Goal: Download file/media

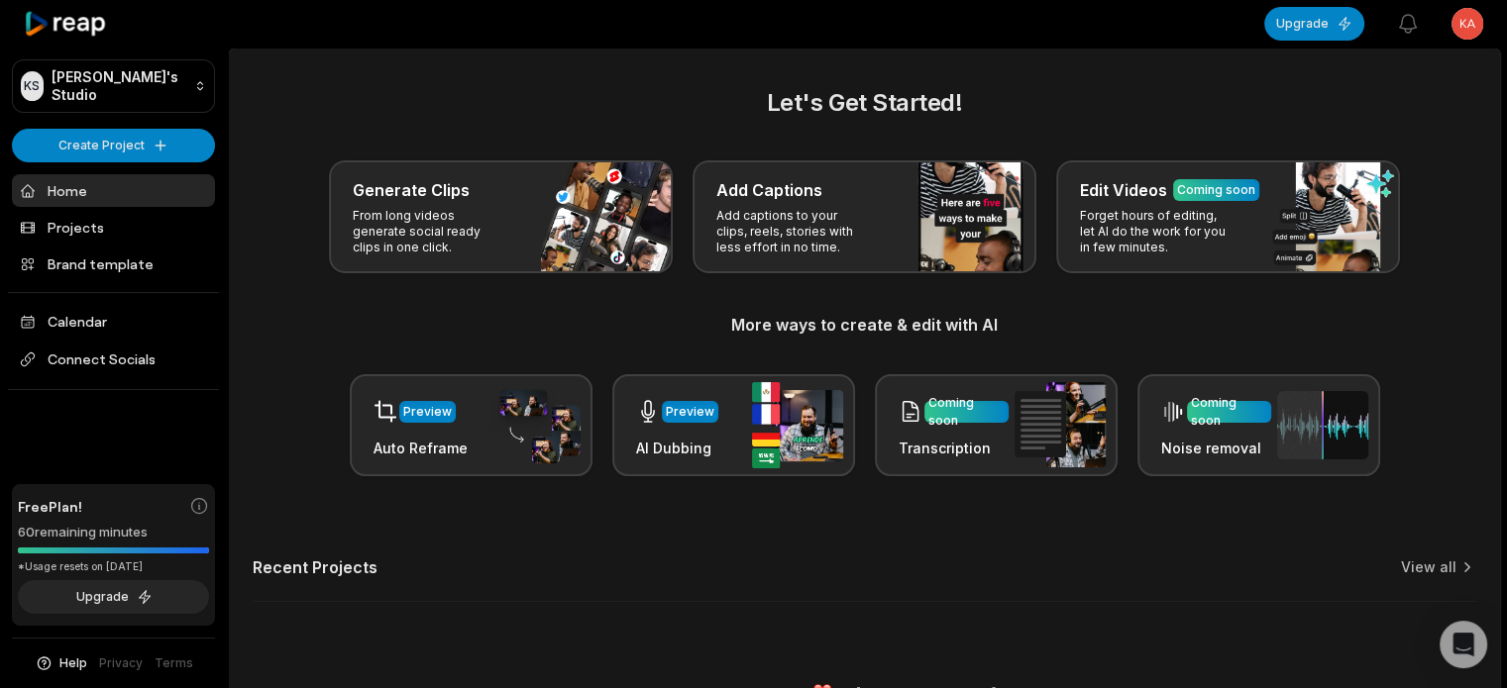
click at [1467, 15] on html "KS Karla's Studio Create Project Home Projects Brand template Calendar Connect …" at bounding box center [753, 344] width 1507 height 688
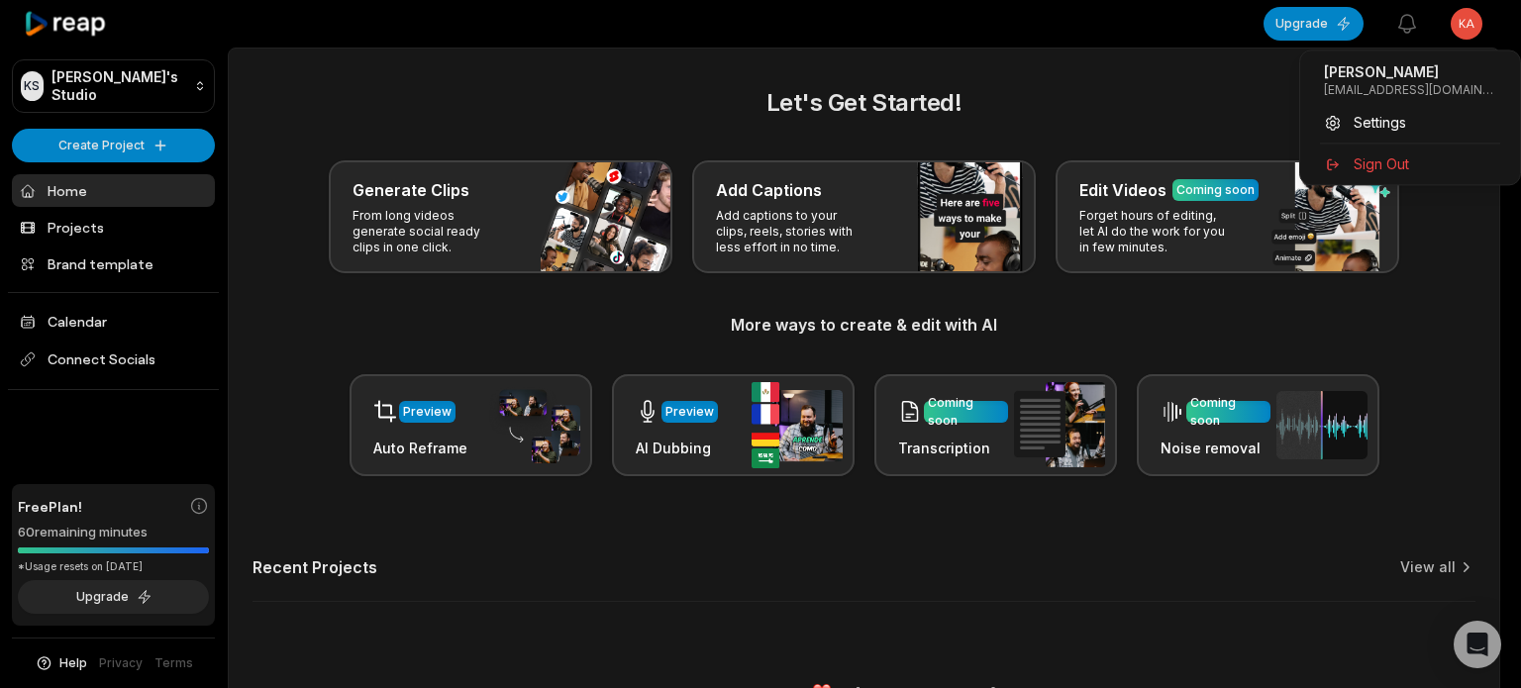
click at [1467, 15] on html "KS Karla's Studio Create Project Home Projects Brand template Calendar Connect …" at bounding box center [760, 344] width 1521 height 688
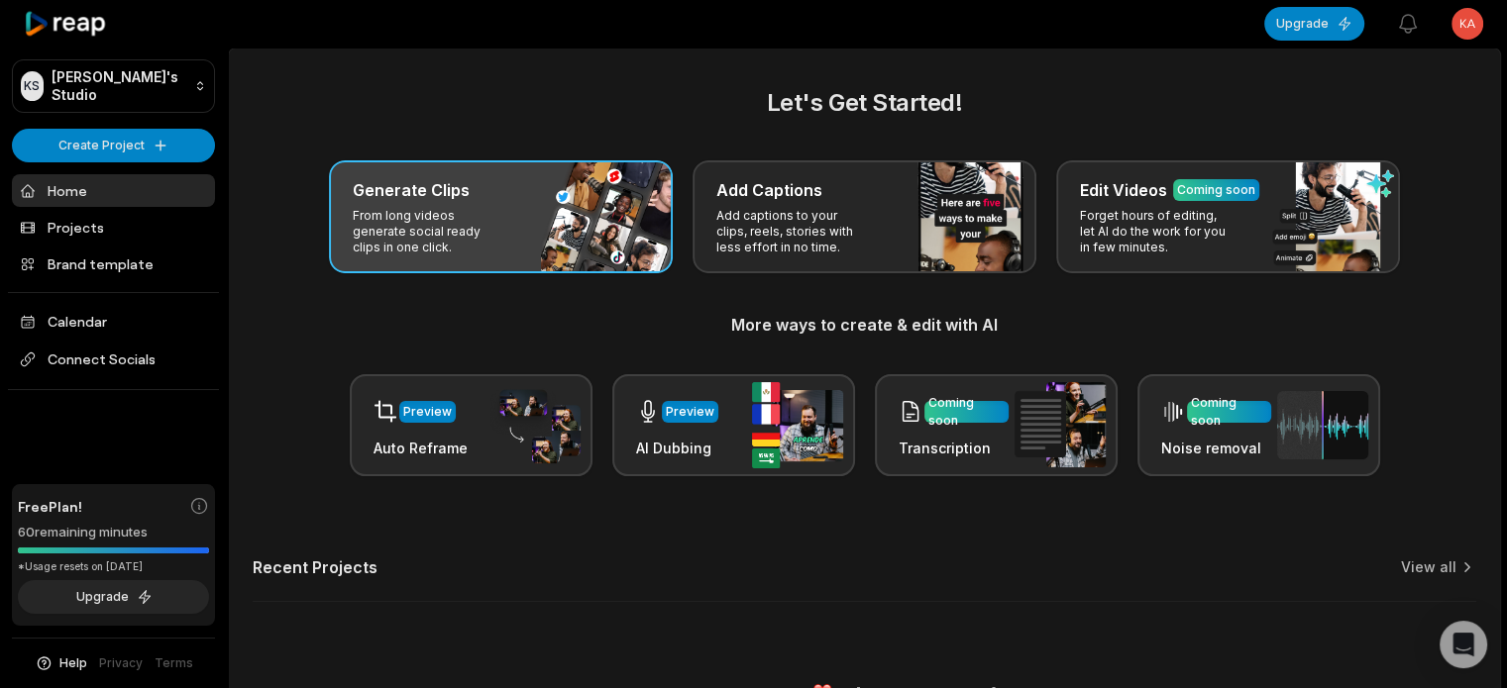
click at [484, 219] on p "From long videos generate social ready clips in one click." at bounding box center [430, 232] width 154 height 48
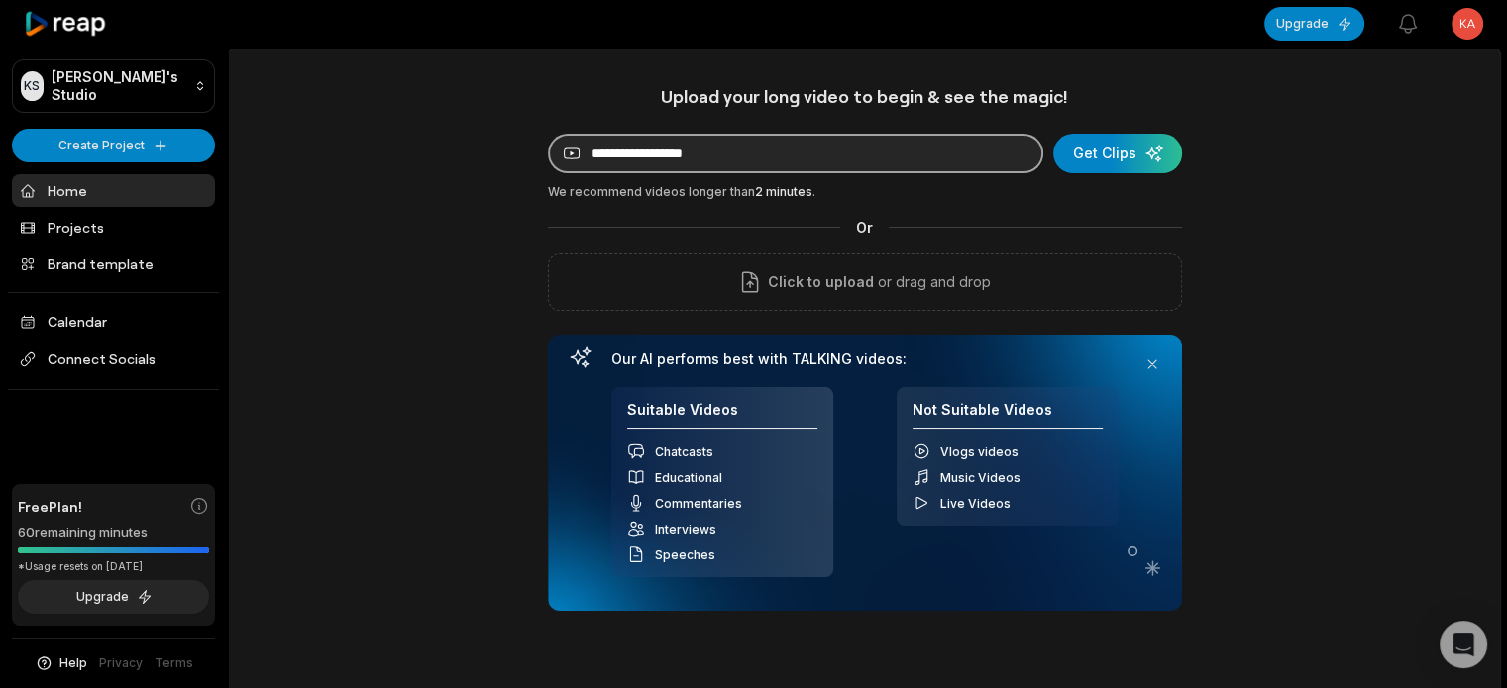
click at [775, 162] on input at bounding box center [795, 154] width 495 height 40
paste input "**********"
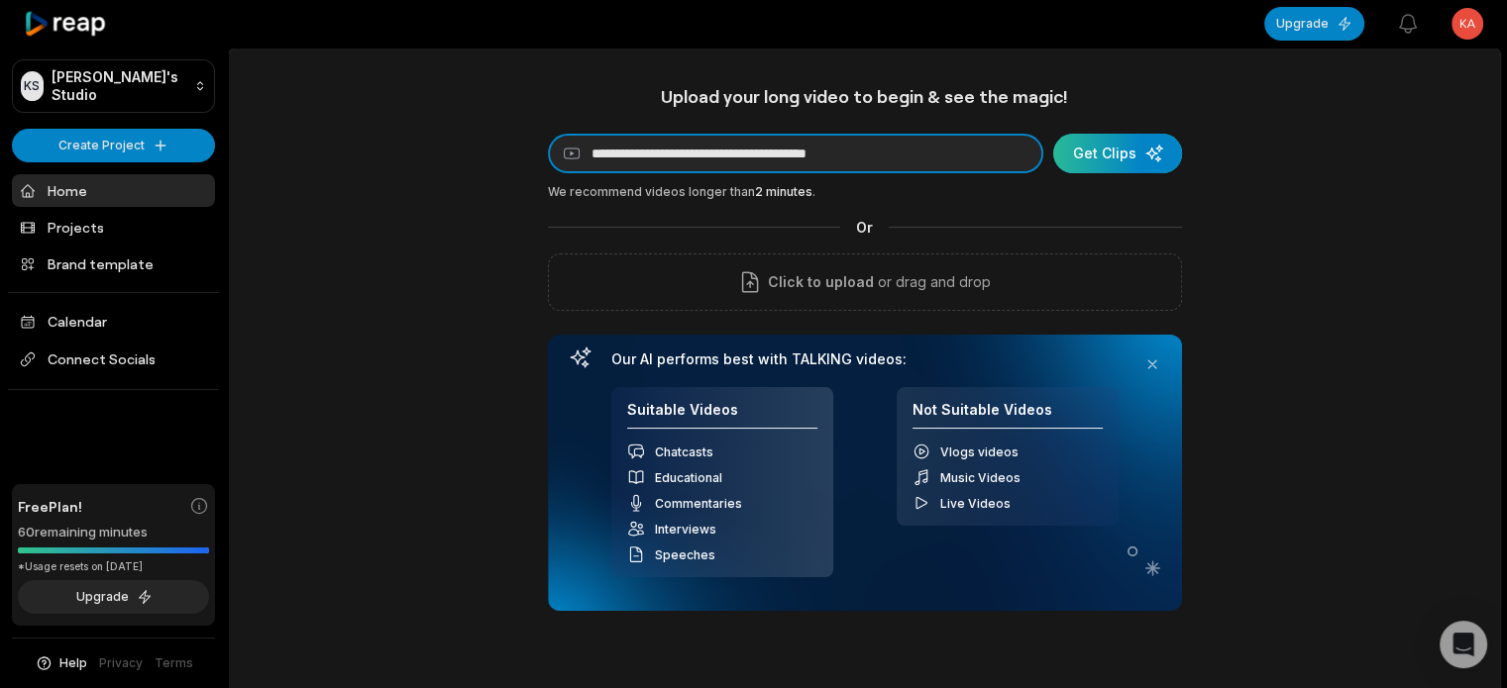
type input "**********"
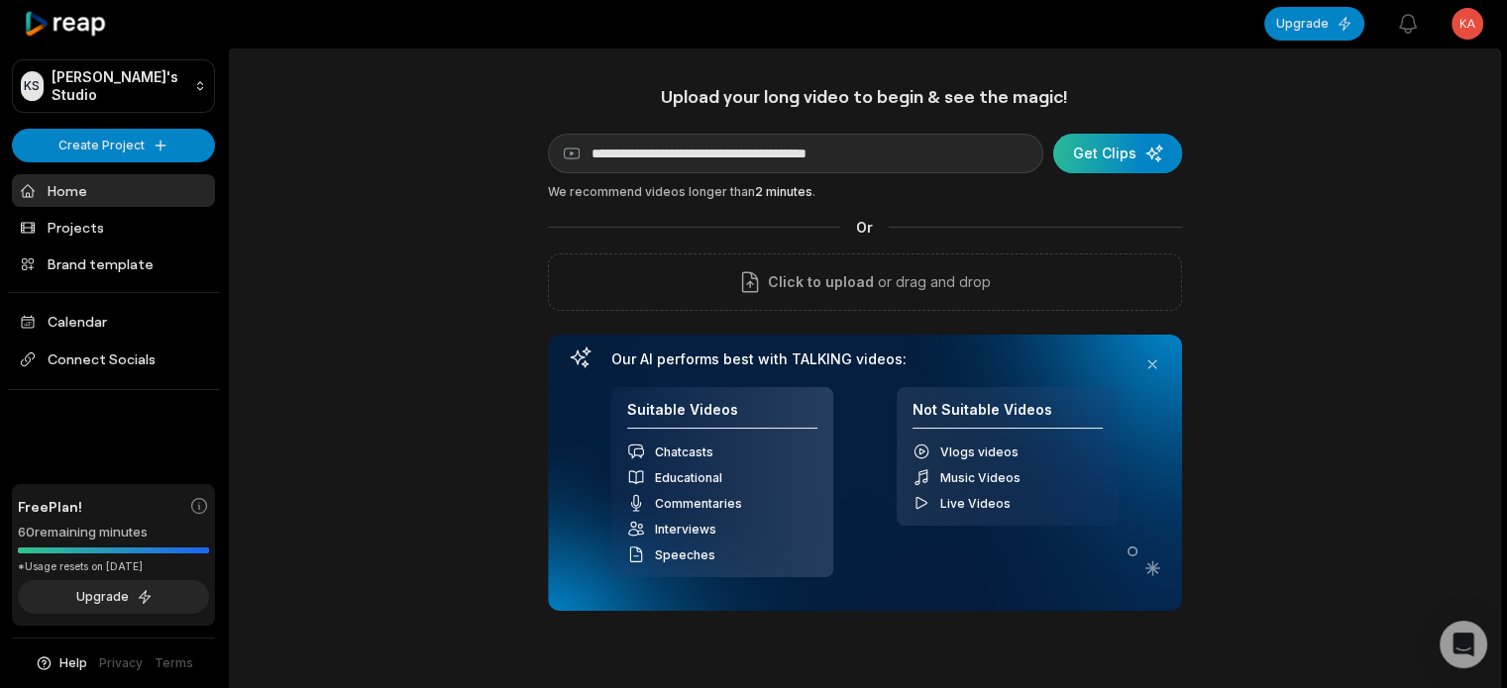
click at [1104, 142] on div "submit" at bounding box center [1117, 154] width 129 height 40
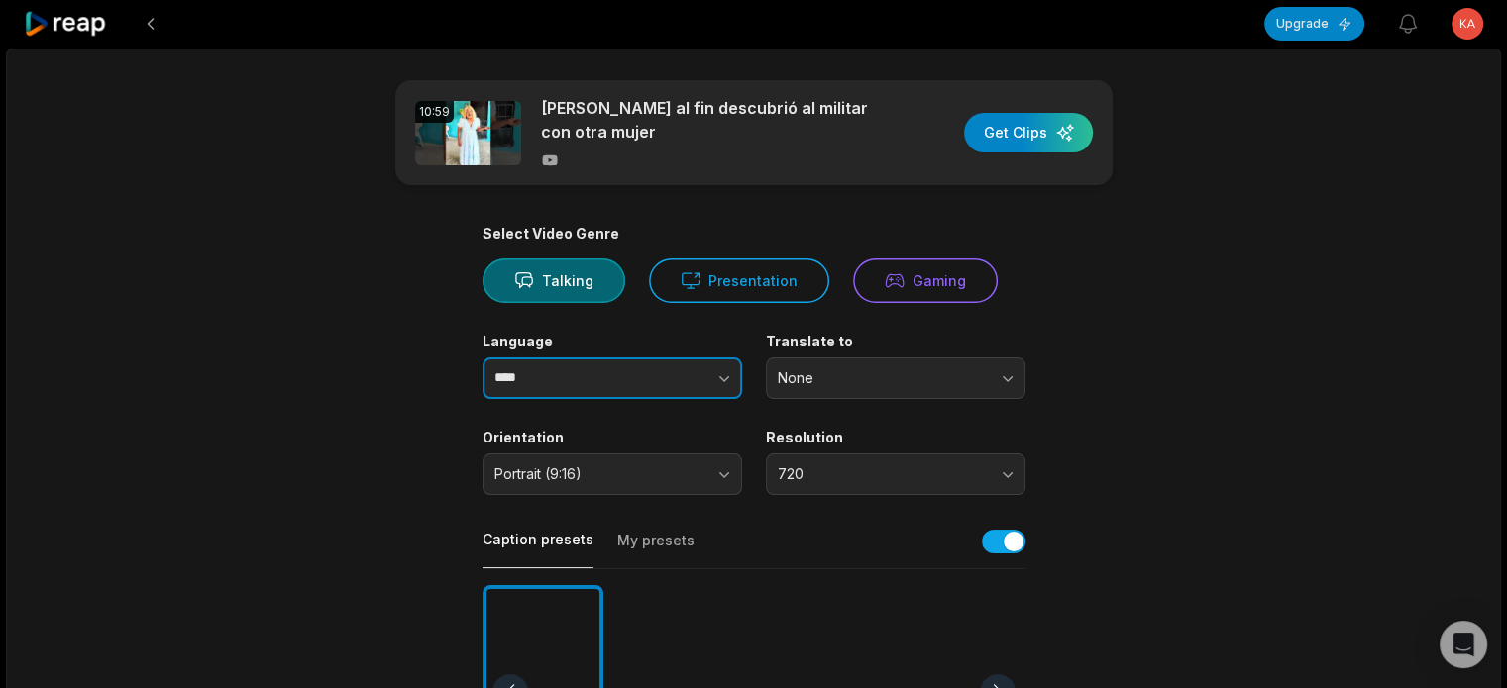
click at [674, 387] on button "button" at bounding box center [684, 379] width 113 height 42
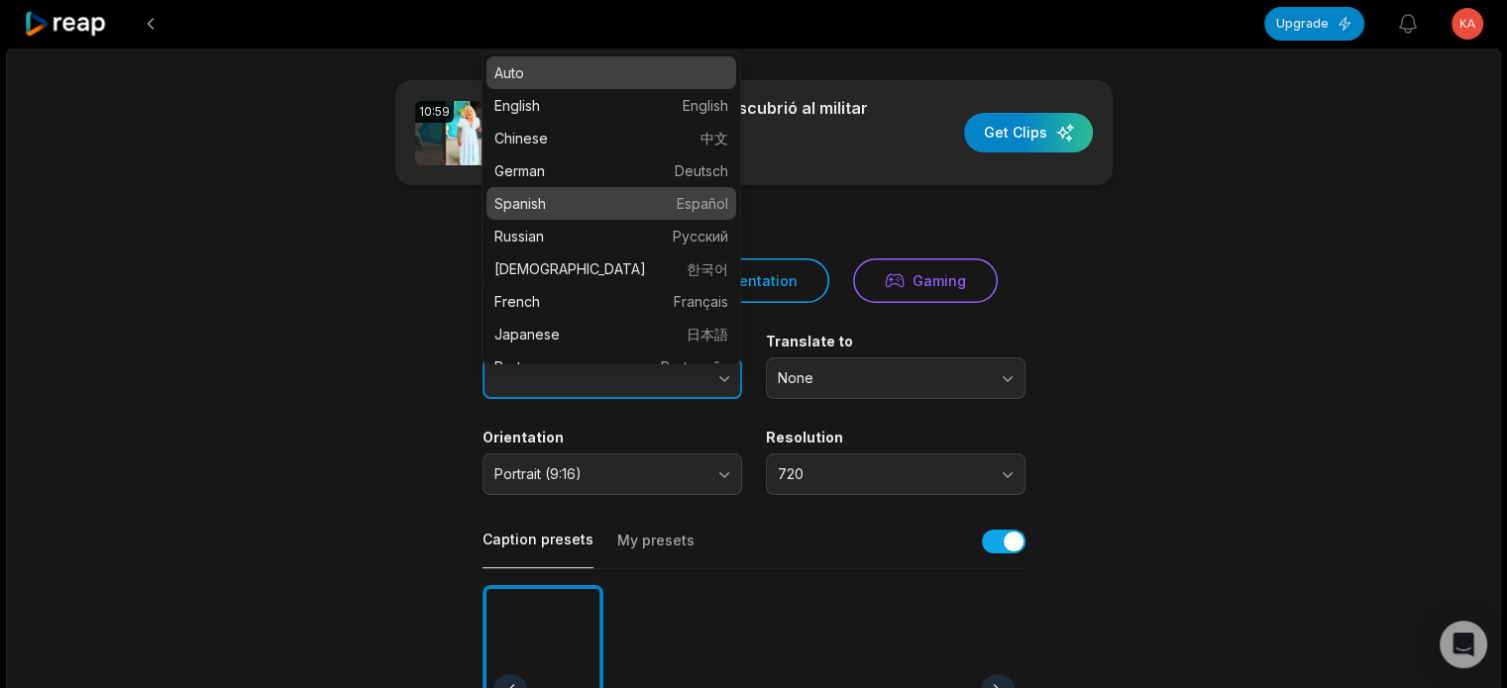
type input "*******"
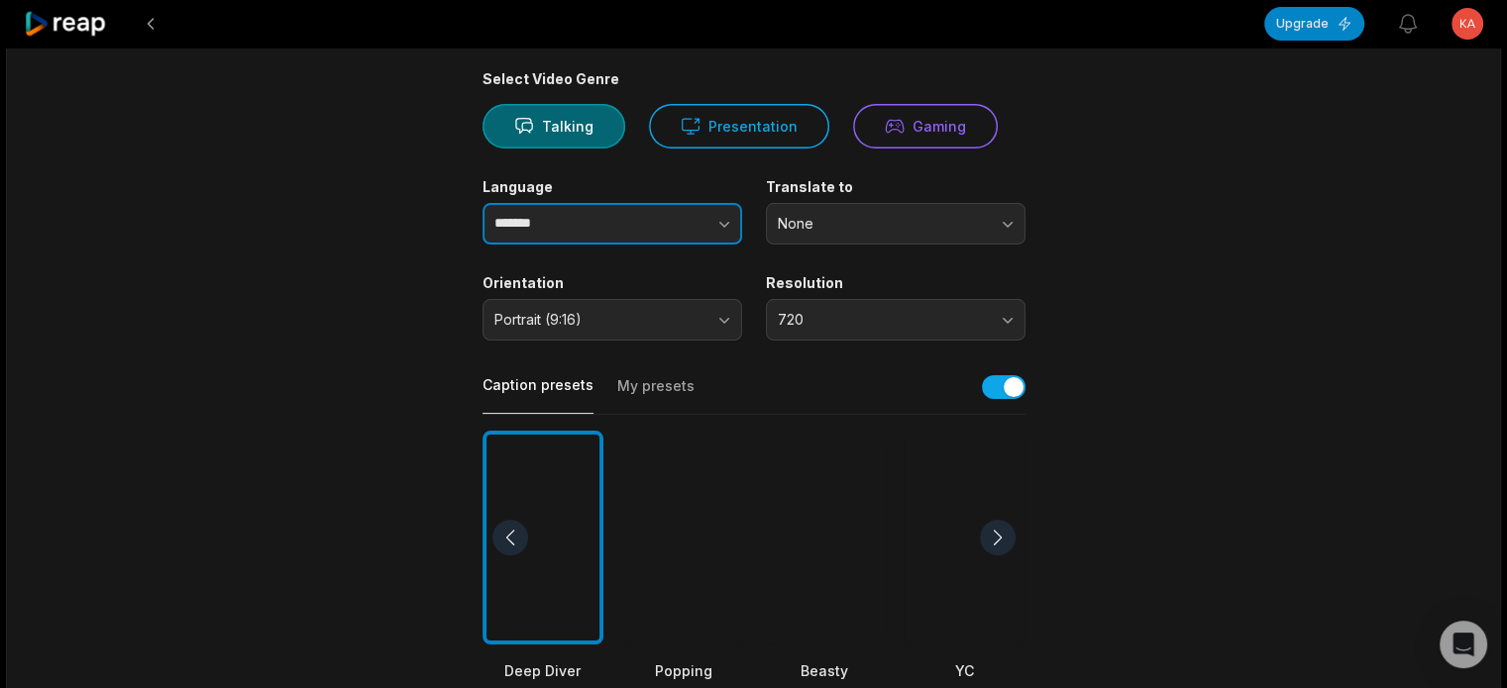
scroll to position [198, 0]
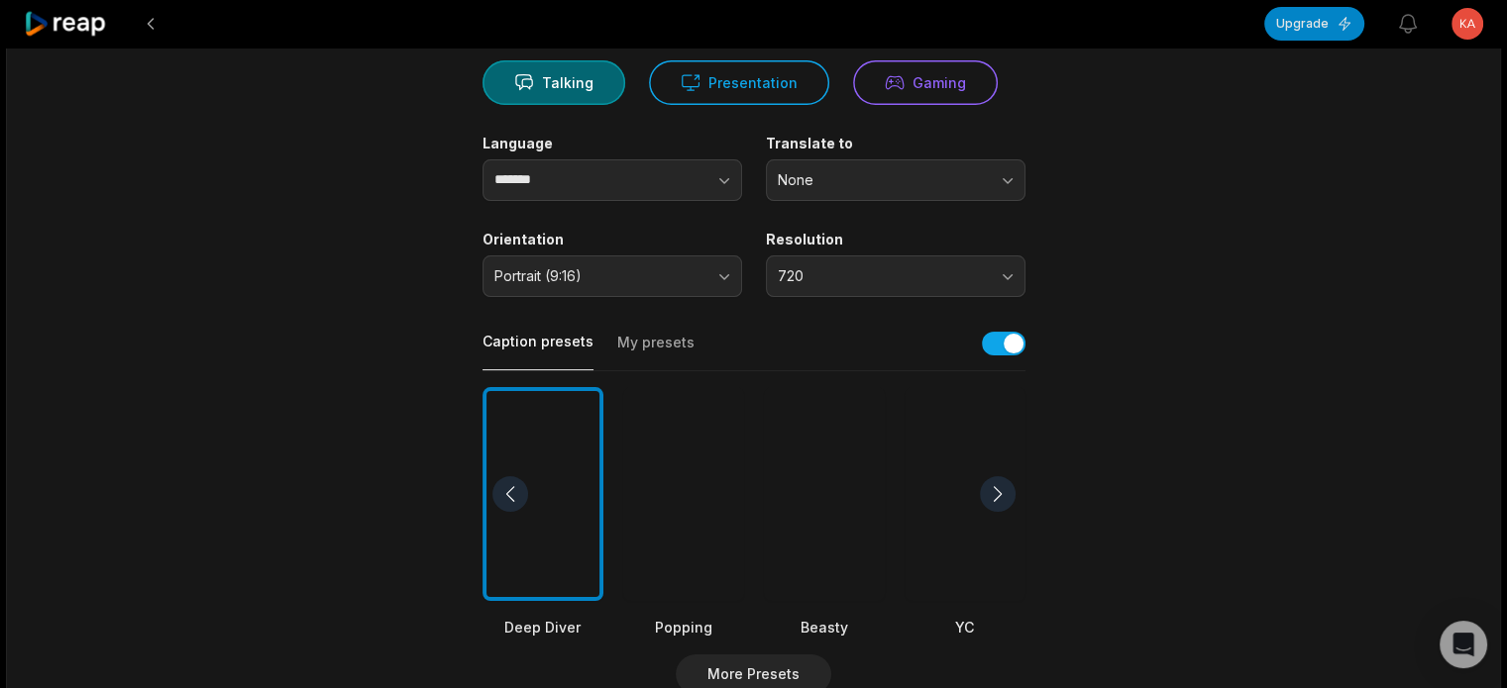
click at [825, 558] on div at bounding box center [824, 494] width 121 height 215
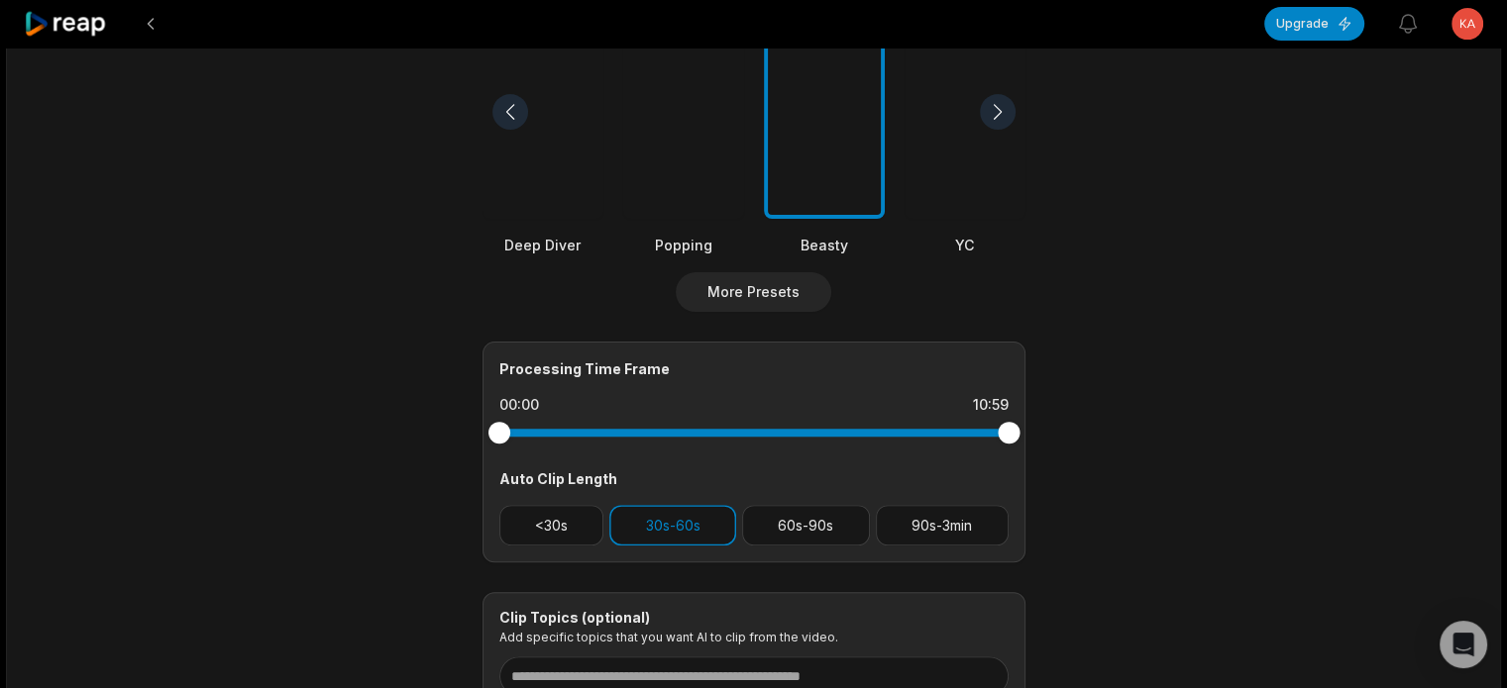
scroll to position [594, 0]
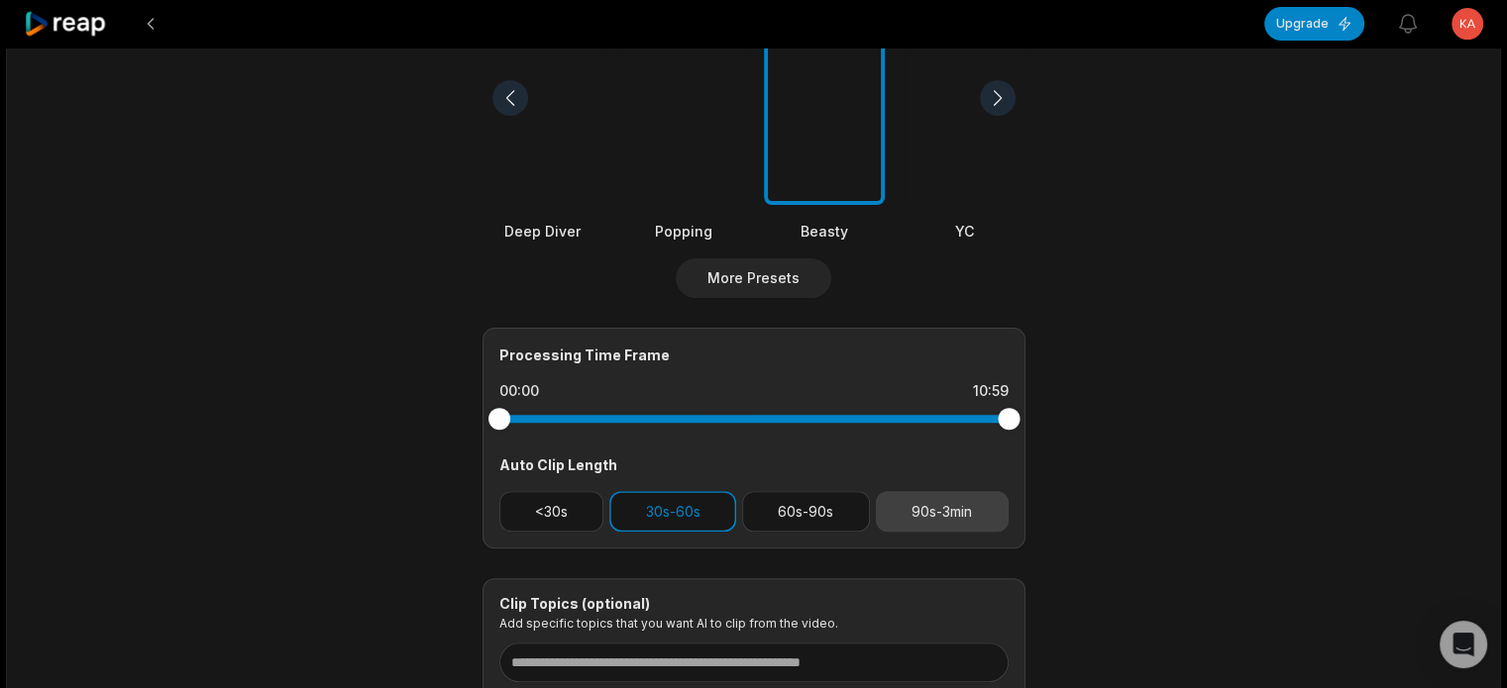
drag, startPoint x: 940, startPoint y: 518, endPoint x: 860, endPoint y: 516, distance: 80.3
click at [939, 518] on button "90s-3min" at bounding box center [942, 511] width 133 height 41
click at [813, 515] on button "60s-90s" at bounding box center [806, 511] width 128 height 41
drag, startPoint x: 625, startPoint y: 481, endPoint x: 646, endPoint y: 485, distance: 21.2
click at [628, 482] on div "Processing Time Frame 00:00 10:59 Auto Clip Length <30s 30s-60s 60s-90s 90s-3min" at bounding box center [753, 438] width 543 height 221
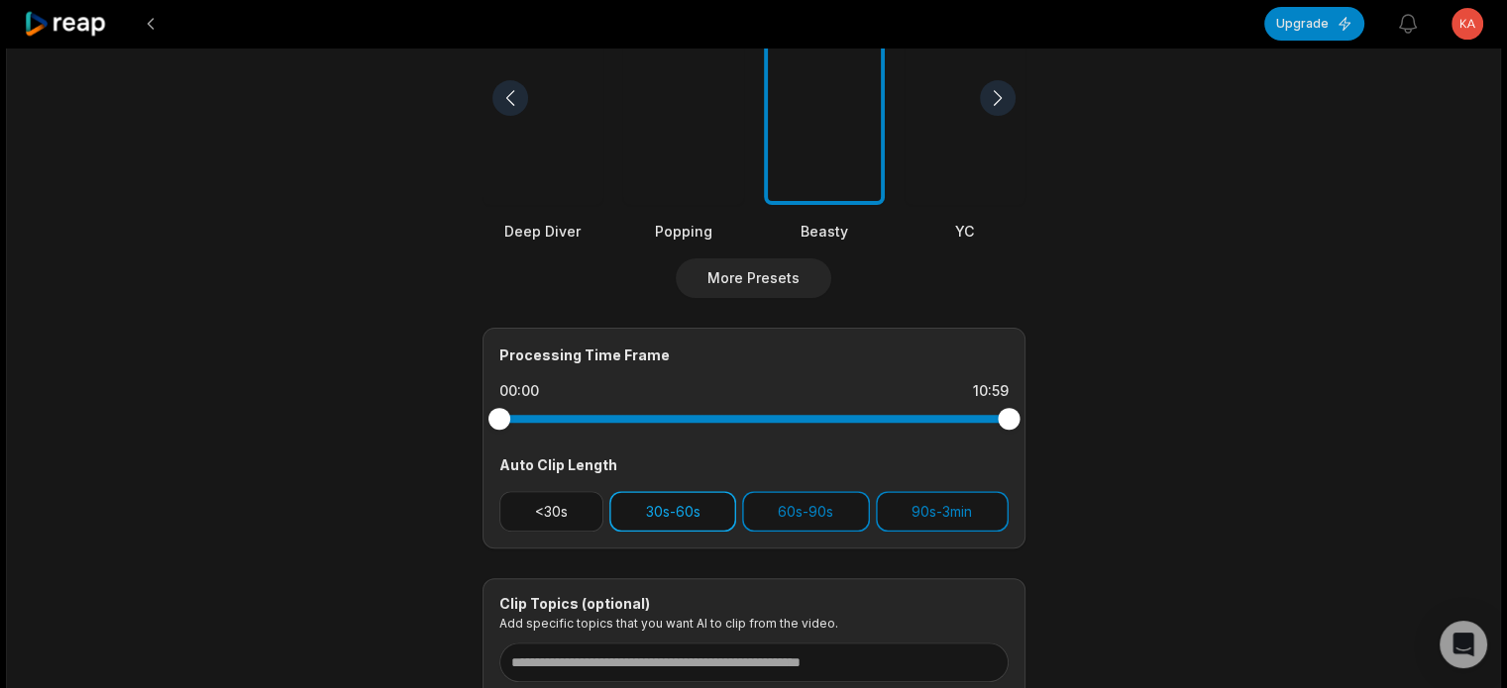
click at [671, 498] on button "30s-60s" at bounding box center [672, 511] width 127 height 41
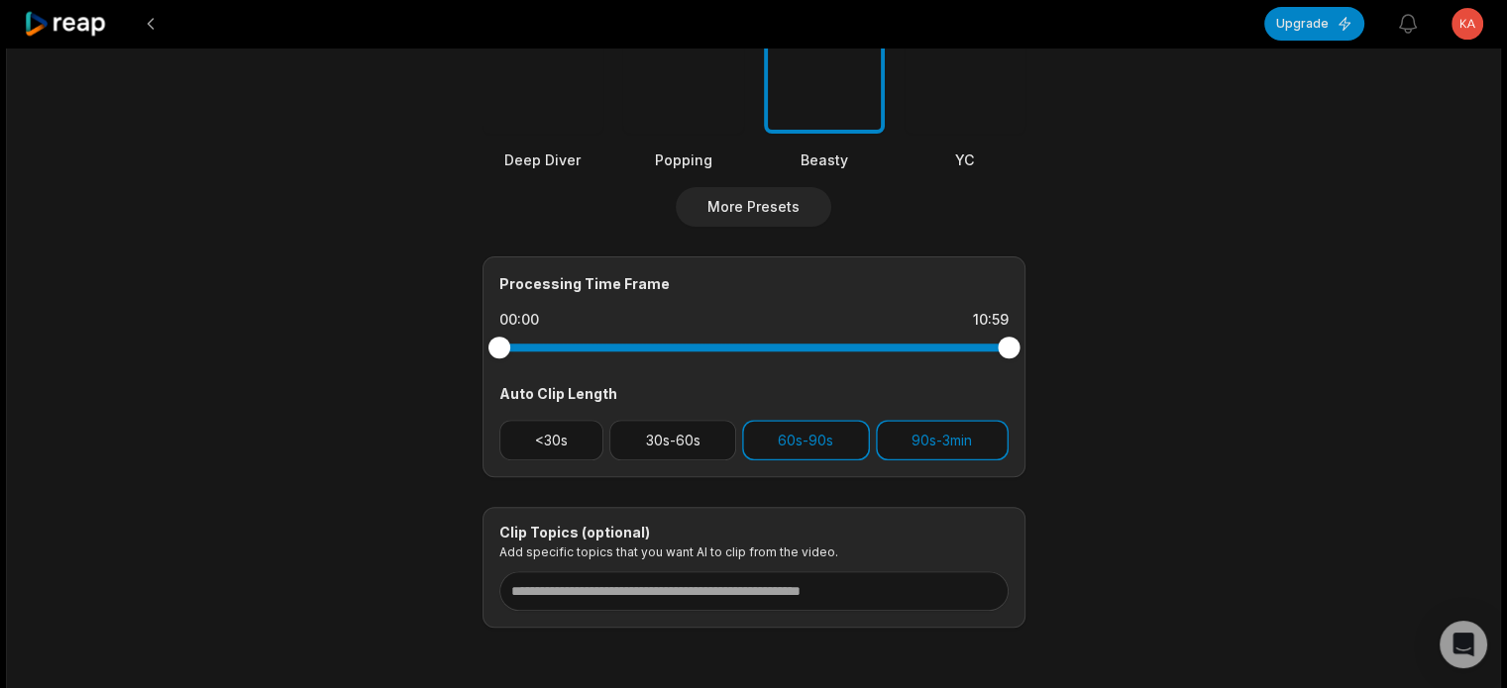
scroll to position [693, 0]
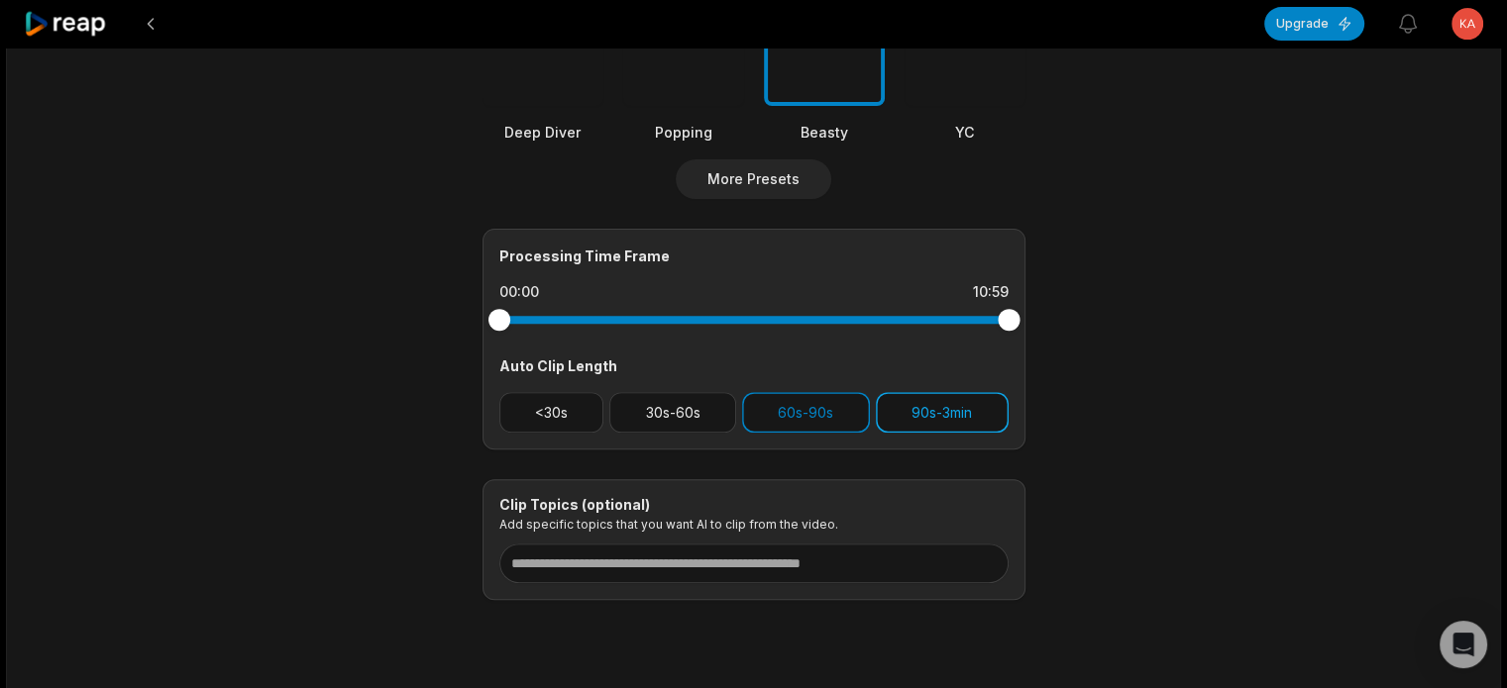
click at [930, 421] on button "90s-3min" at bounding box center [942, 412] width 133 height 41
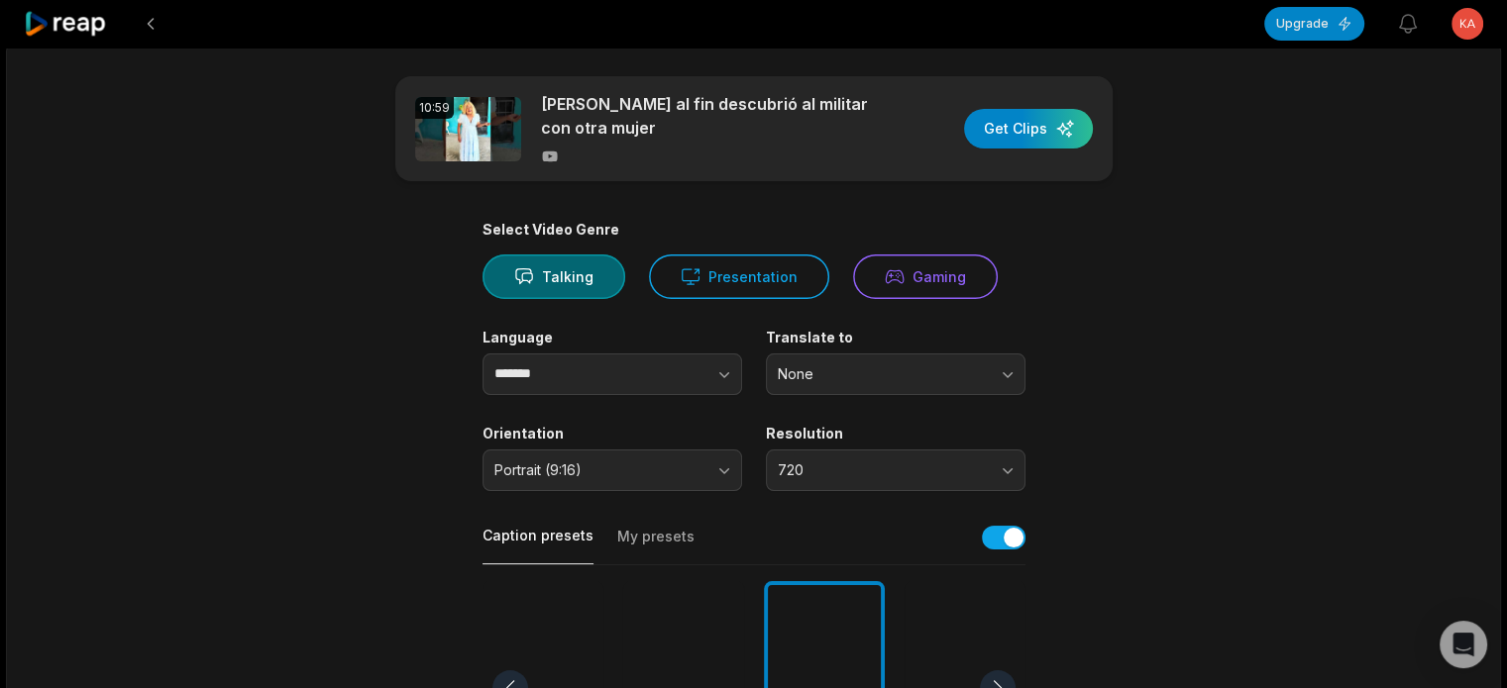
scroll to position [0, 0]
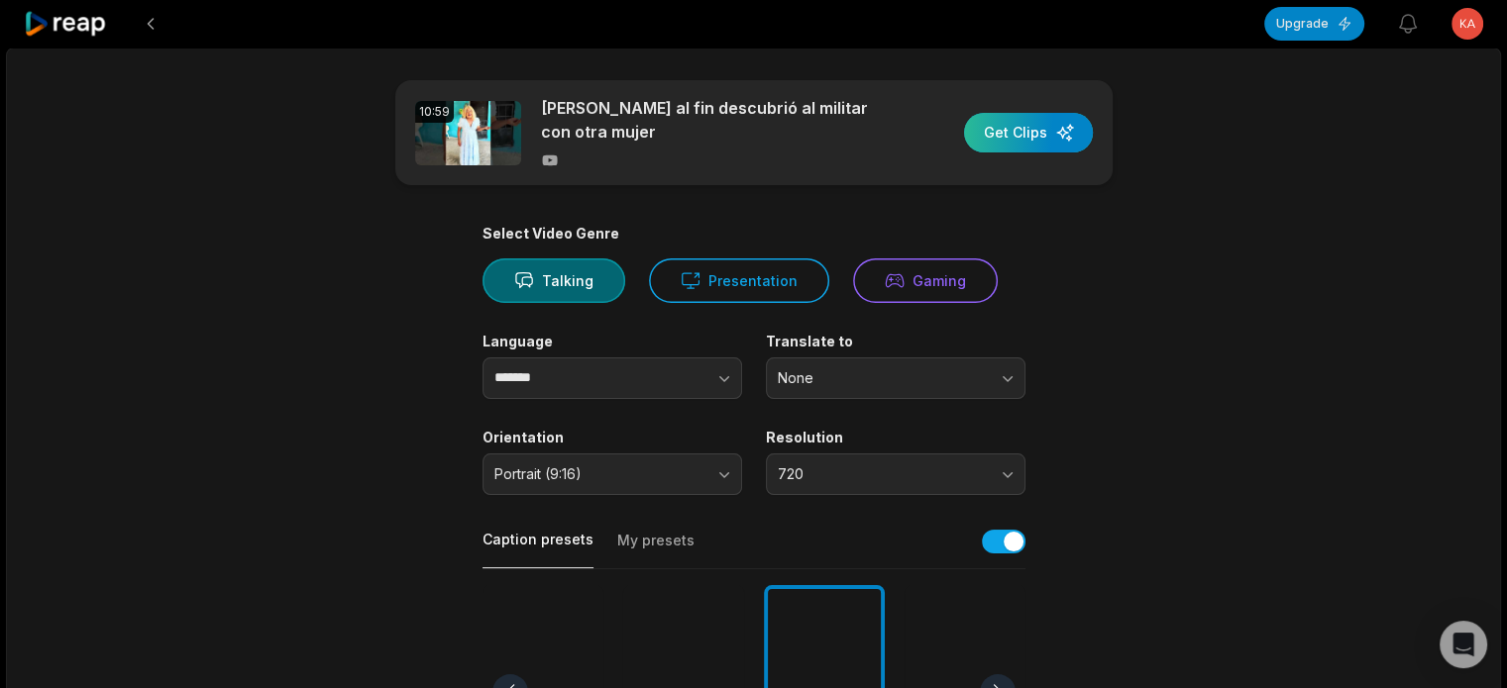
click at [1027, 139] on div "button" at bounding box center [1028, 133] width 129 height 40
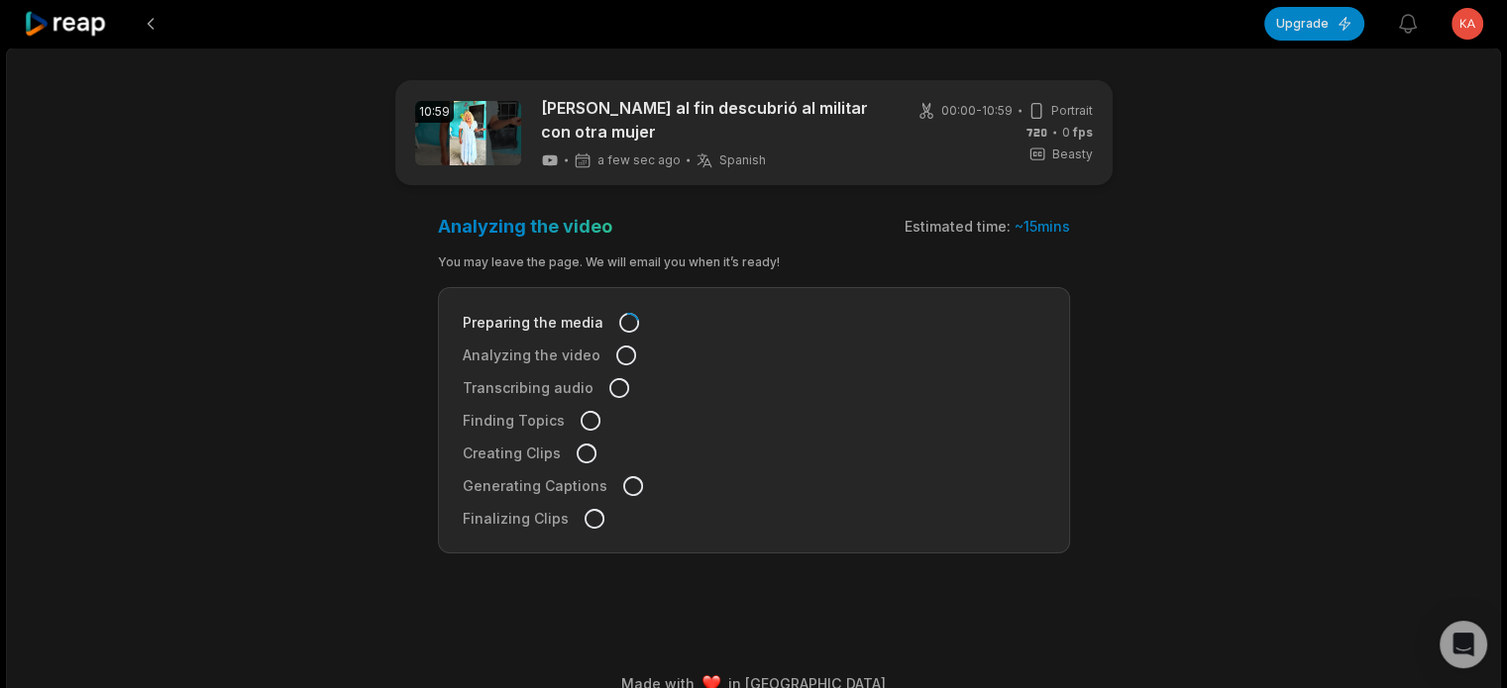
click at [70, 21] on icon at bounding box center [66, 24] width 84 height 27
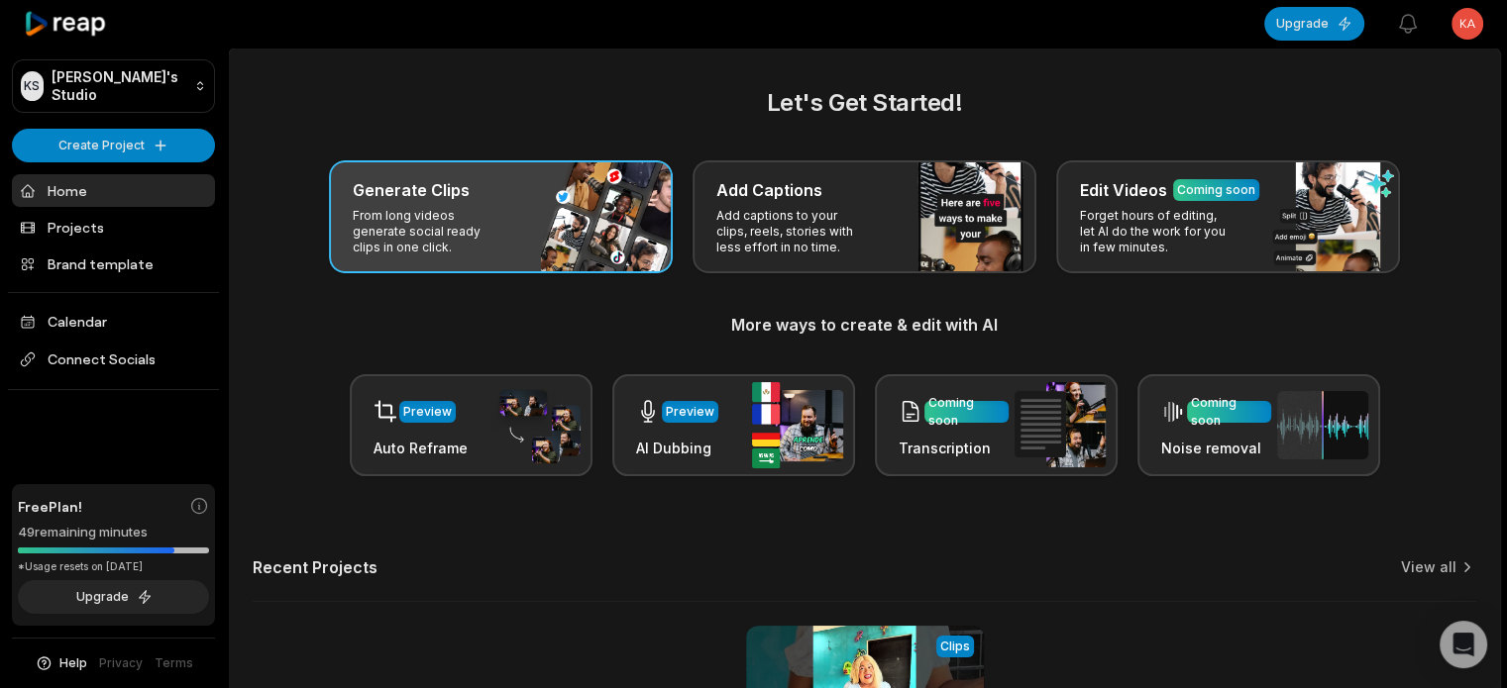
click at [444, 201] on div "Generate Clips From long videos generate social ready clips in one click." at bounding box center [501, 216] width 344 height 113
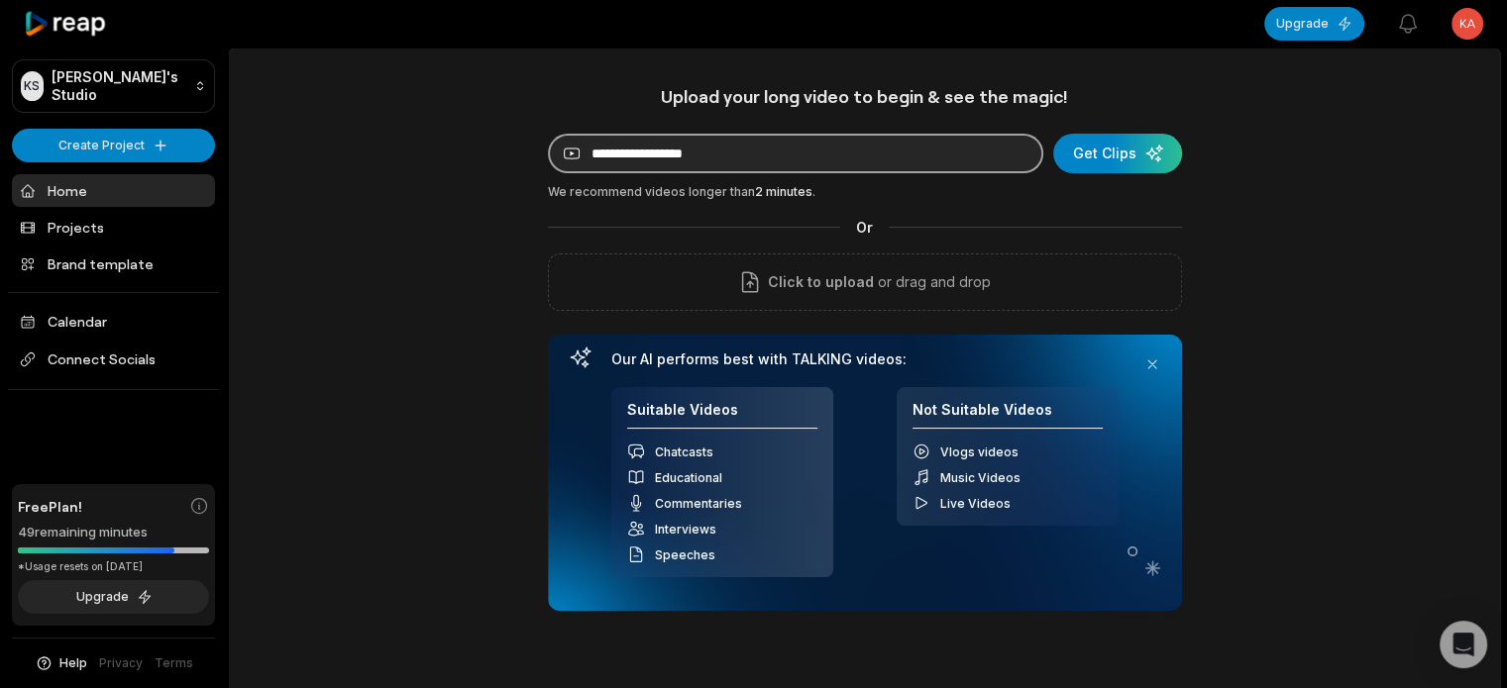
click at [766, 149] on input at bounding box center [795, 154] width 495 height 40
paste input "**********"
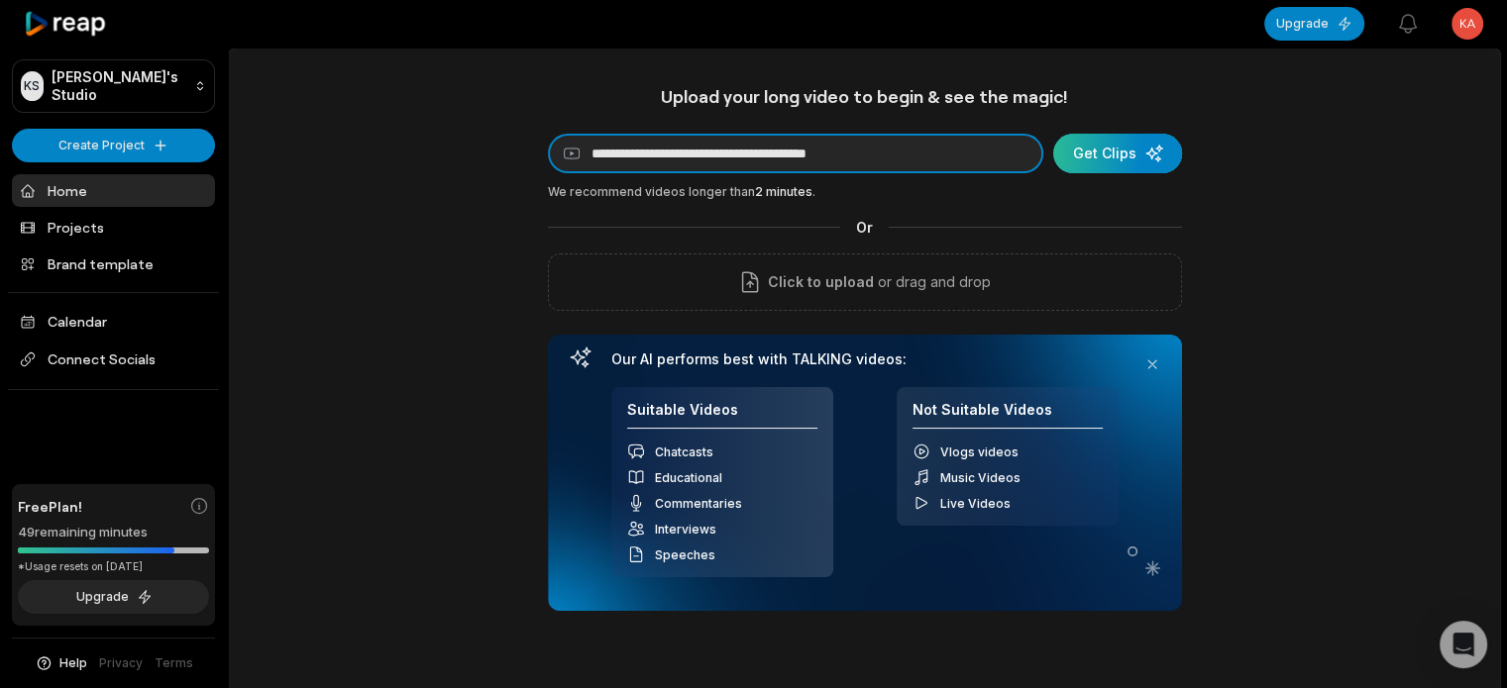
type input "**********"
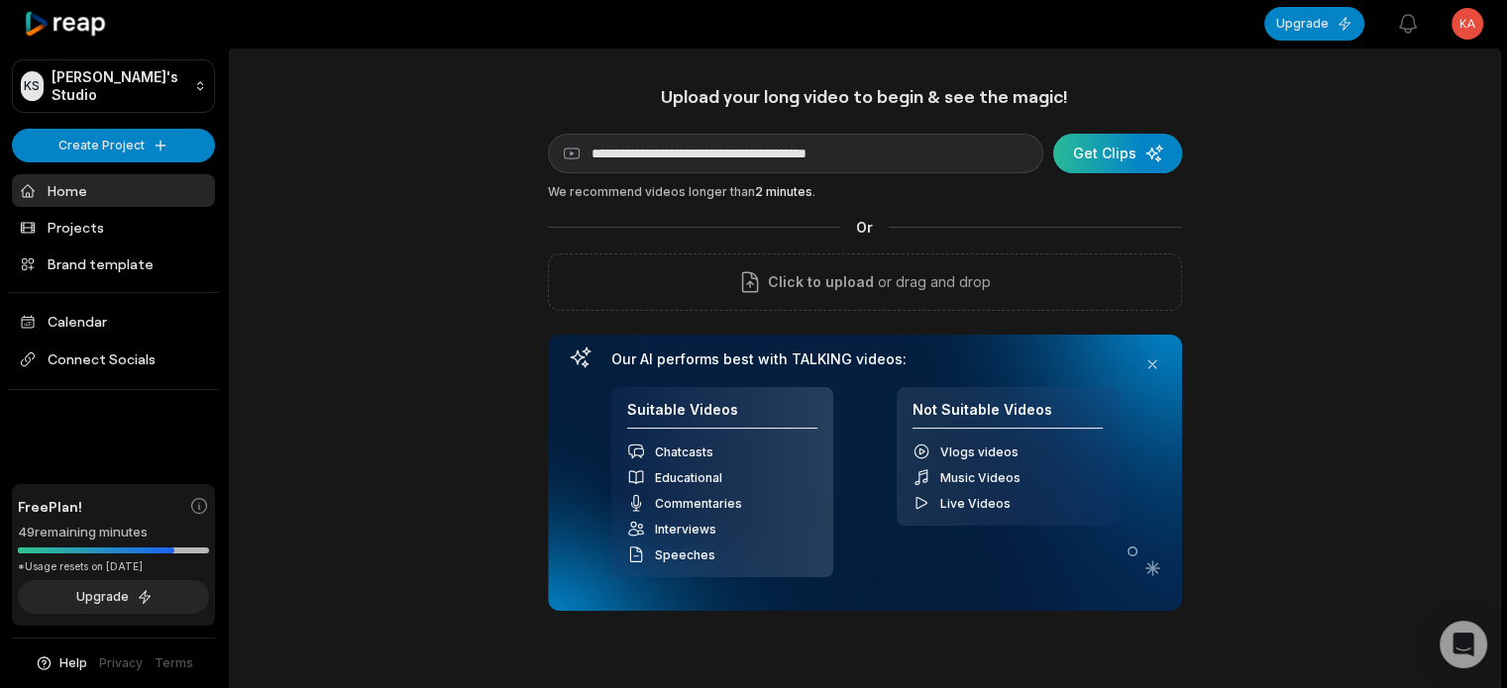
click at [1099, 164] on div "submit" at bounding box center [1117, 154] width 129 height 40
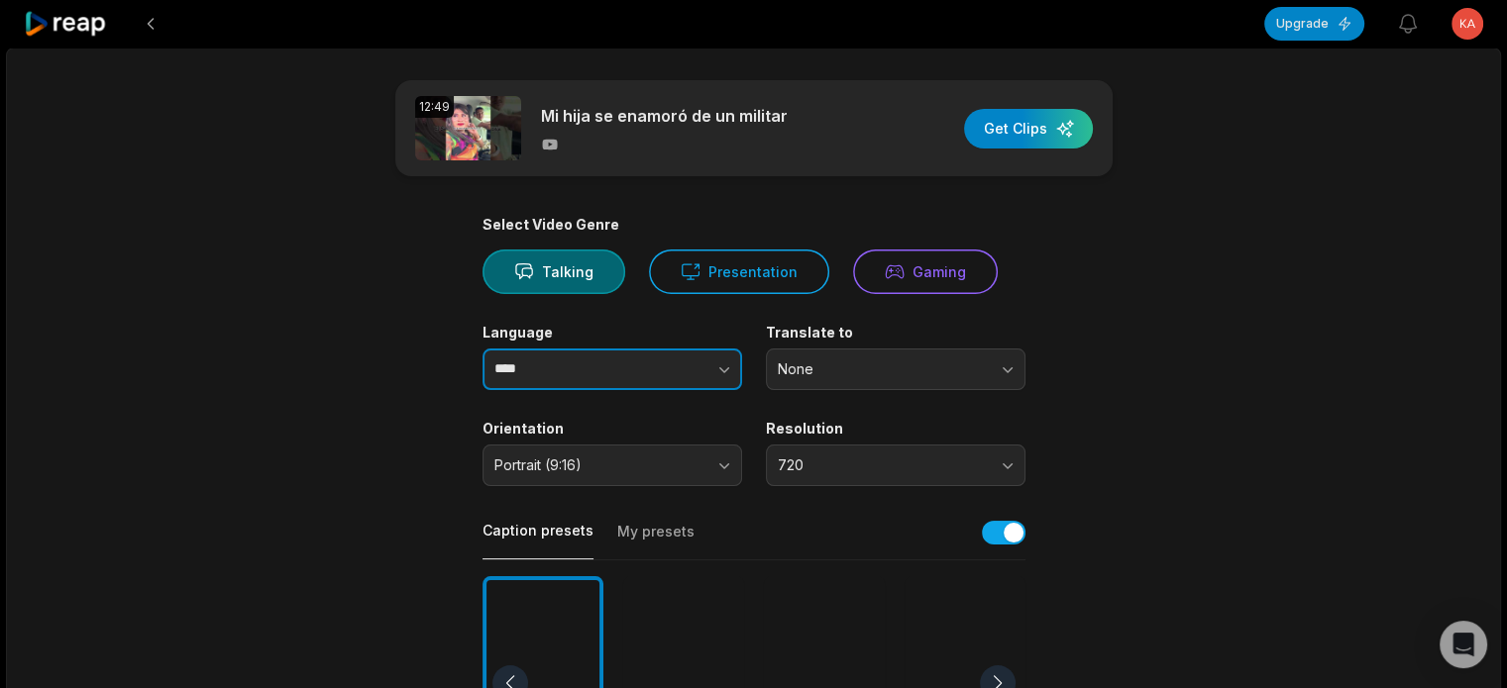
click at [685, 364] on button "button" at bounding box center [684, 370] width 113 height 42
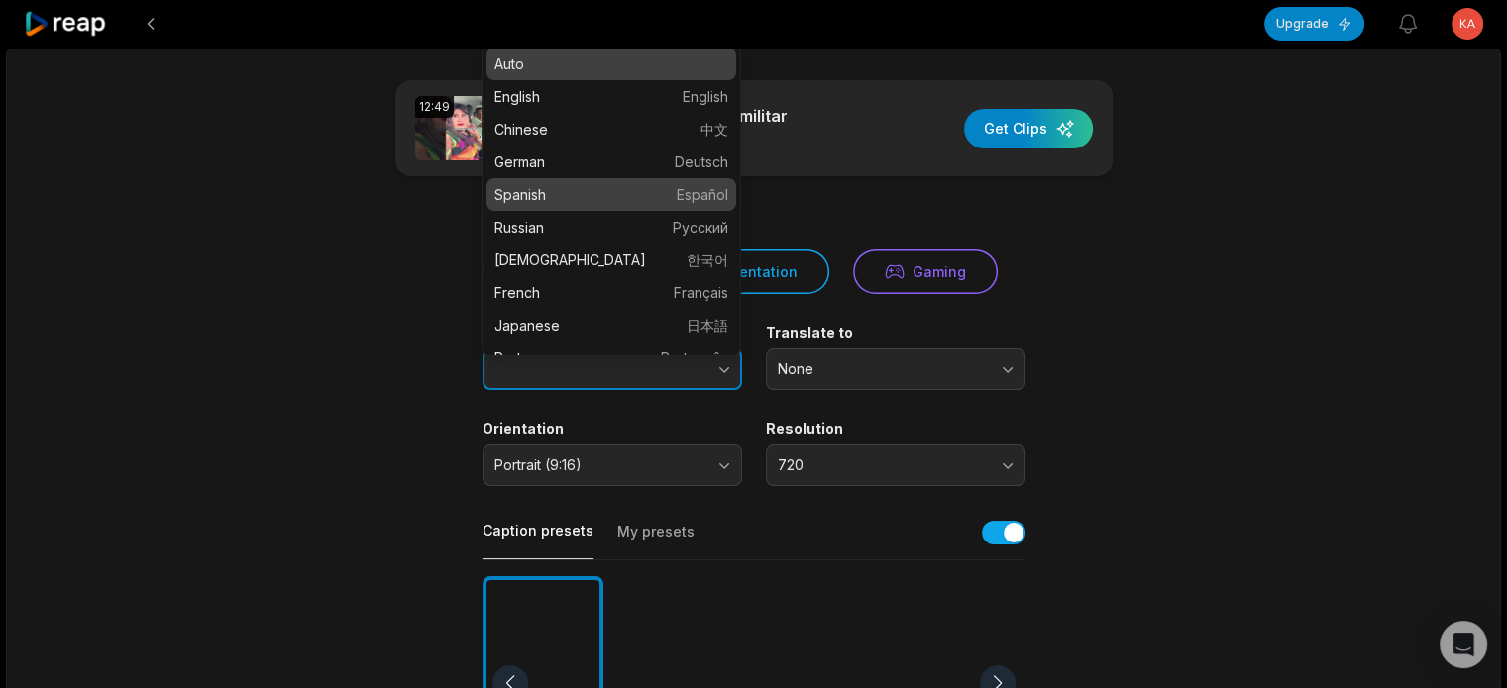
type input "*******"
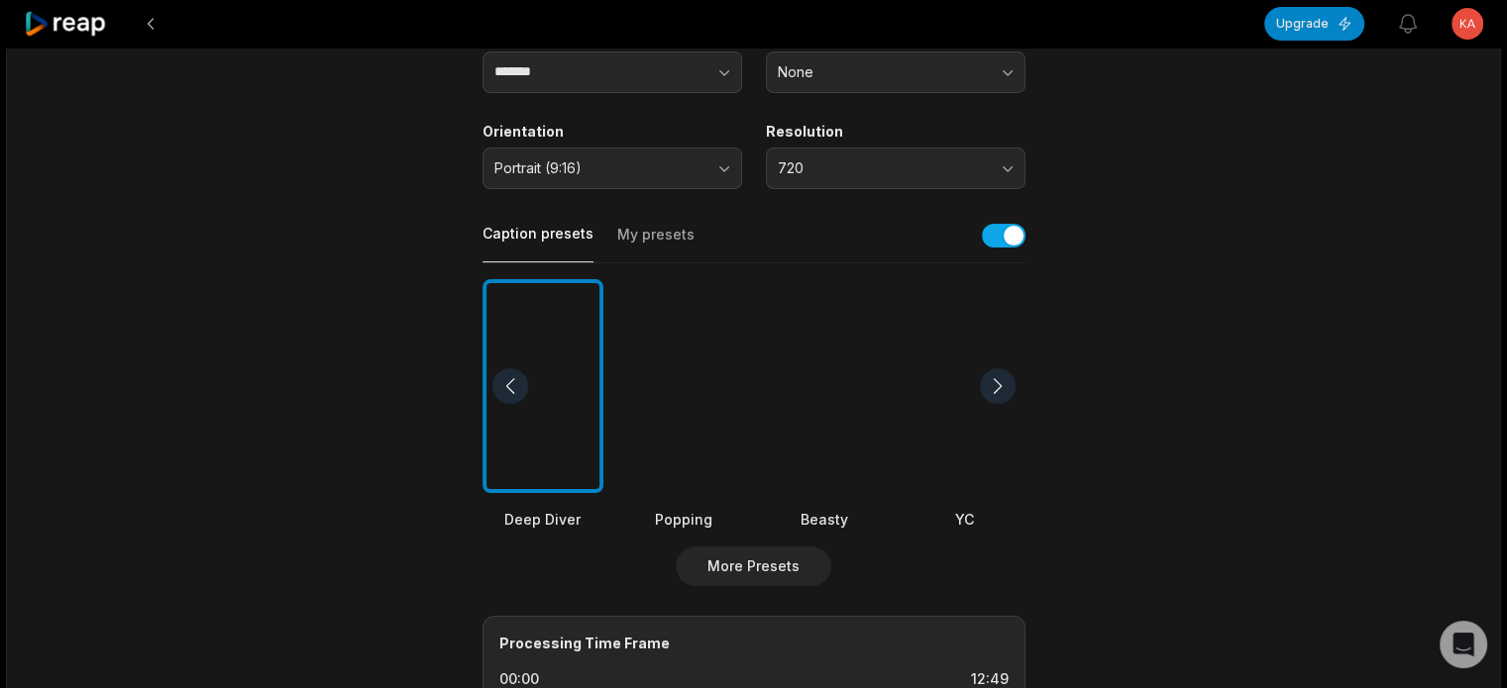
click at [823, 407] on div at bounding box center [824, 386] width 121 height 215
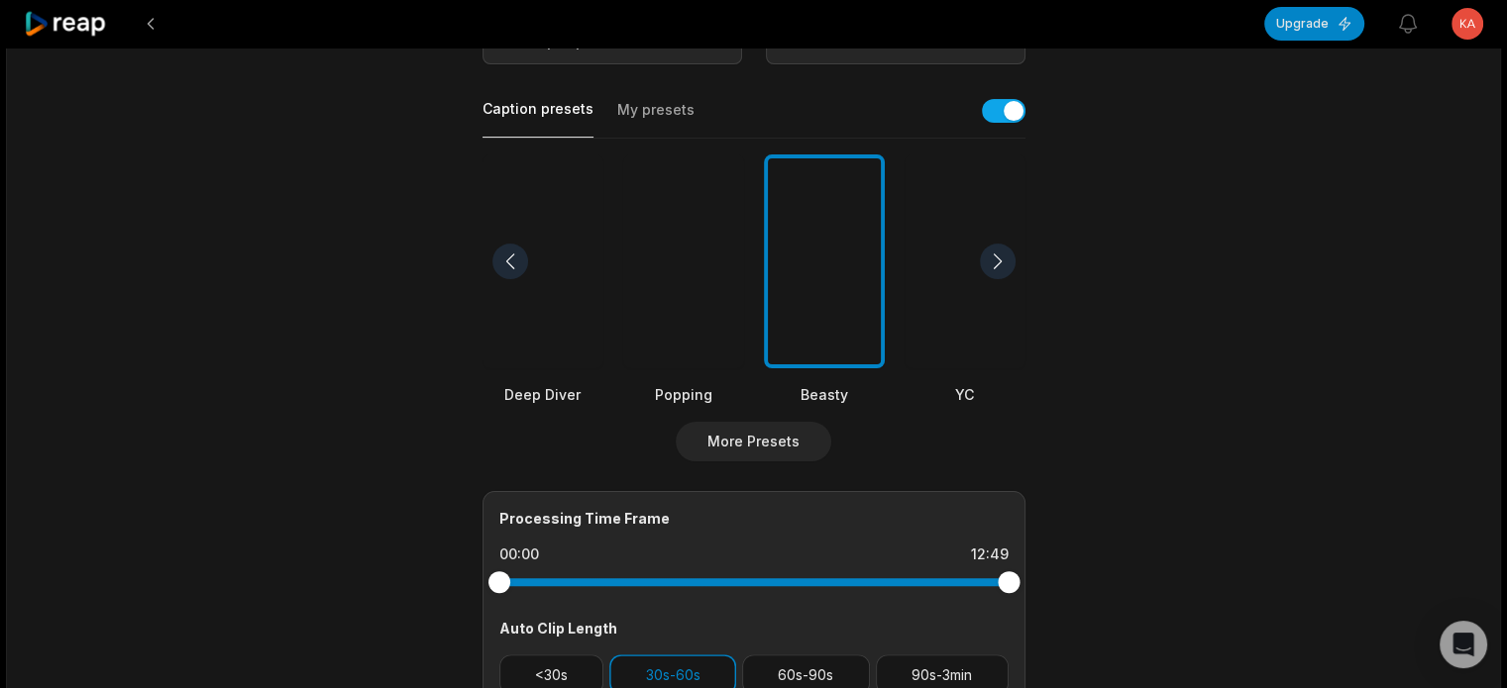
scroll to position [594, 0]
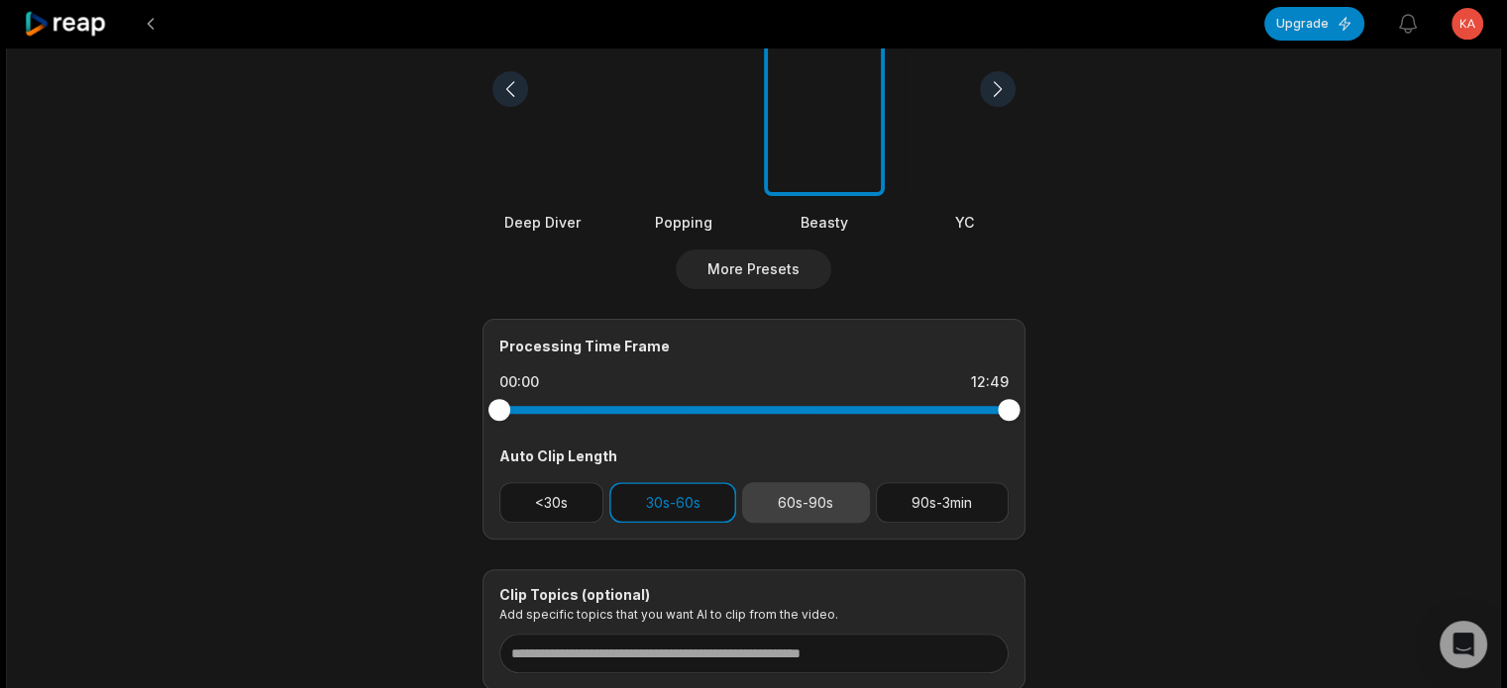
drag, startPoint x: 808, startPoint y: 499, endPoint x: 796, endPoint y: 500, distance: 11.9
click at [804, 499] on button "60s-90s" at bounding box center [806, 502] width 128 height 41
click at [690, 489] on button "30s-60s" at bounding box center [672, 502] width 127 height 41
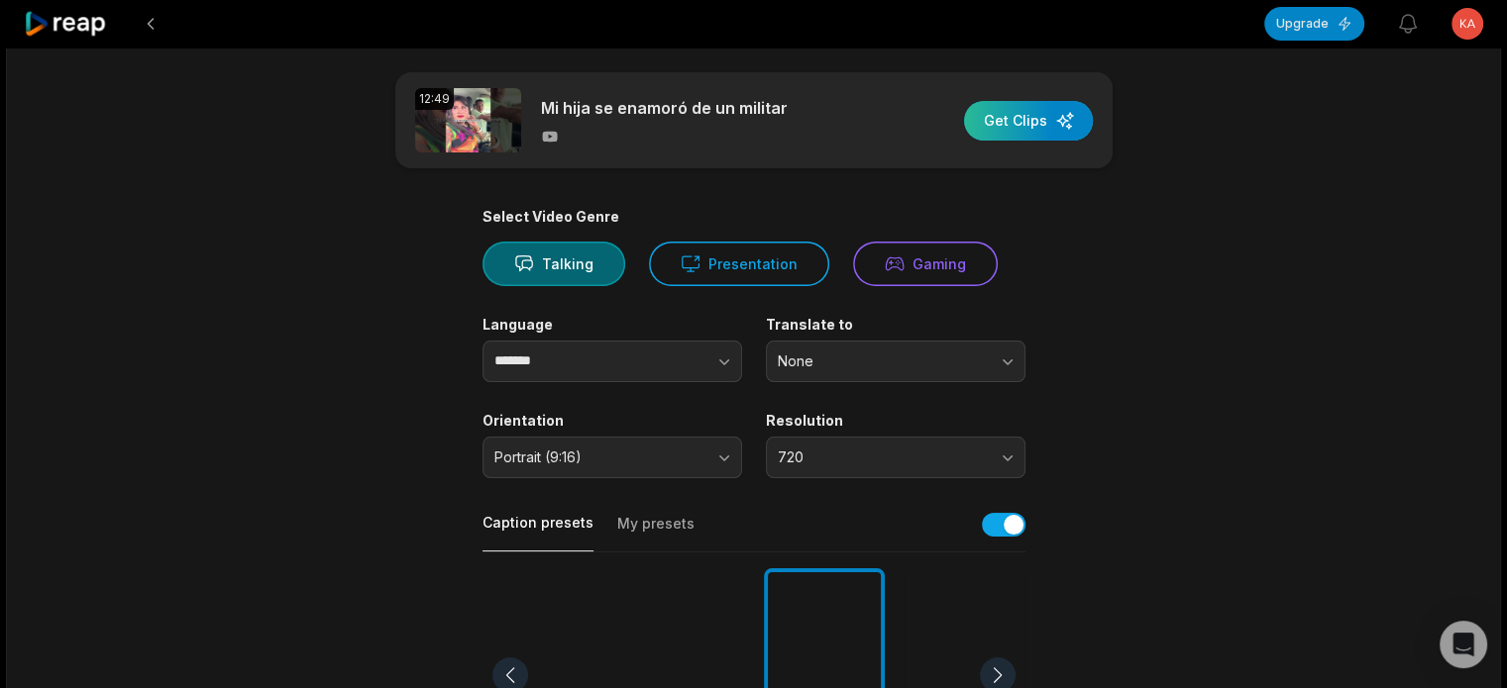
scroll to position [0, 0]
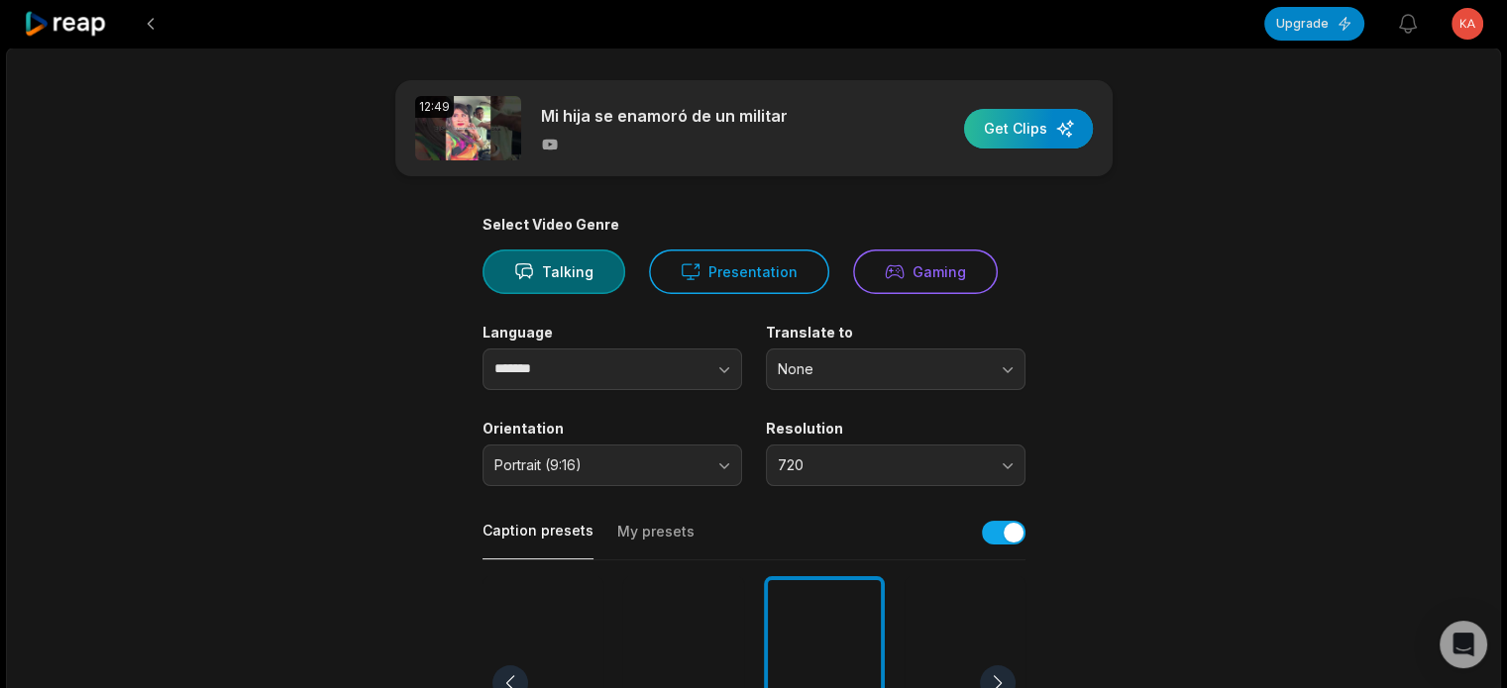
click at [1039, 130] on div "button" at bounding box center [1028, 129] width 129 height 40
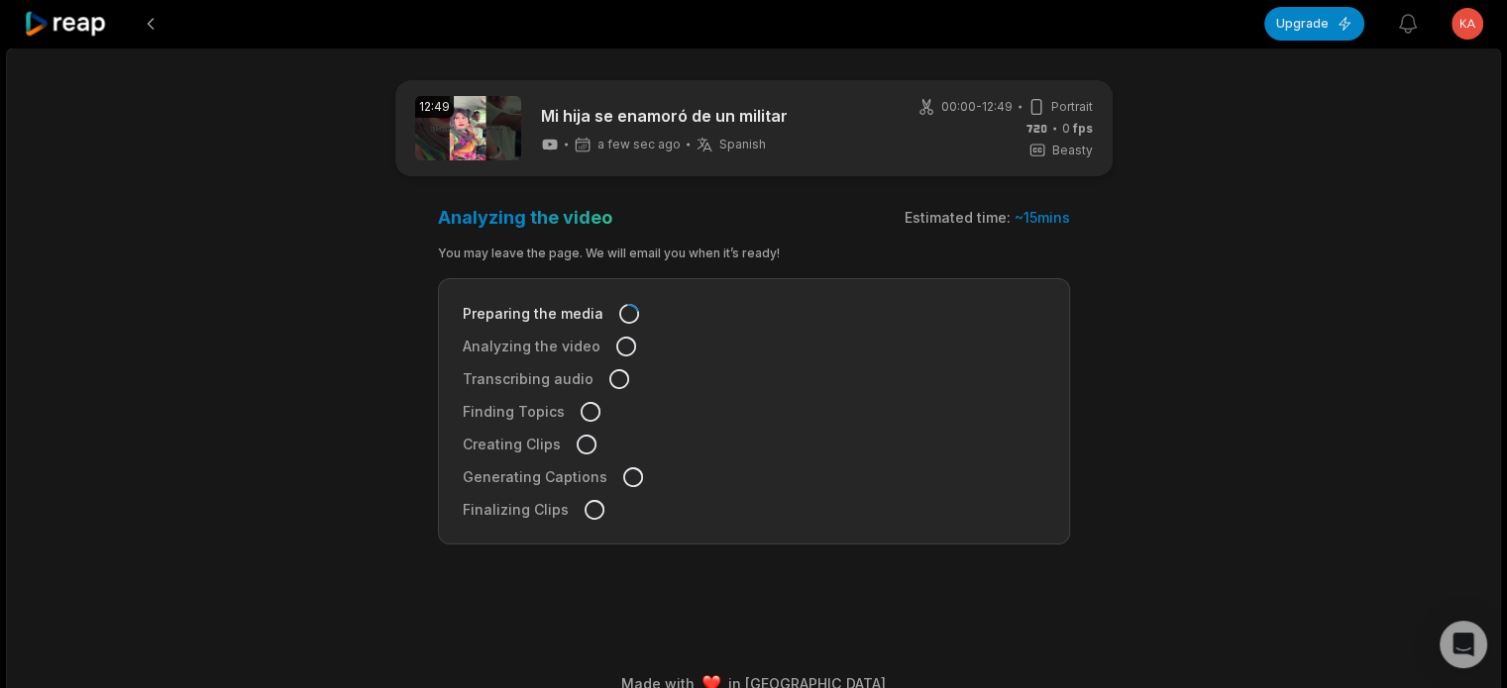
click at [51, 22] on icon at bounding box center [66, 24] width 84 height 27
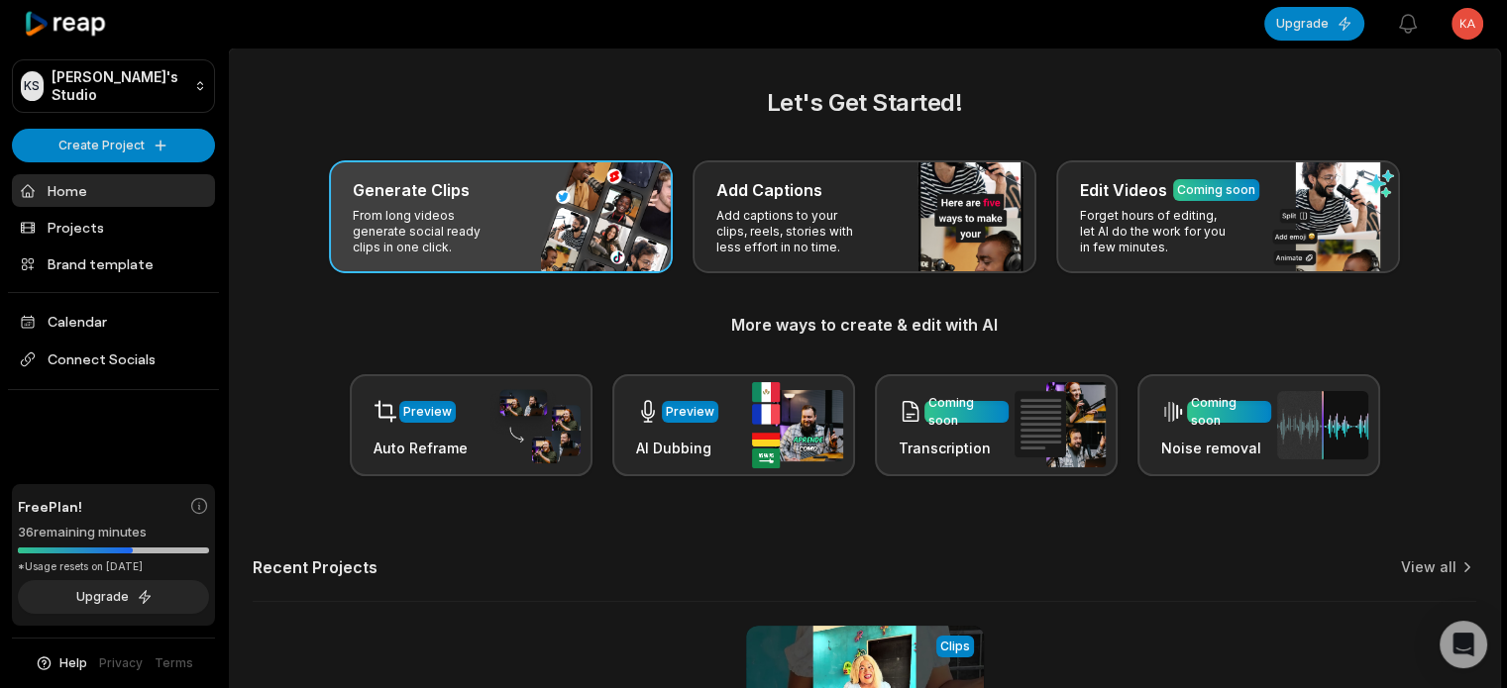
click at [472, 195] on div "Generate Clips" at bounding box center [501, 190] width 296 height 24
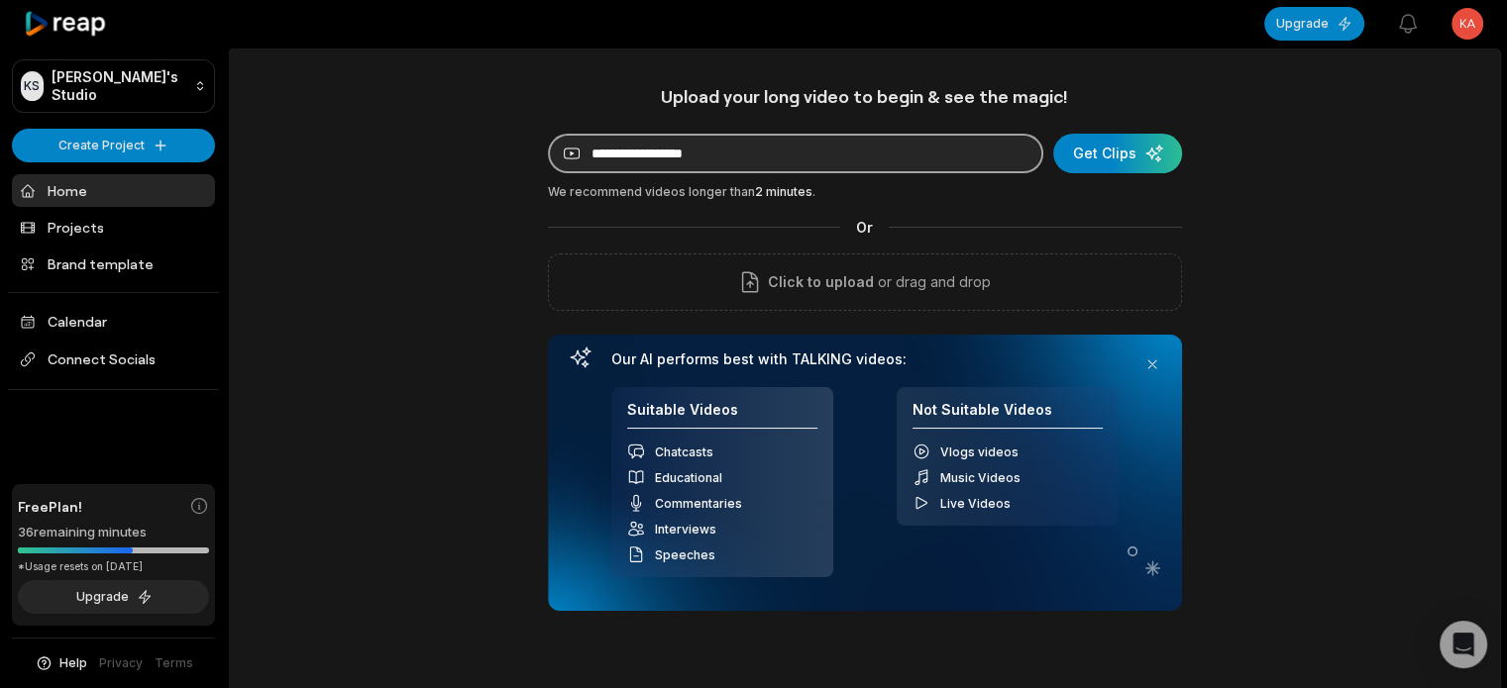
click at [739, 157] on input at bounding box center [795, 154] width 495 height 40
paste input "**********"
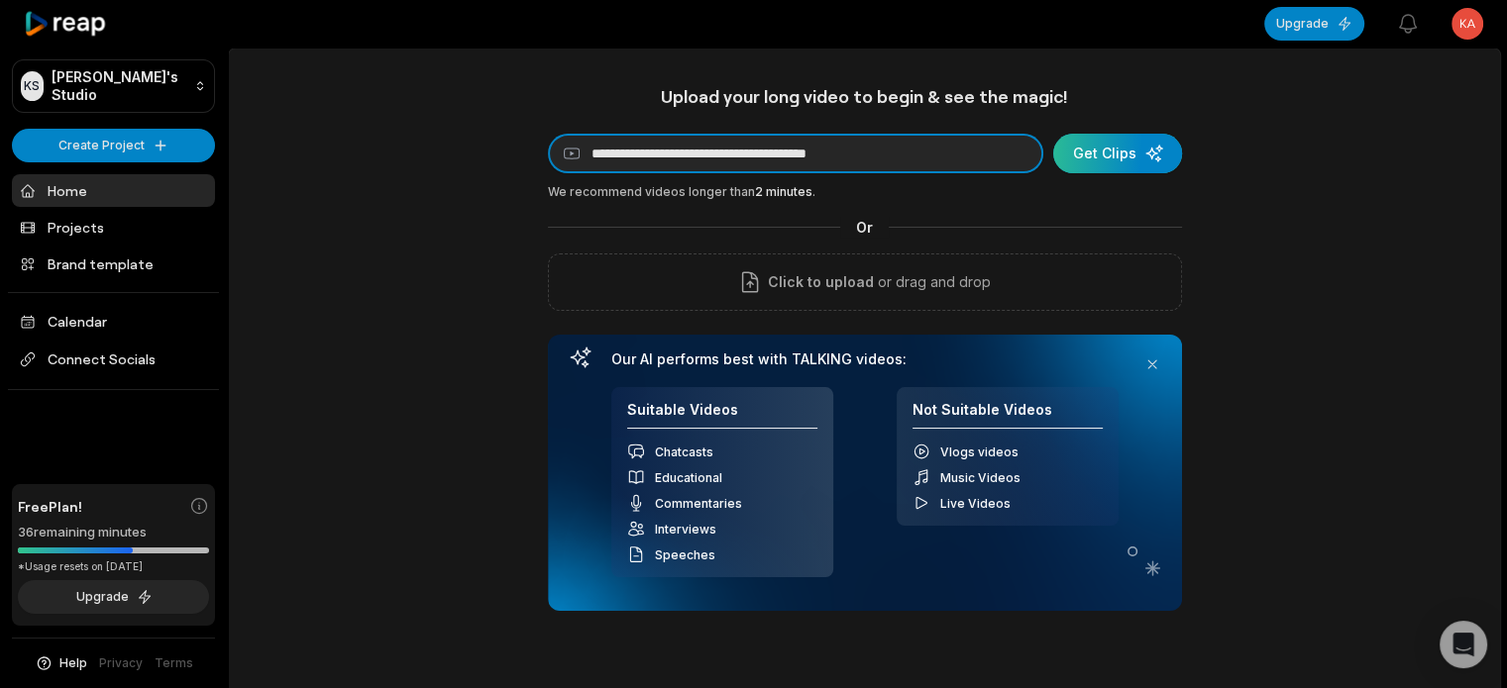
type input "**********"
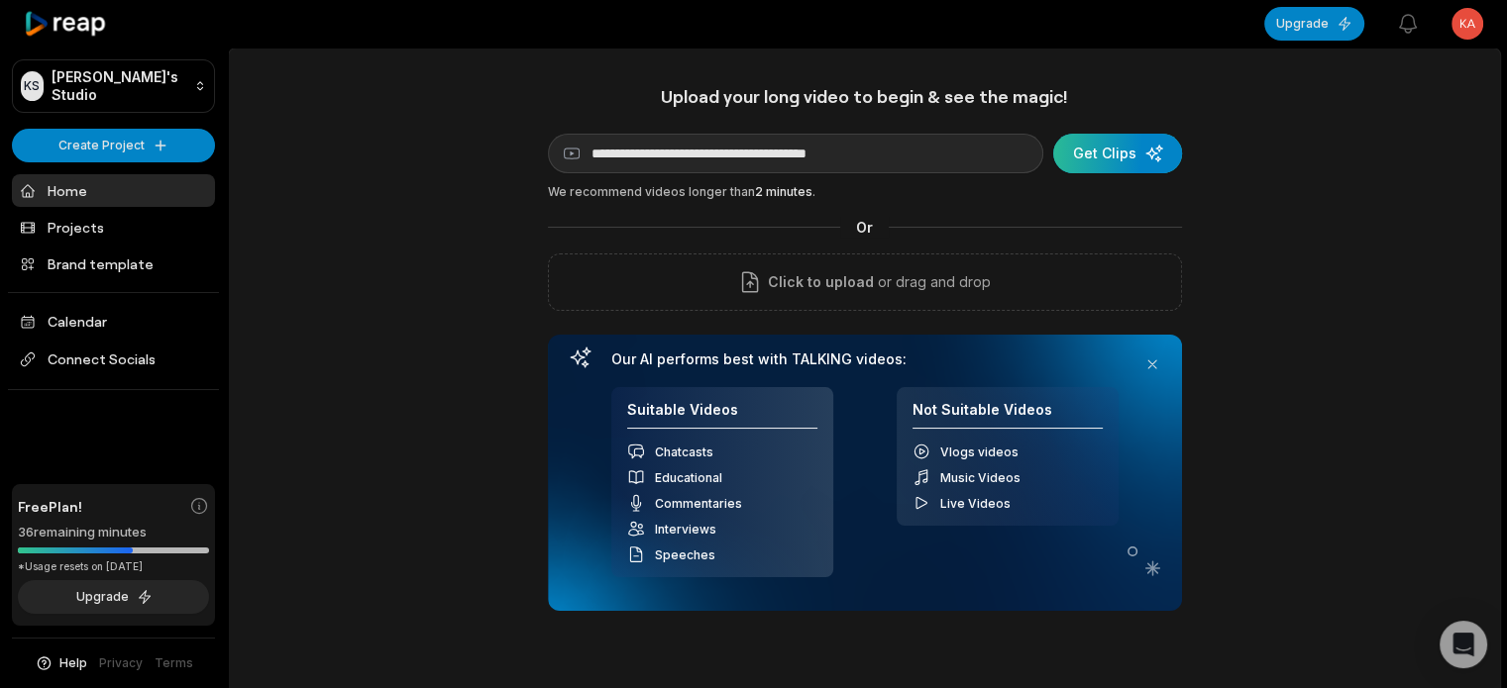
click at [1129, 162] on div "submit" at bounding box center [1117, 154] width 129 height 40
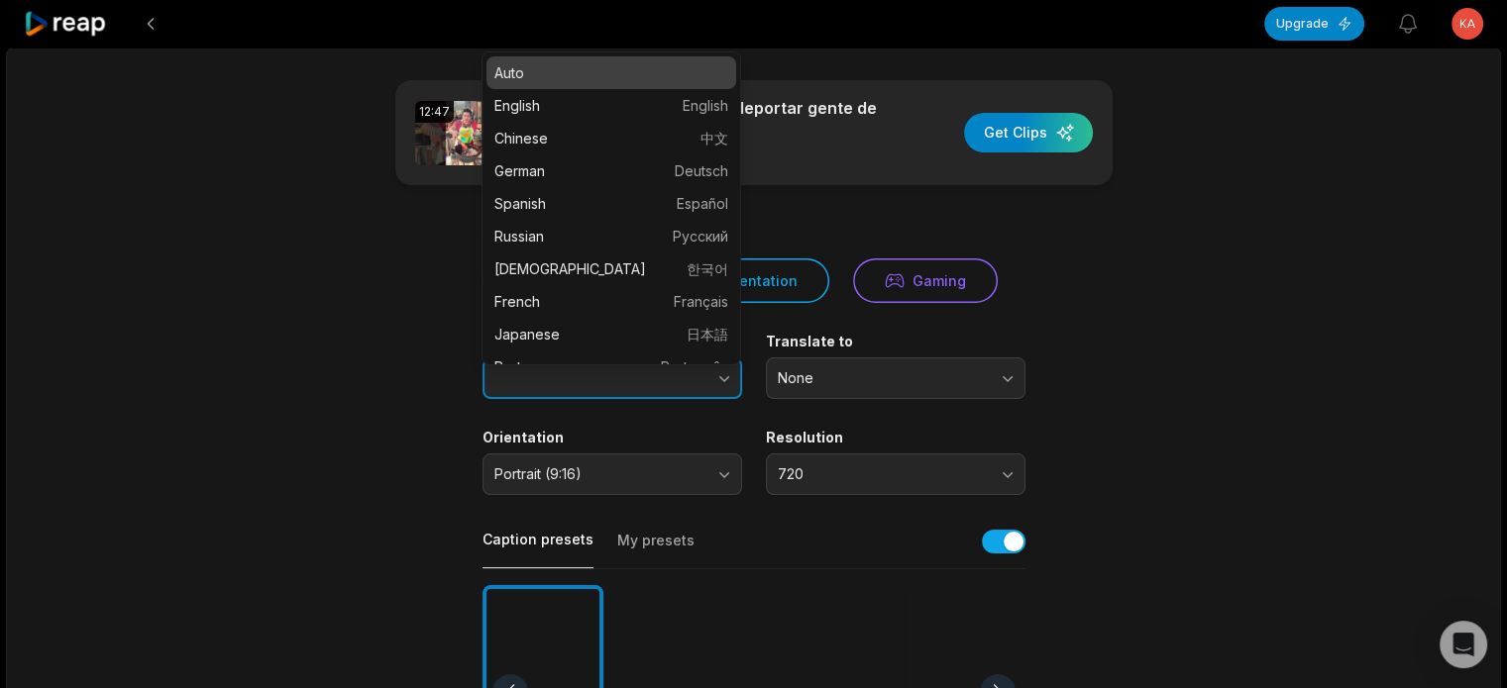
click at [629, 381] on button "button" at bounding box center [684, 379] width 113 height 42
type input "*******"
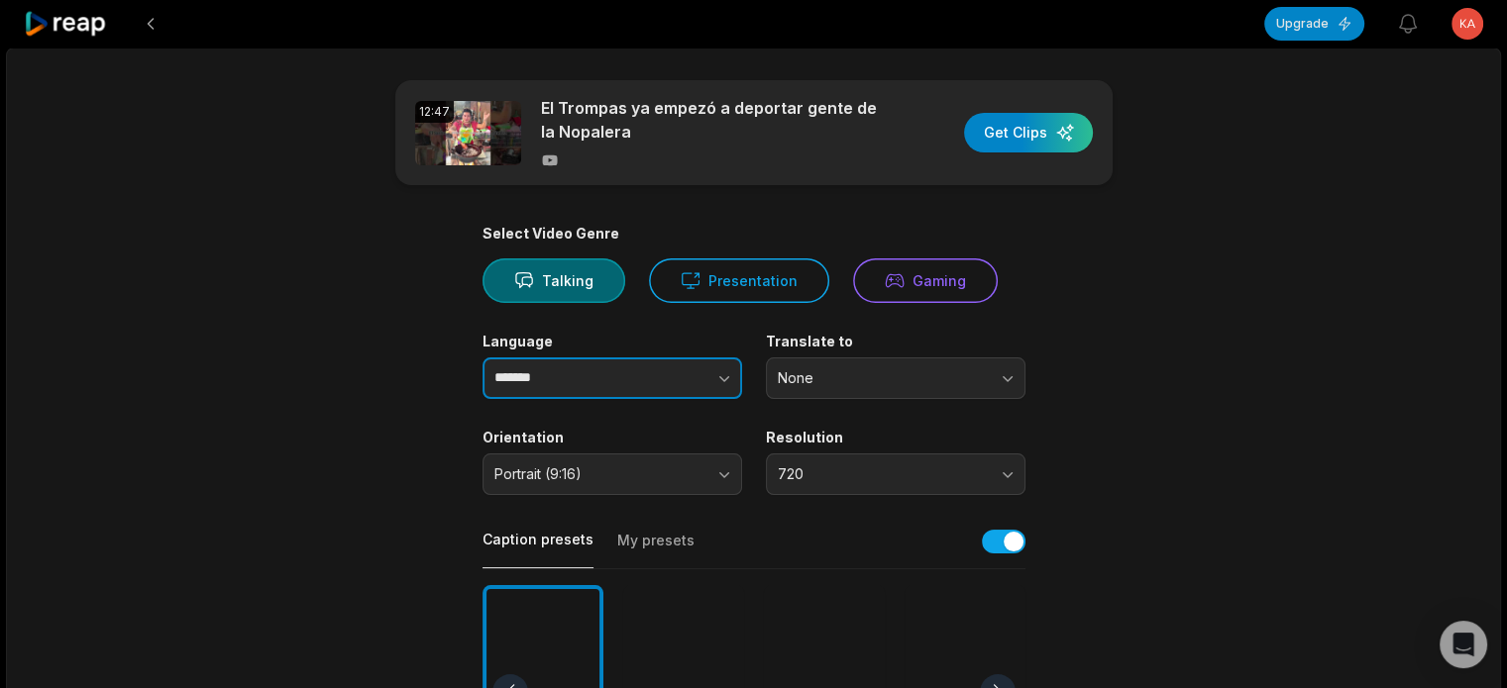
scroll to position [396, 0]
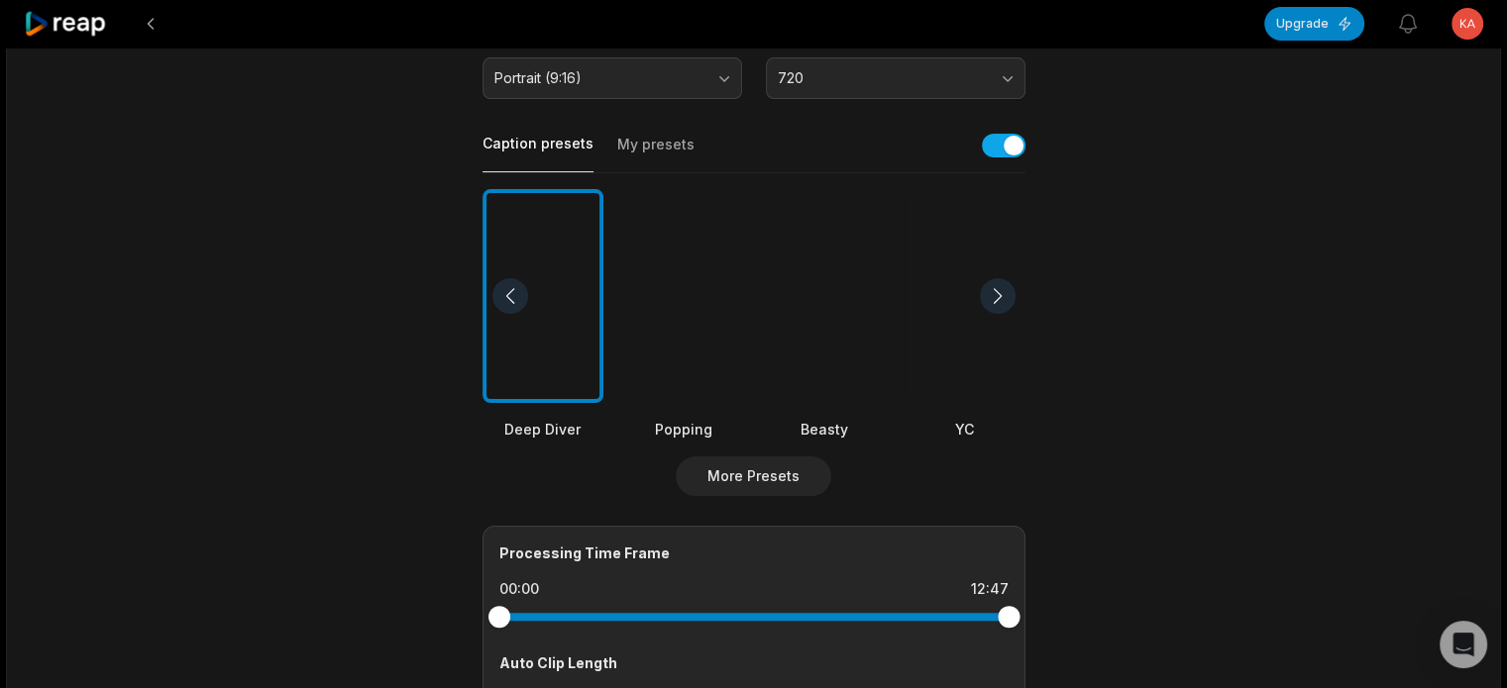
click at [812, 272] on div at bounding box center [824, 296] width 121 height 215
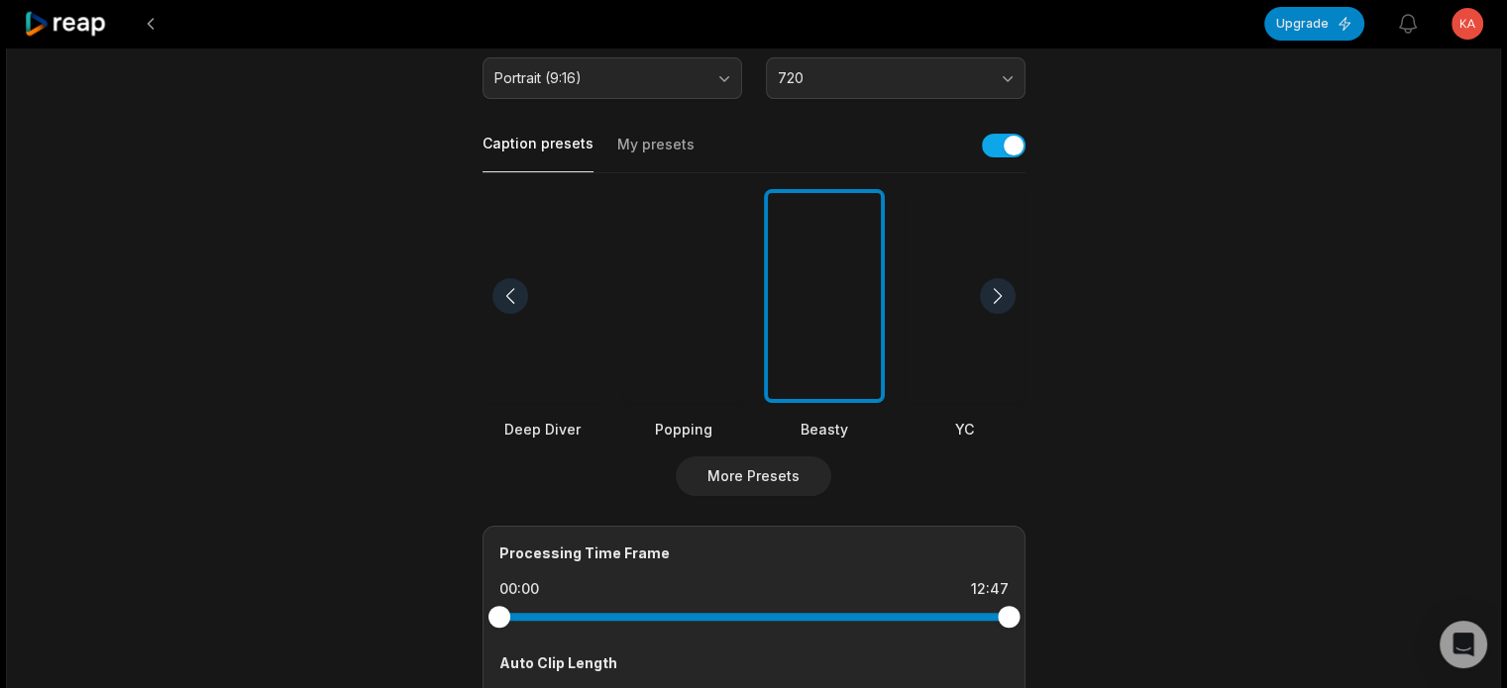
click at [500, 294] on div at bounding box center [510, 296] width 36 height 36
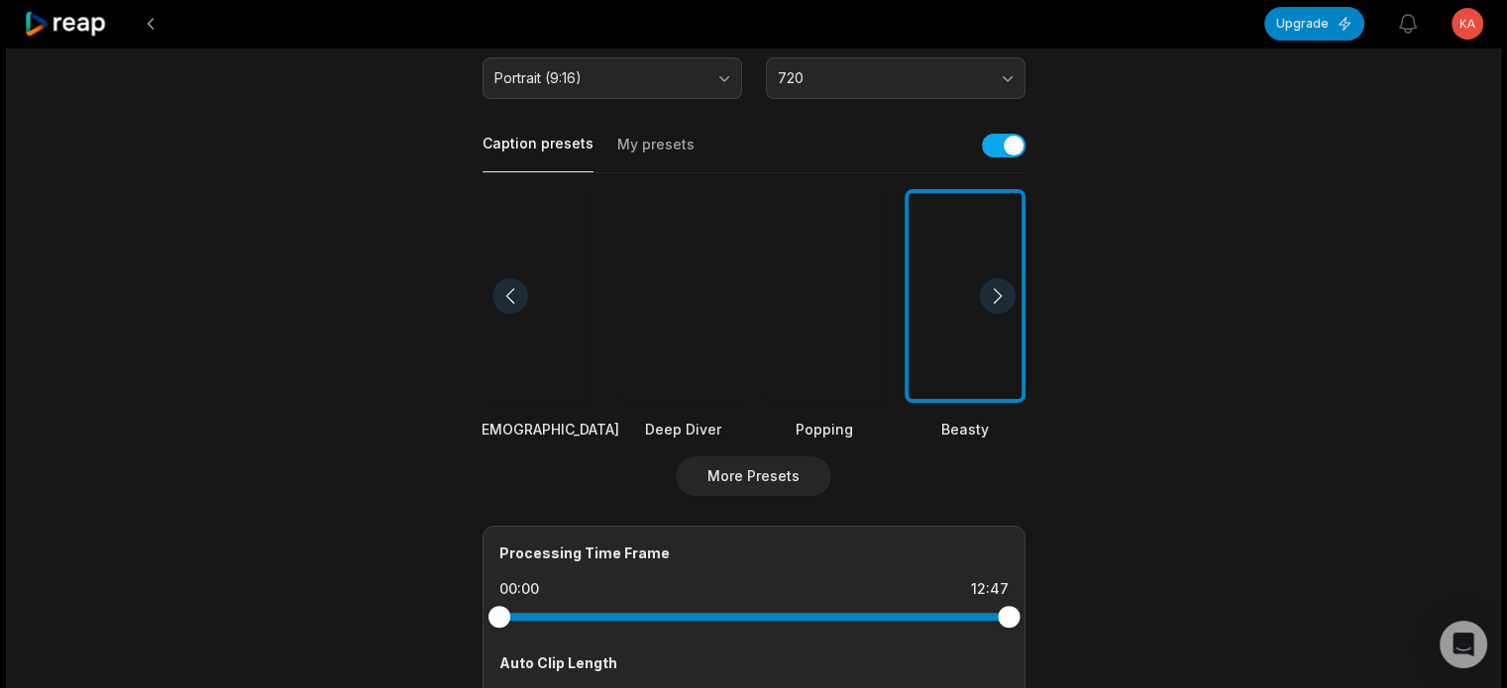
click at [948, 297] on div at bounding box center [964, 296] width 121 height 215
click at [1109, 325] on main "12:47 El Trompas ya empezó a deportar gente de la Nopalera Get Clips Select Vid…" at bounding box center [753, 290] width 959 height 1213
click at [967, 305] on div at bounding box center [964, 296] width 121 height 215
click at [987, 293] on div at bounding box center [998, 296] width 36 height 36
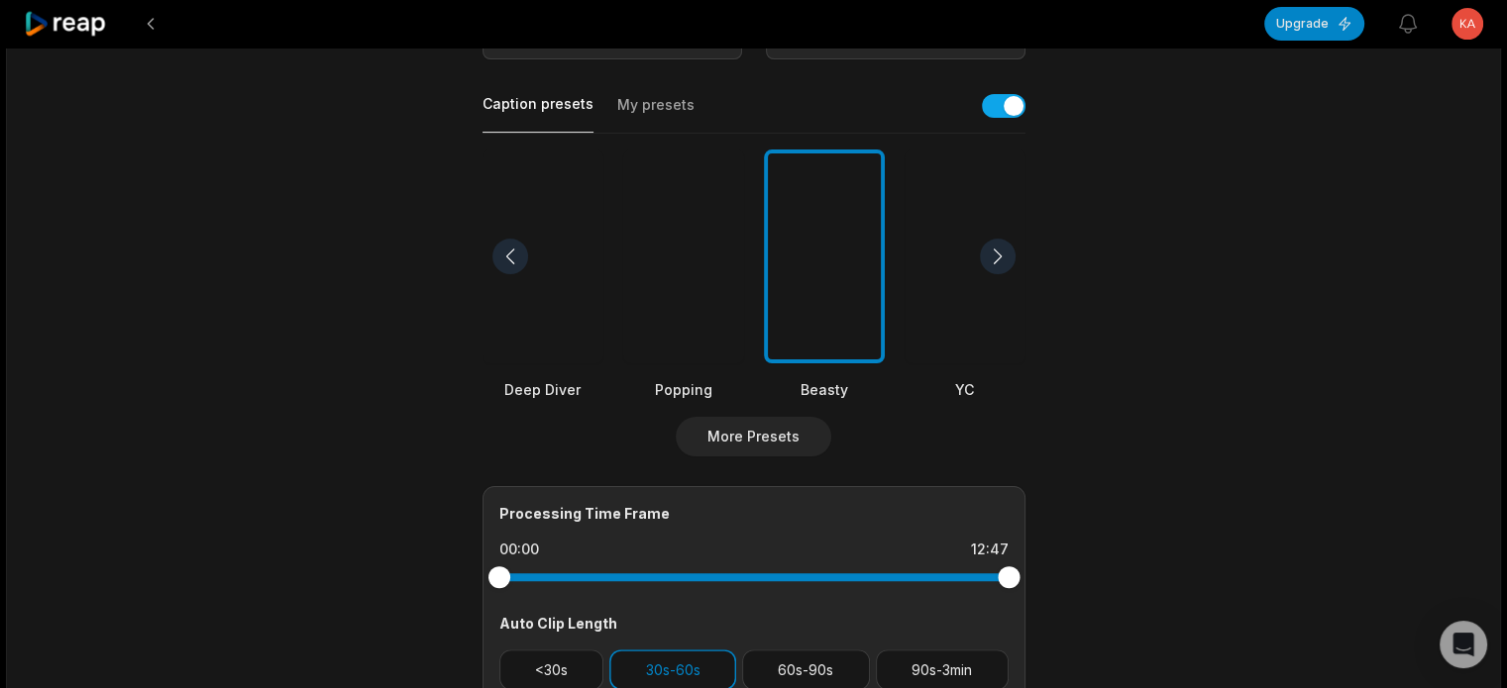
scroll to position [693, 0]
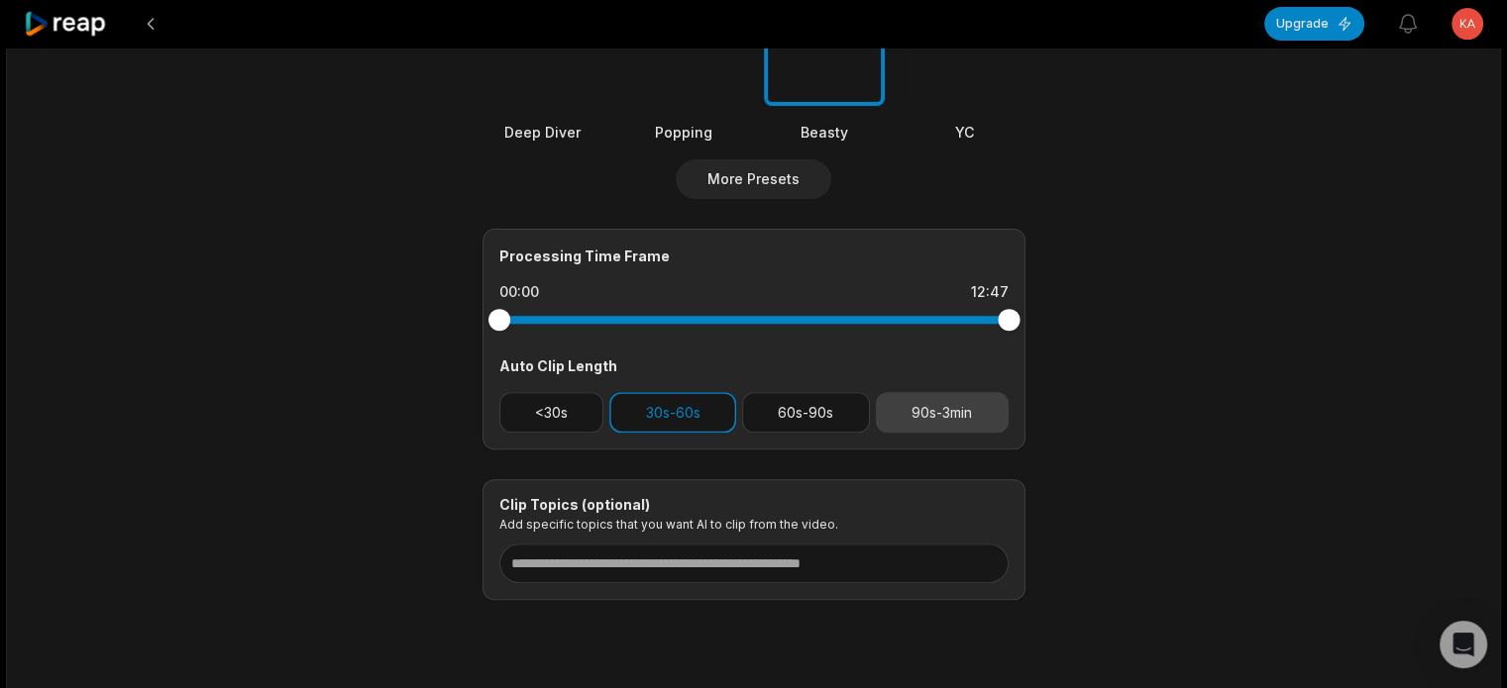
drag, startPoint x: 805, startPoint y: 409, endPoint x: 875, endPoint y: 411, distance: 69.4
click at [811, 409] on button "60s-90s" at bounding box center [806, 412] width 128 height 41
drag, startPoint x: 912, startPoint y: 407, endPoint x: 705, endPoint y: 399, distance: 207.2
click at [899, 407] on button "90s-3min" at bounding box center [942, 412] width 133 height 41
click at [662, 395] on button "30s-60s" at bounding box center [672, 412] width 127 height 41
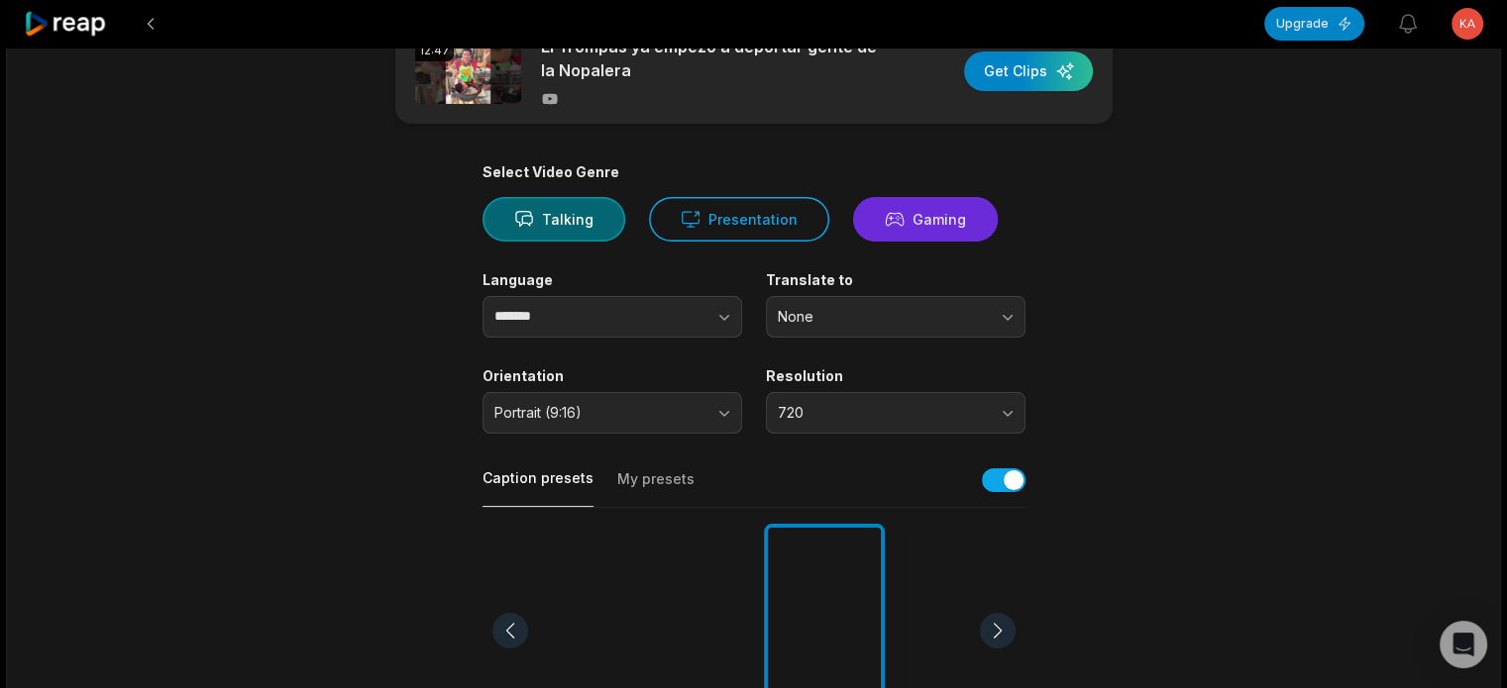
scroll to position [0, 0]
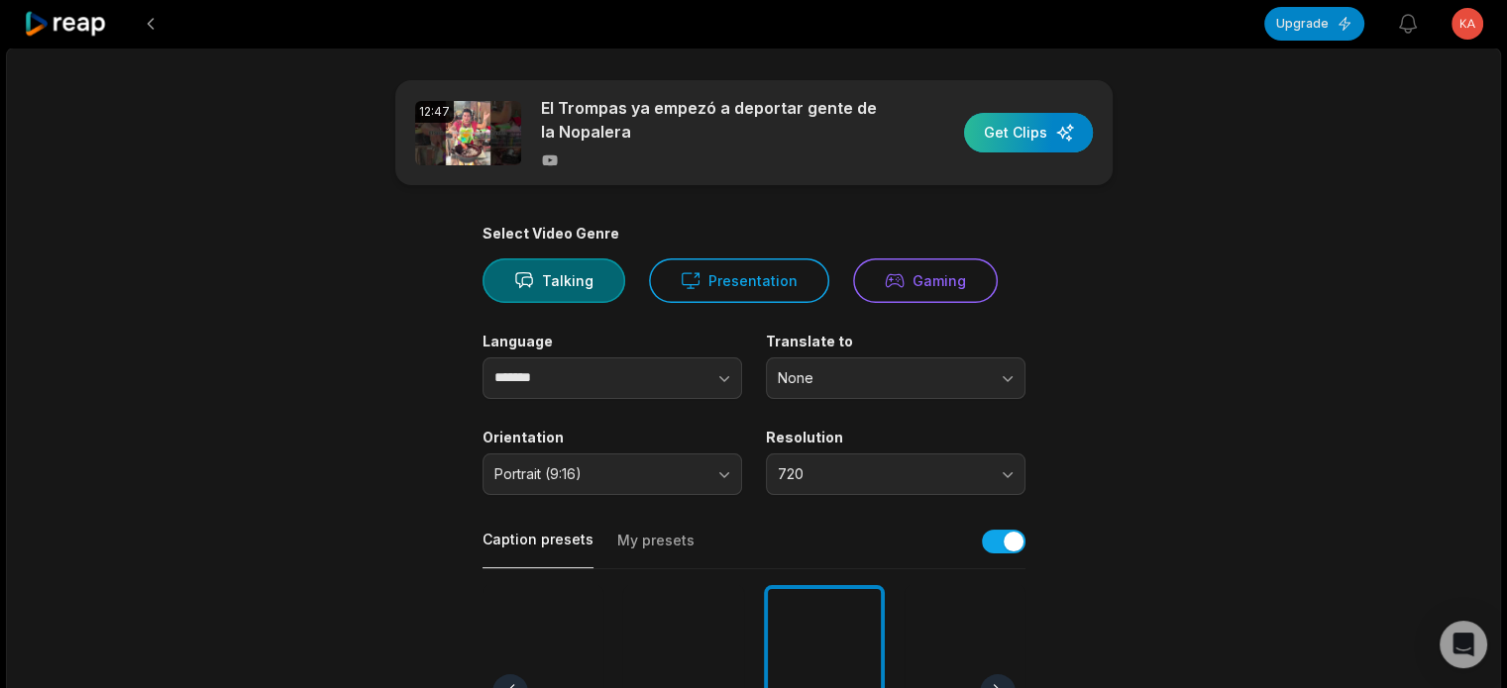
click at [1019, 135] on div "button" at bounding box center [1028, 133] width 129 height 40
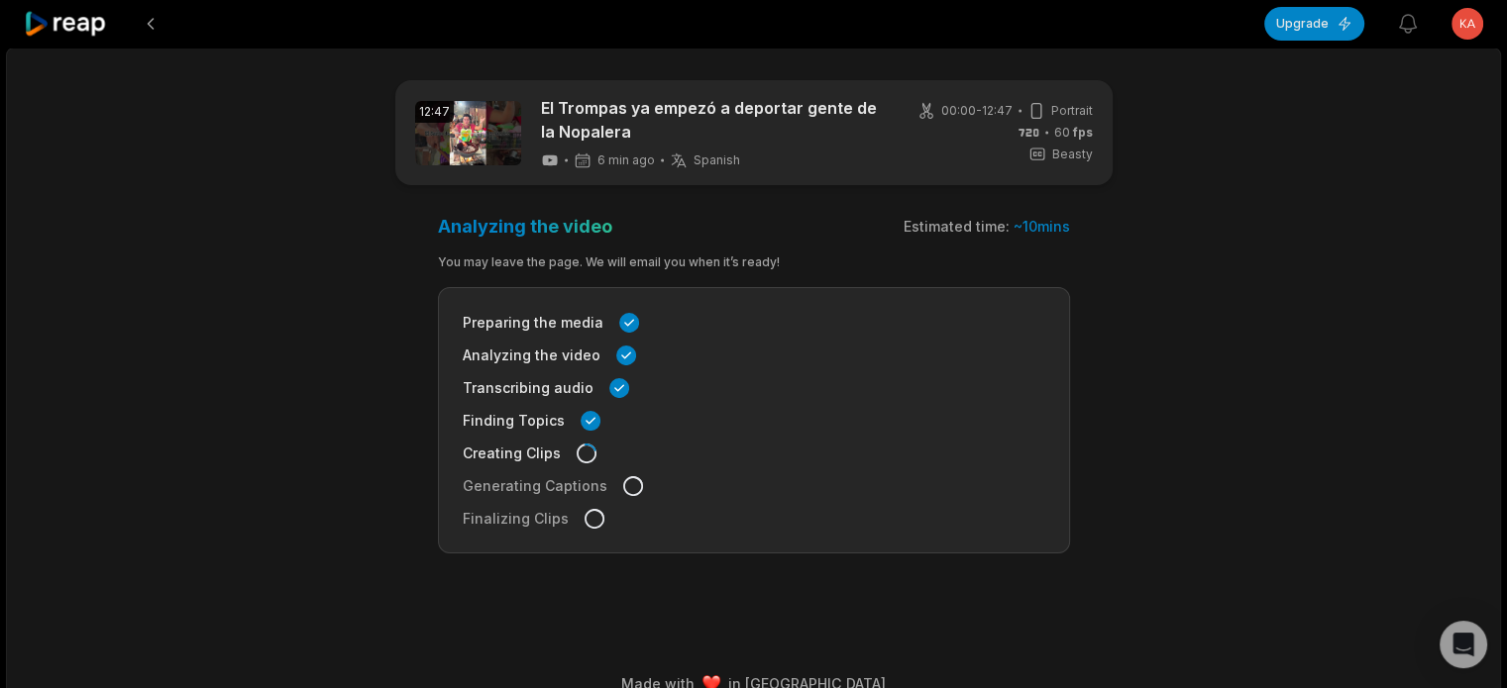
click at [86, 27] on icon at bounding box center [66, 24] width 84 height 27
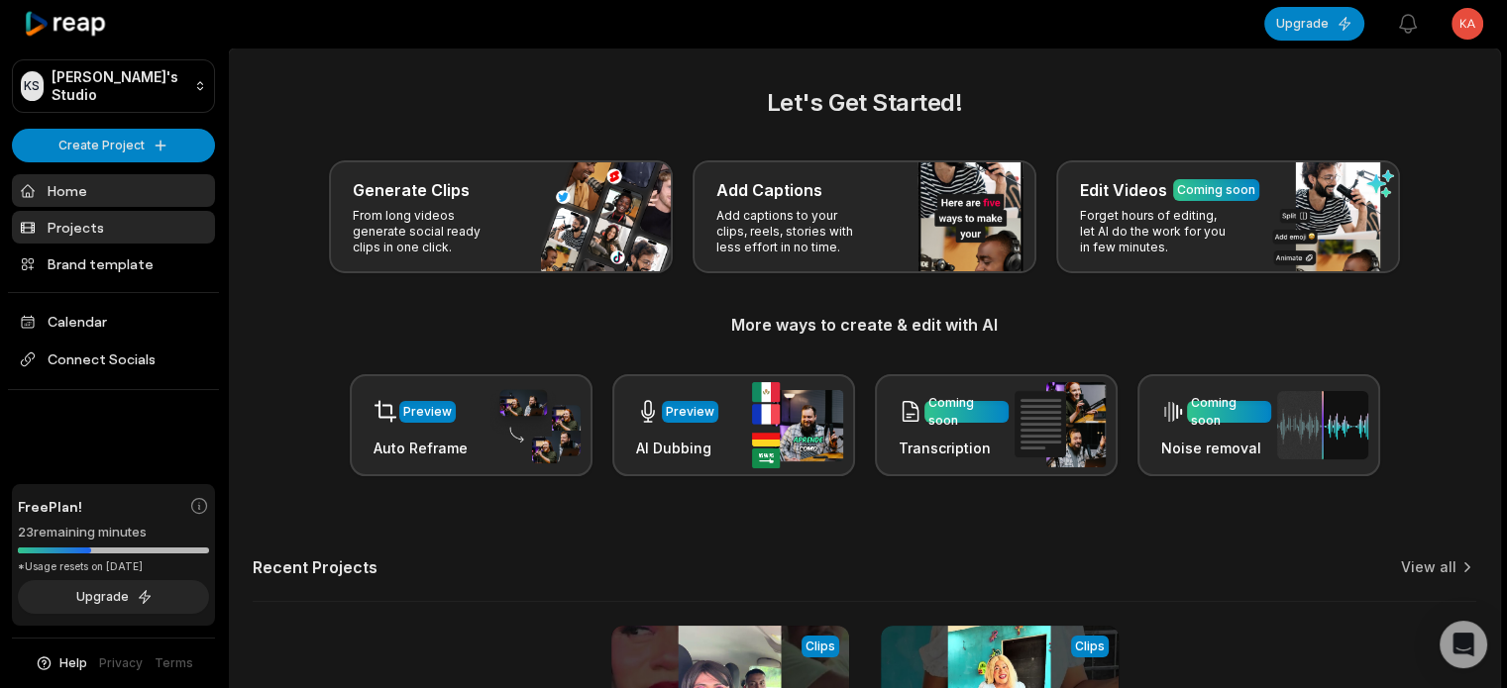
click at [109, 231] on link "Projects" at bounding box center [113, 227] width 203 height 33
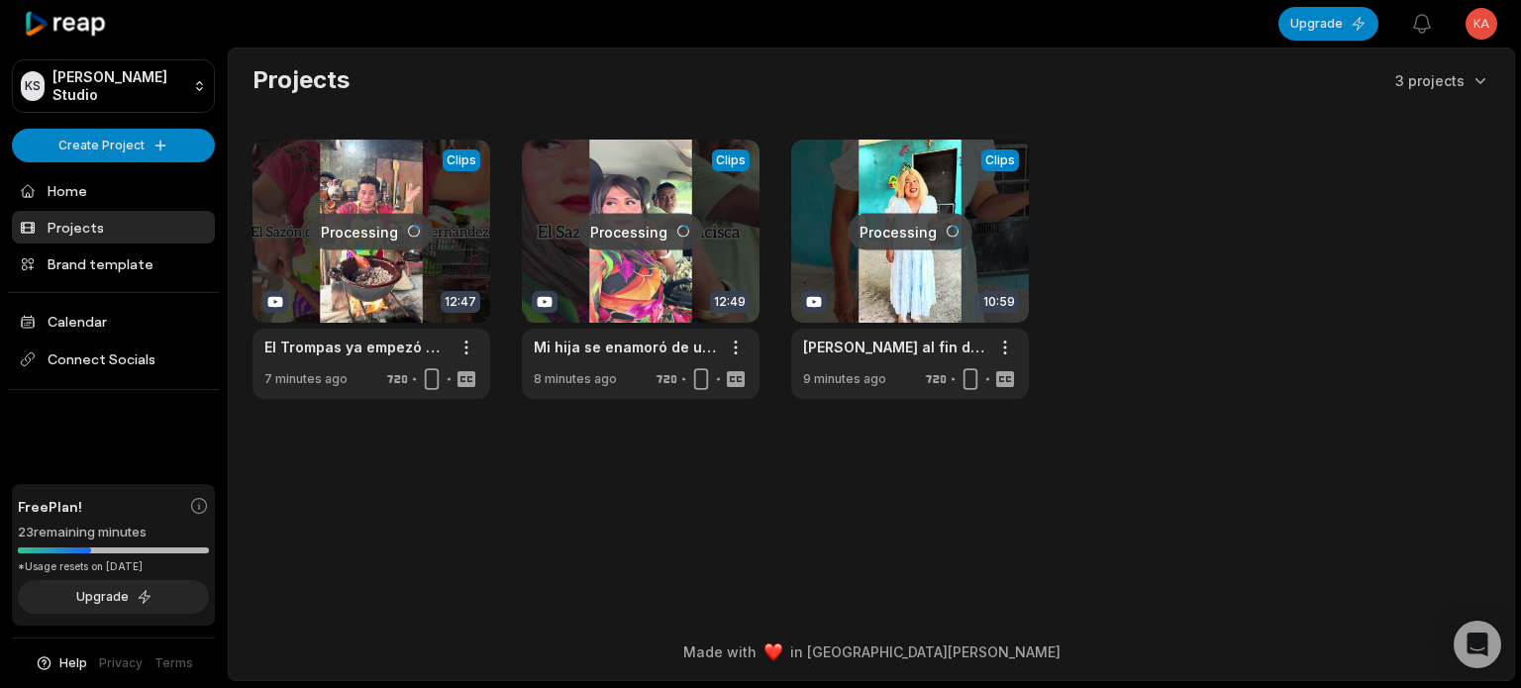
click at [906, 233] on link at bounding box center [910, 270] width 238 height 260
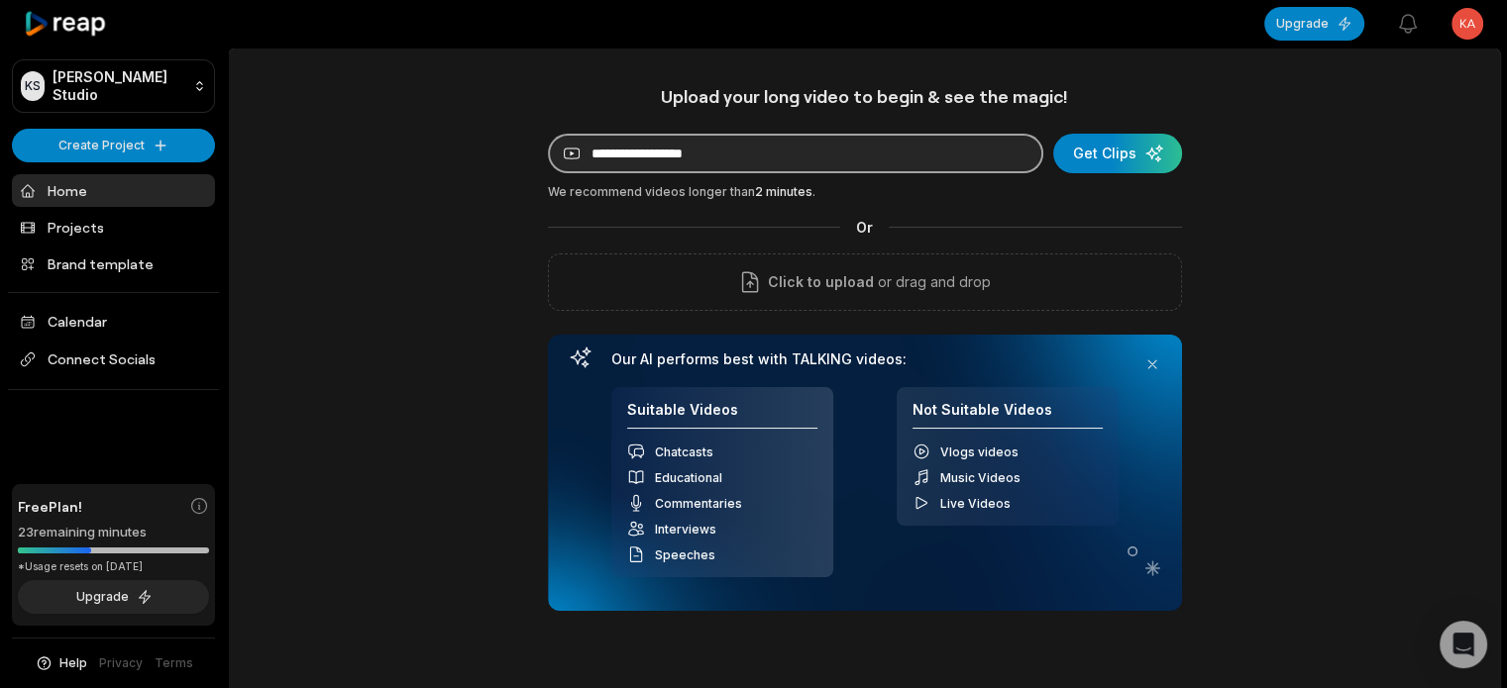
click at [676, 155] on input at bounding box center [795, 154] width 495 height 40
paste input "**********"
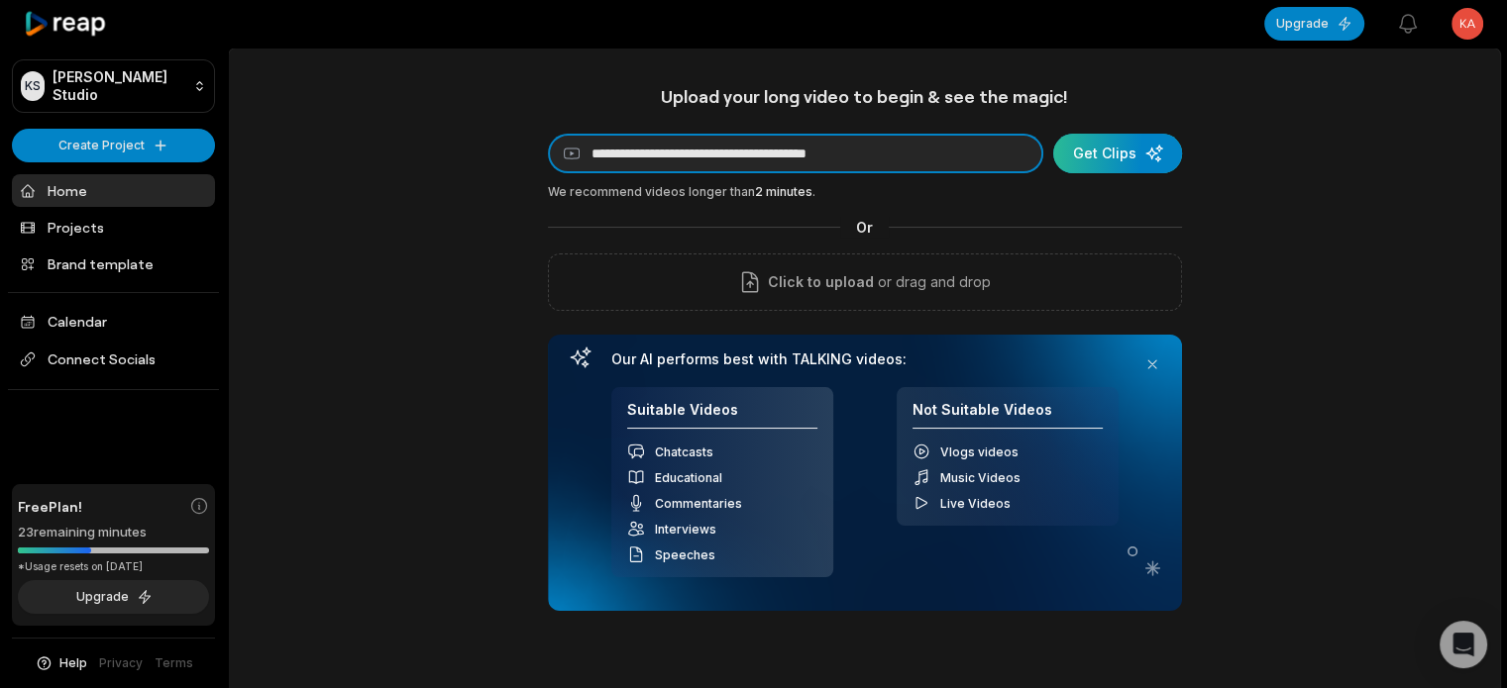
type input "**********"
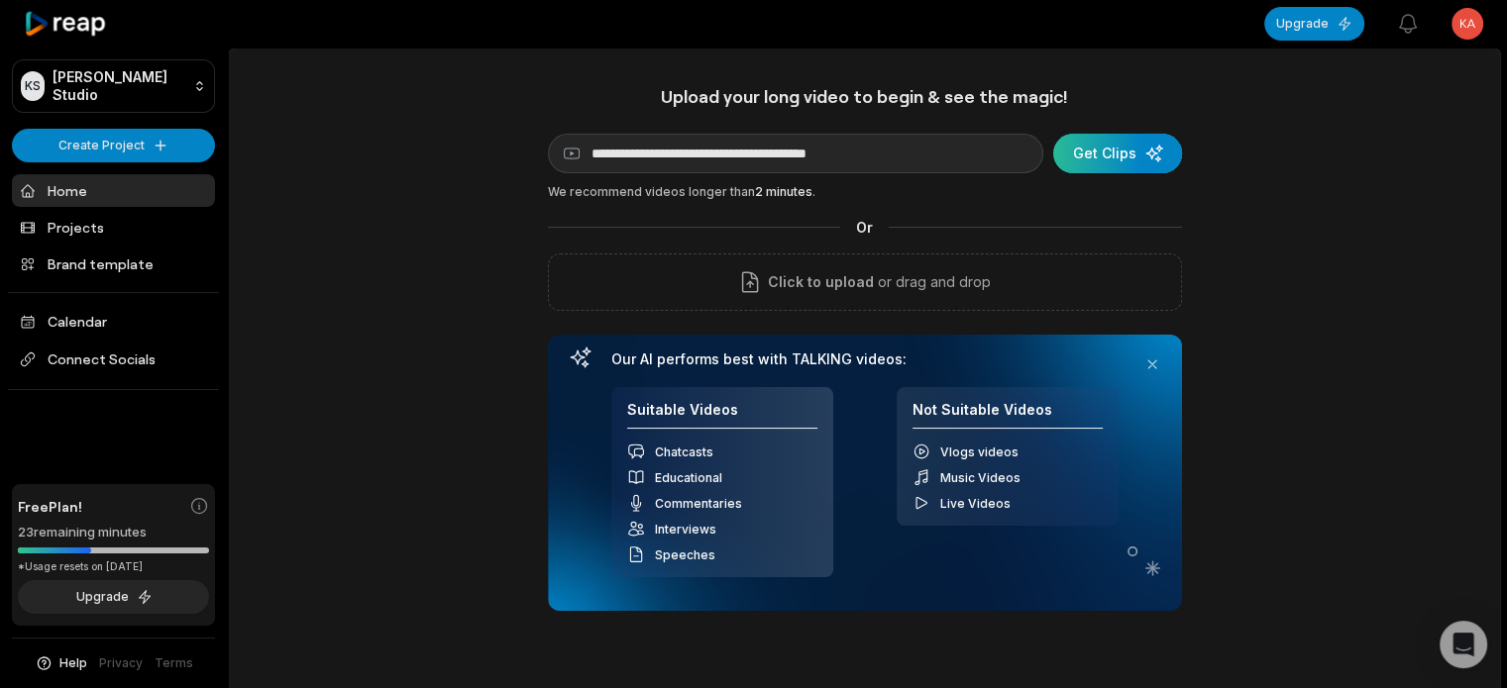
click at [1141, 150] on div "submit" at bounding box center [1117, 154] width 129 height 40
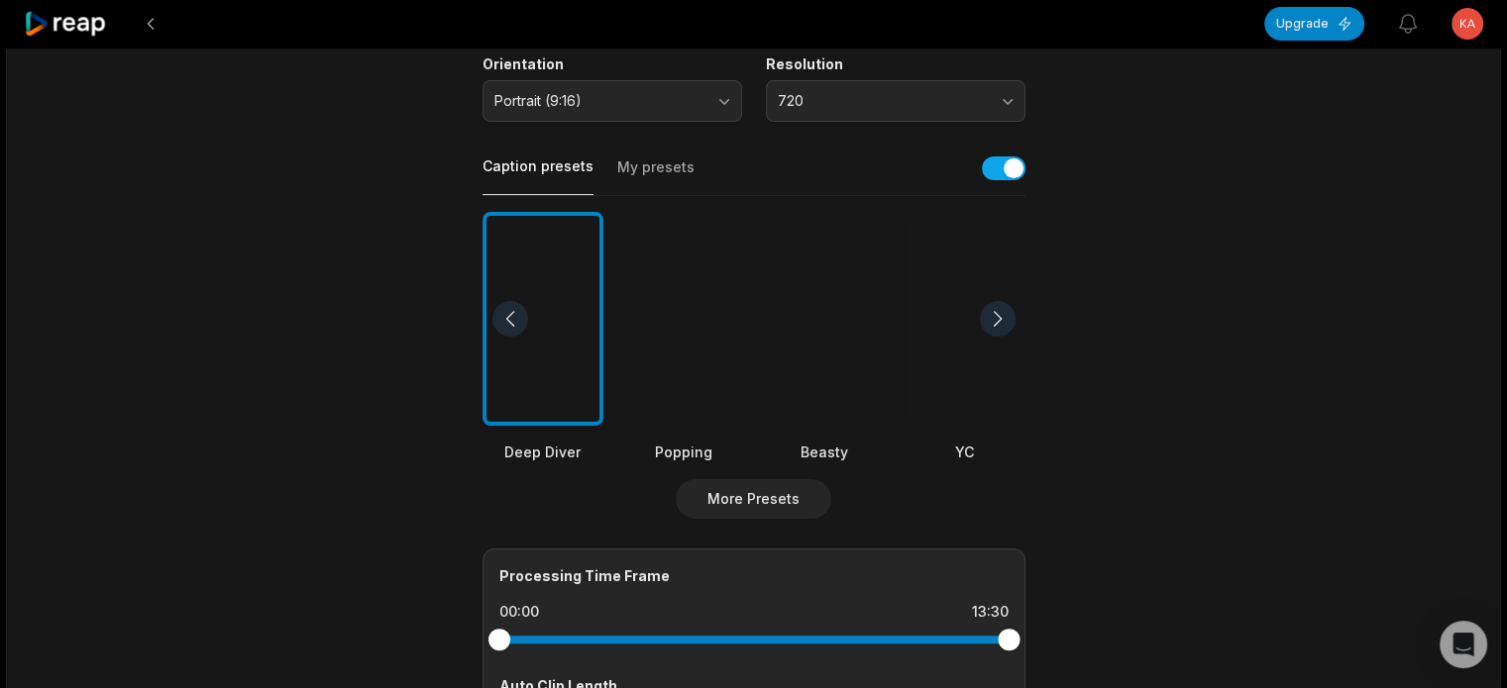
scroll to position [396, 0]
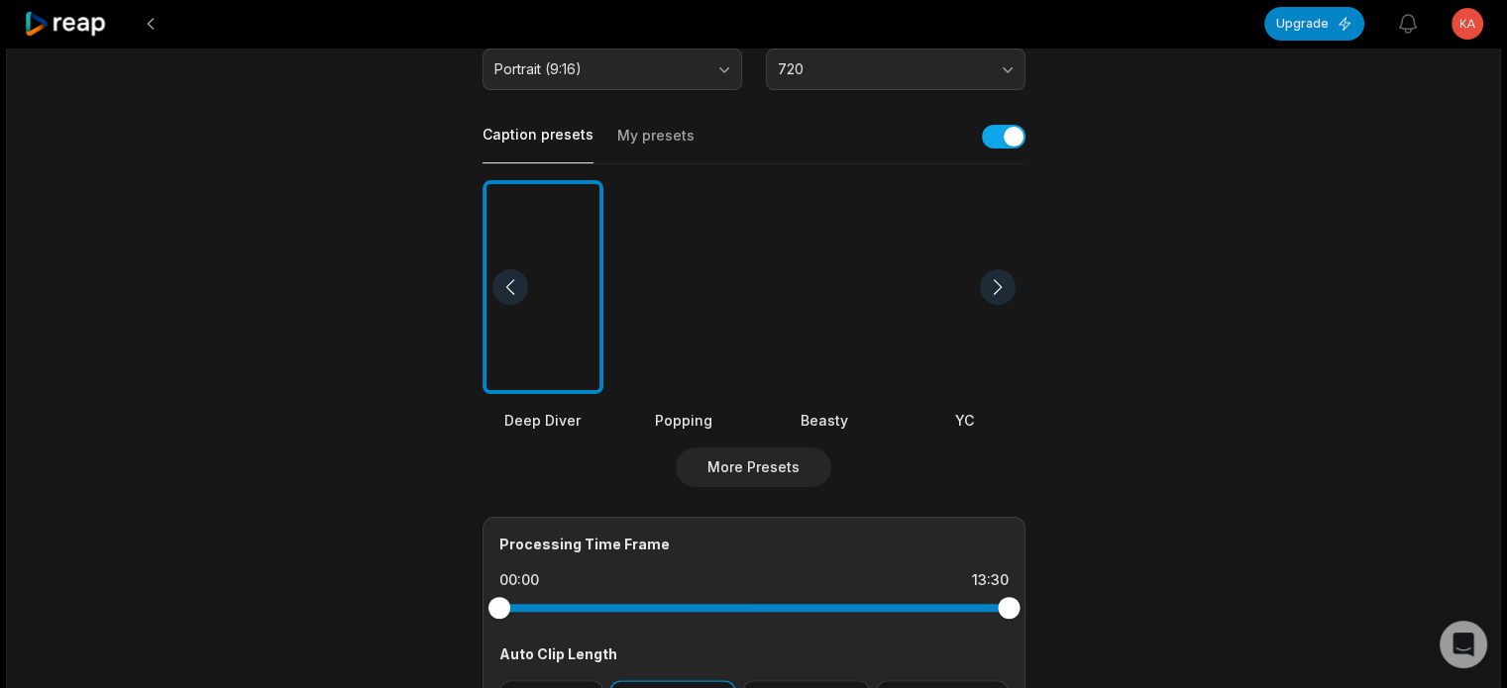
click at [818, 306] on div at bounding box center [824, 287] width 121 height 215
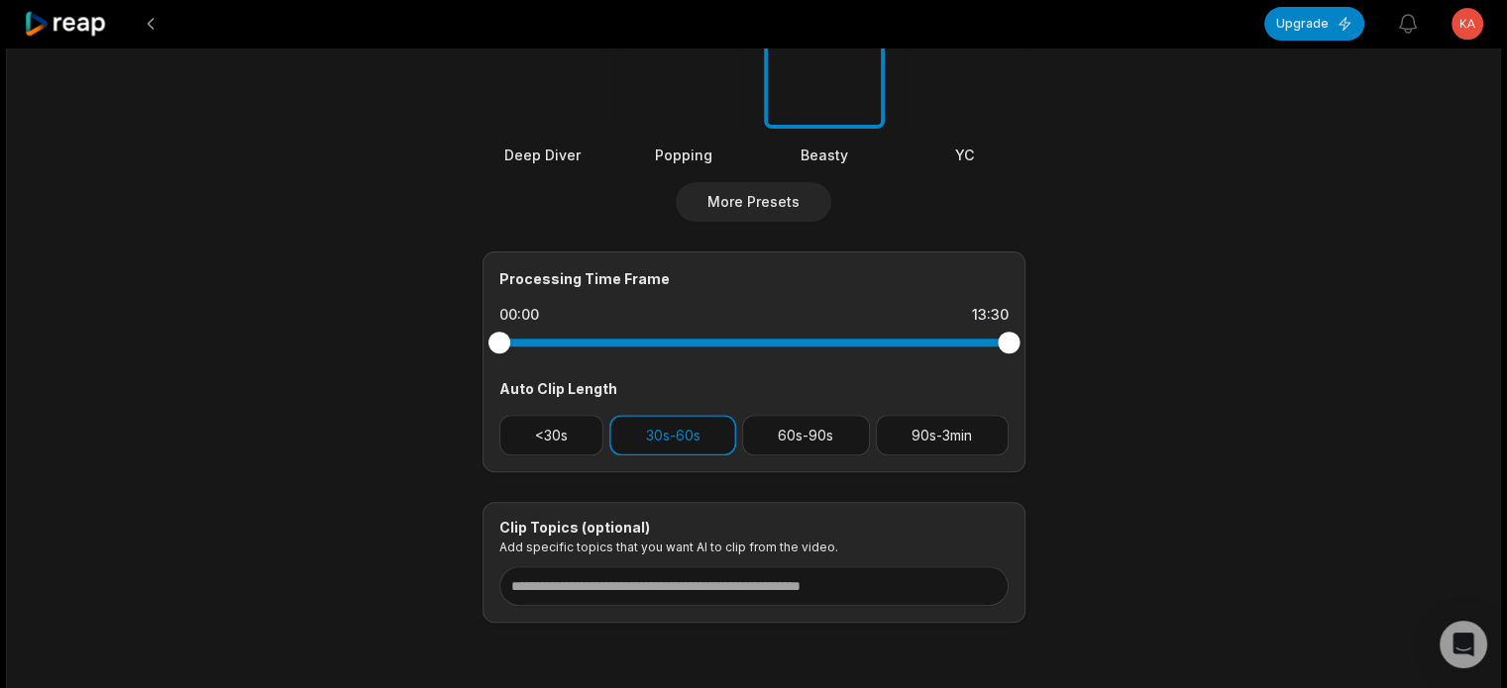
scroll to position [693, 0]
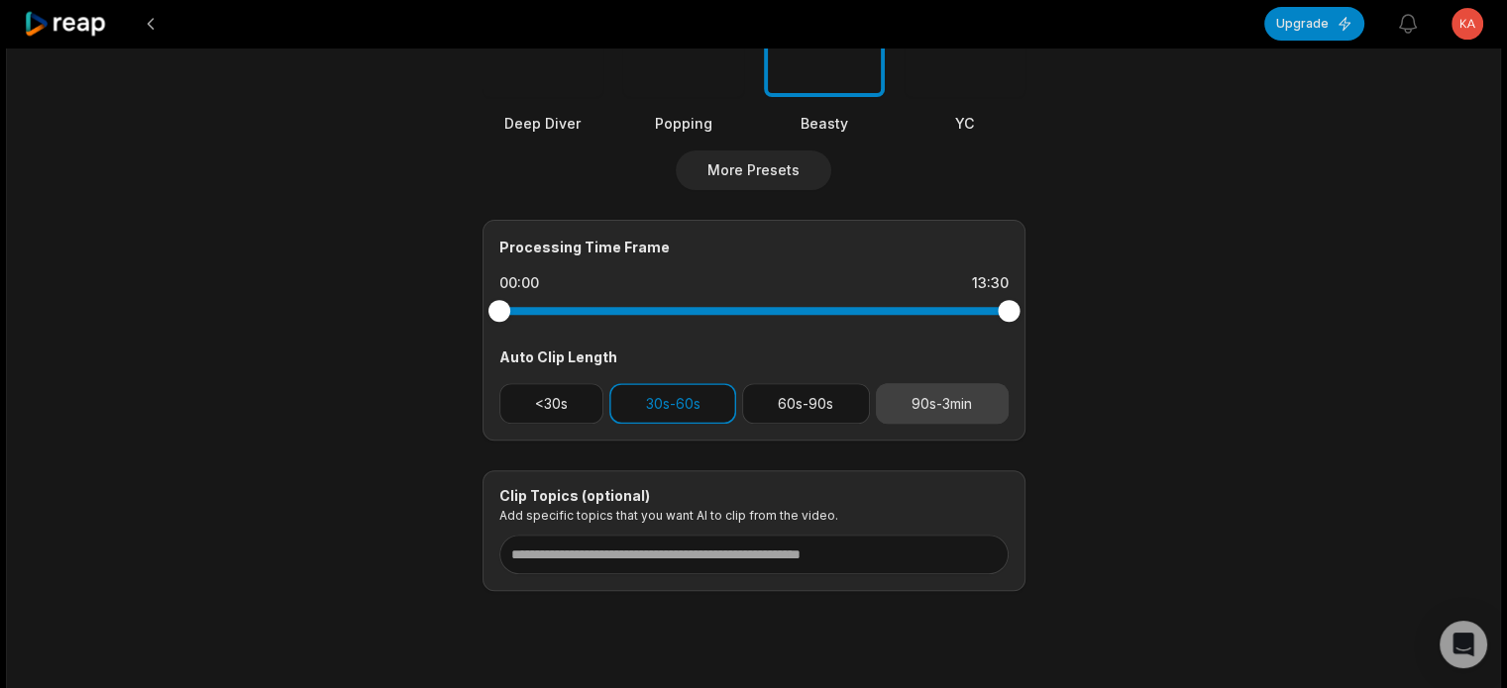
click at [903, 406] on button "90s-3min" at bounding box center [942, 403] width 133 height 41
click at [665, 375] on div "Processing Time Frame 00:00 13:30 Auto Clip Length <30s 30s-60s 60s-90s 90s-3min" at bounding box center [753, 330] width 543 height 221
drag, startPoint x: 673, startPoint y: 394, endPoint x: 726, endPoint y: 398, distance: 53.6
click at [675, 394] on button "30s-60s" at bounding box center [672, 403] width 127 height 41
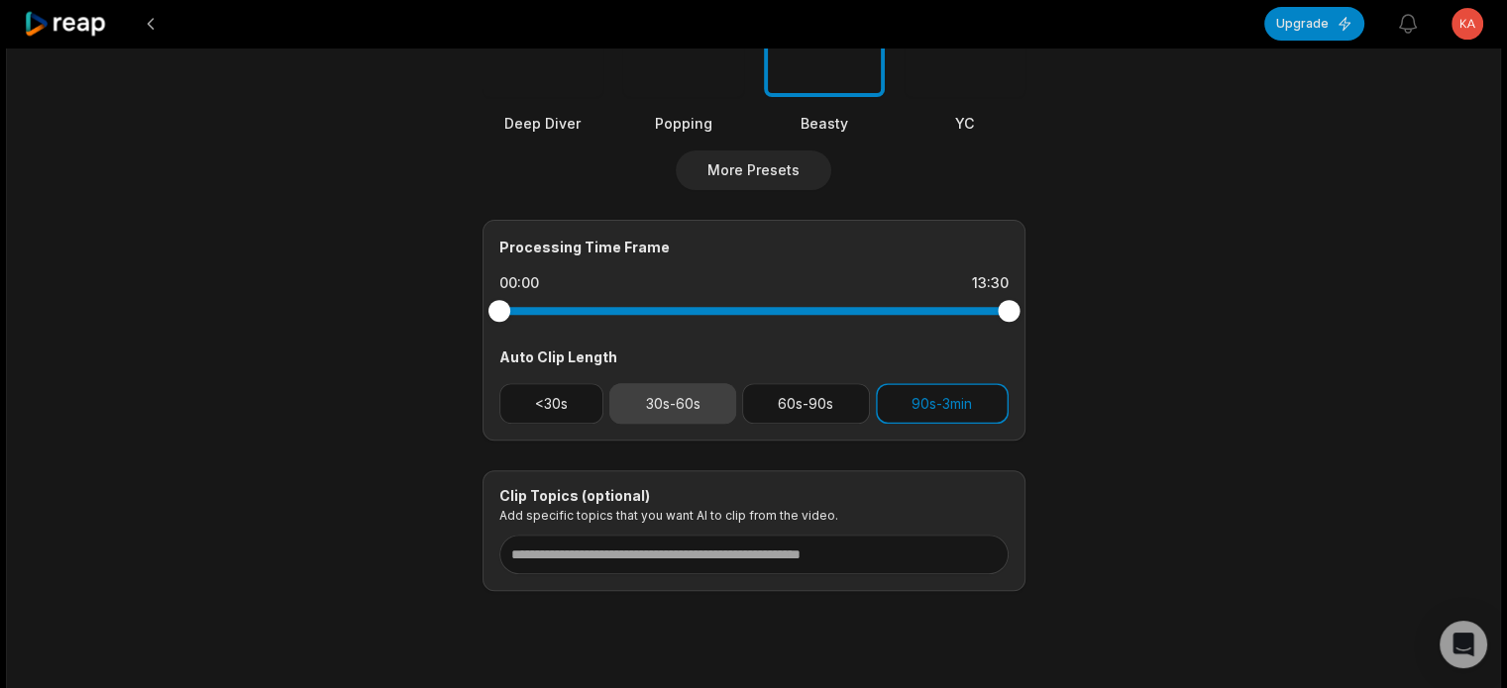
drag, startPoint x: 787, startPoint y: 392, endPoint x: 678, endPoint y: 387, distance: 110.1
click at [781, 394] on button "60s-90s" at bounding box center [806, 403] width 128 height 41
click at [675, 387] on button "30s-60s" at bounding box center [672, 403] width 127 height 41
drag, startPoint x: 830, startPoint y: 400, endPoint x: 697, endPoint y: 396, distance: 132.8
click at [820, 400] on button "60s-90s" at bounding box center [806, 403] width 128 height 41
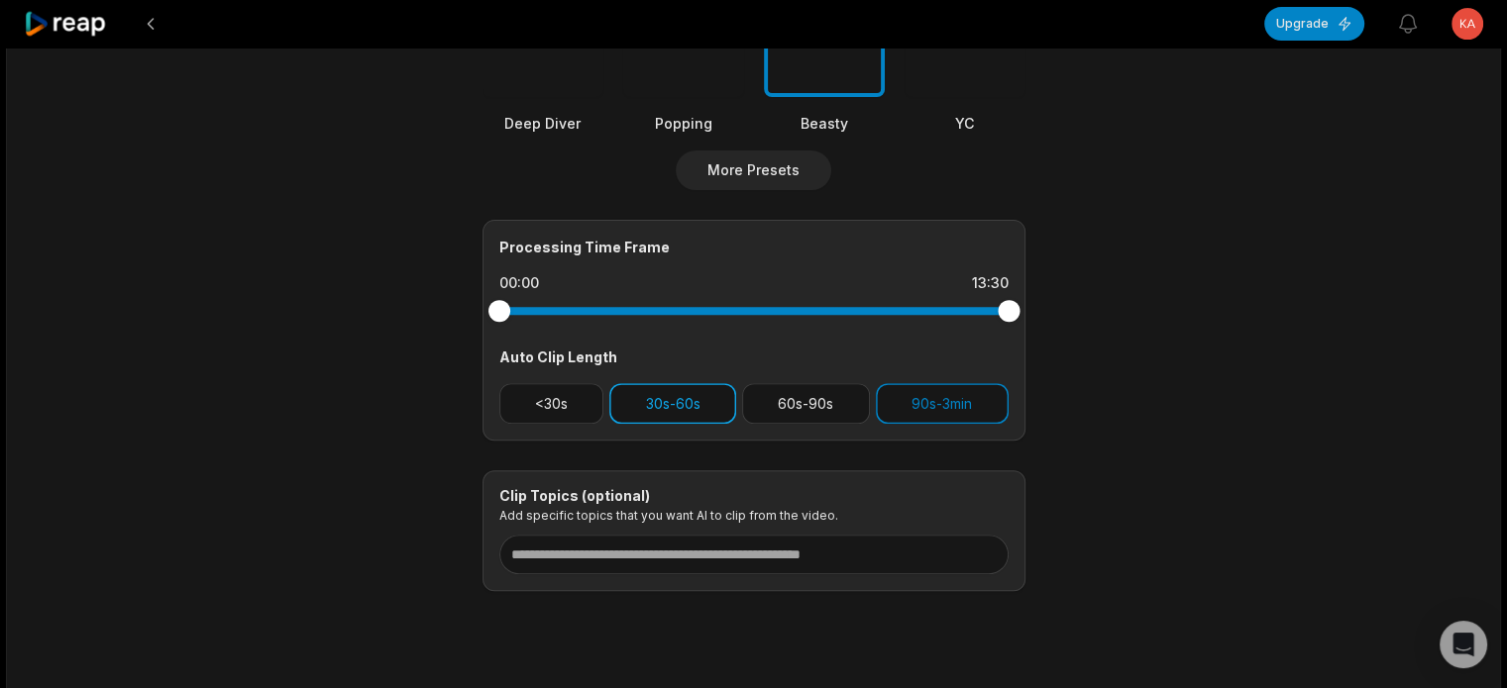
click at [680, 395] on button "30s-60s" at bounding box center [672, 403] width 127 height 41
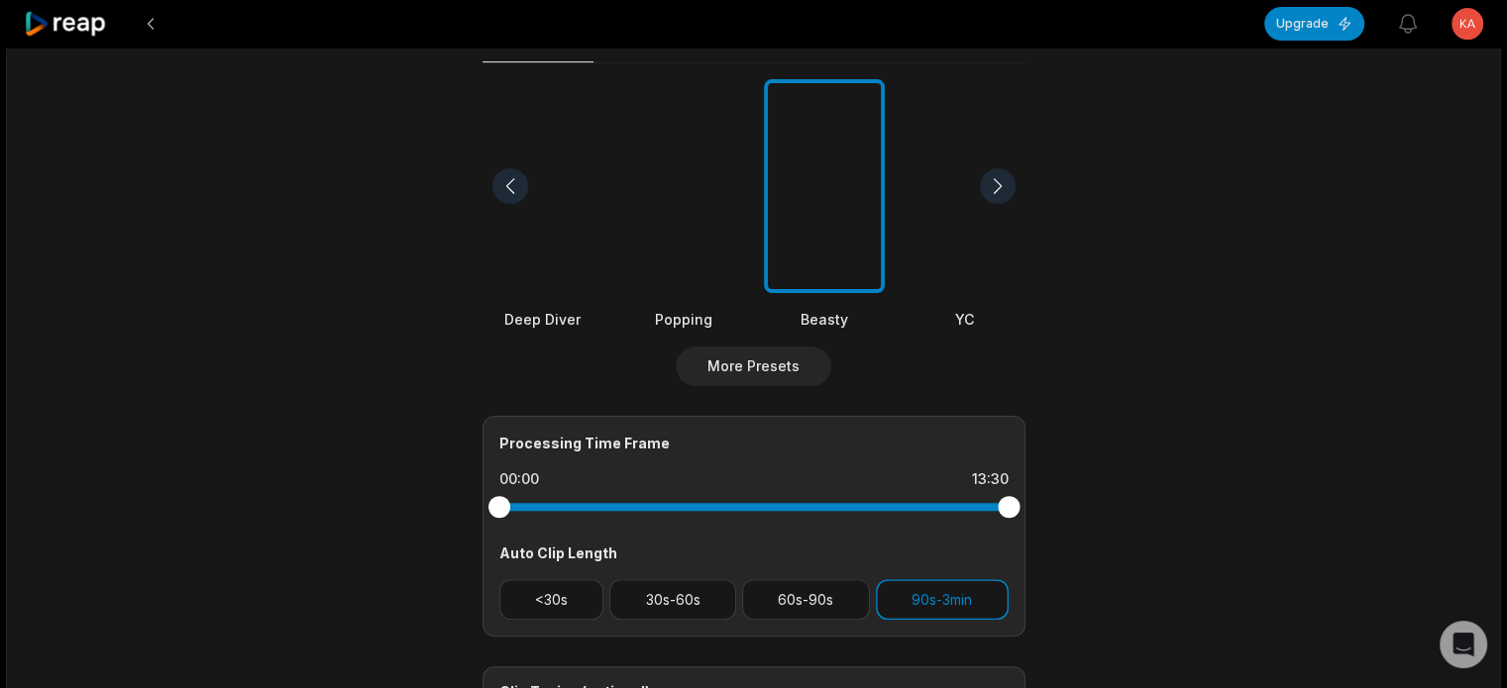
scroll to position [198, 0]
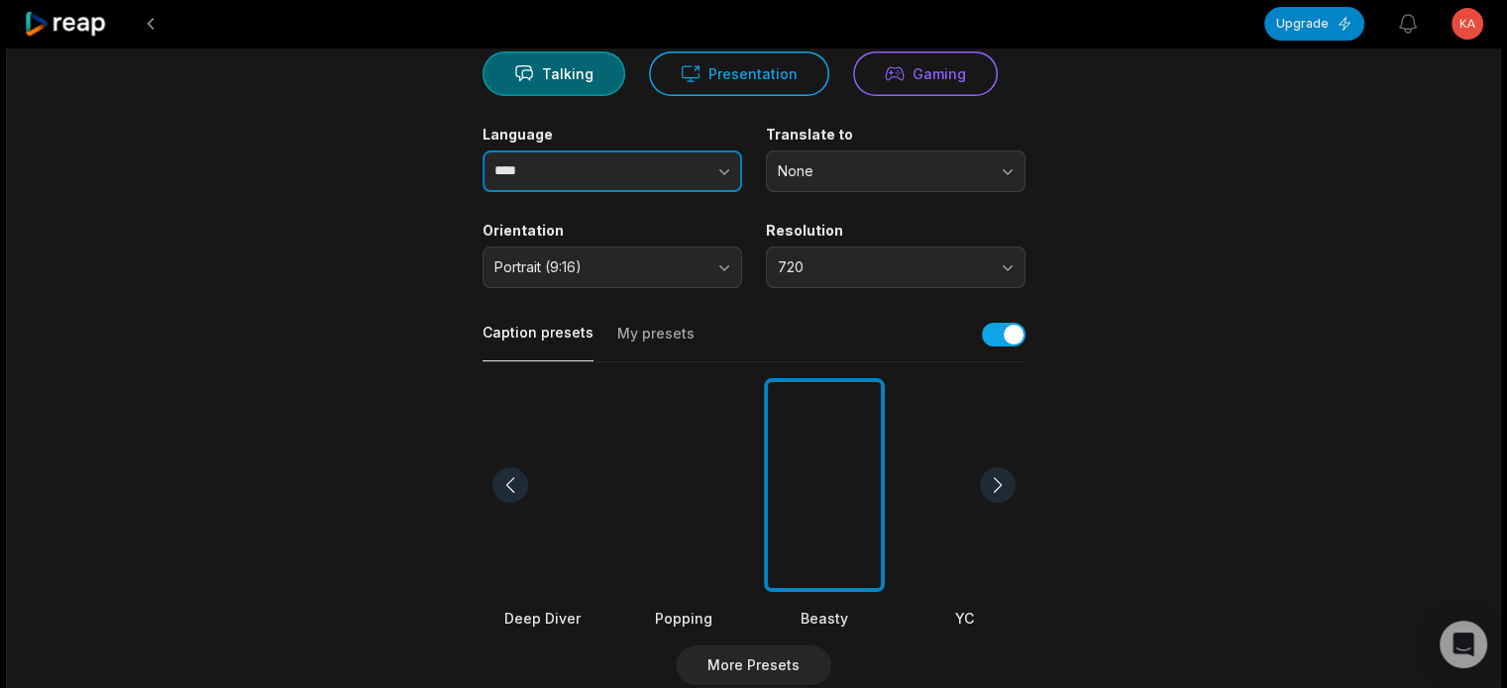
click at [678, 165] on button "button" at bounding box center [684, 172] width 113 height 42
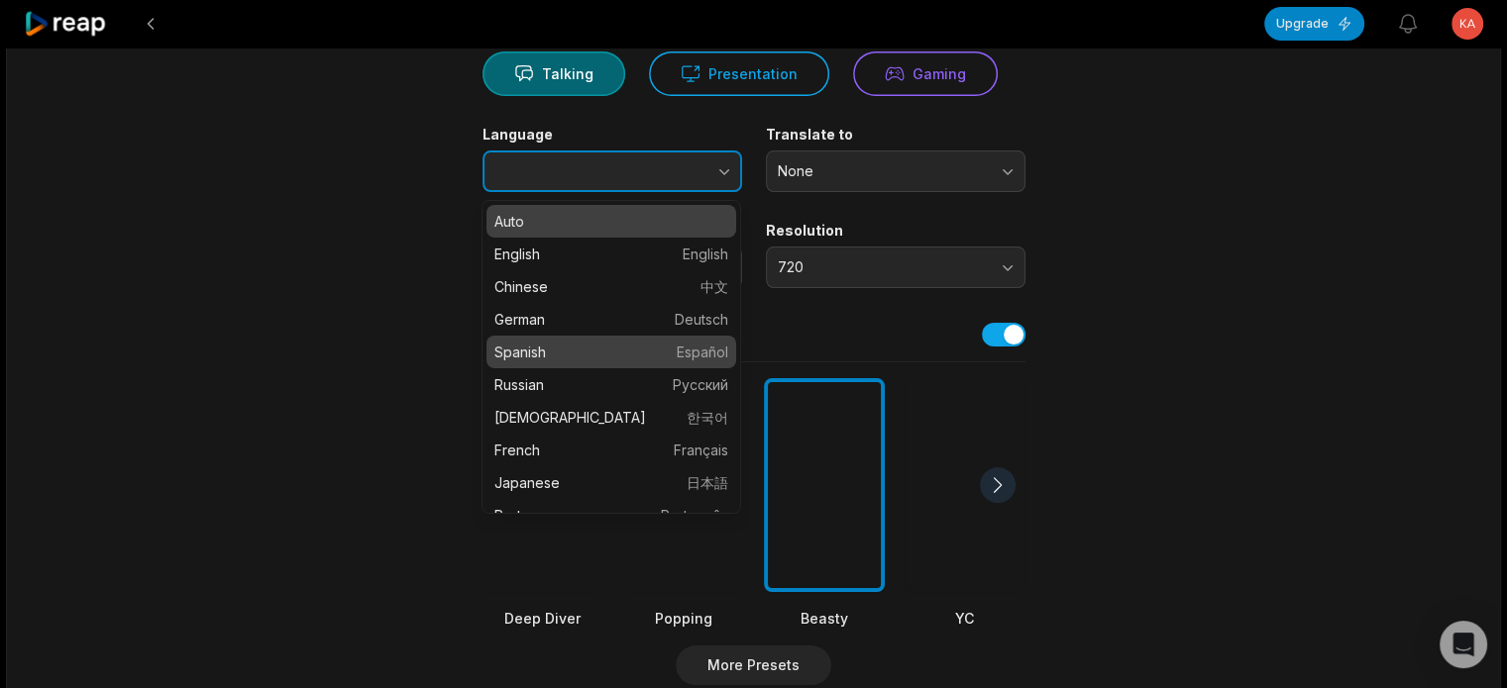
type input "*******"
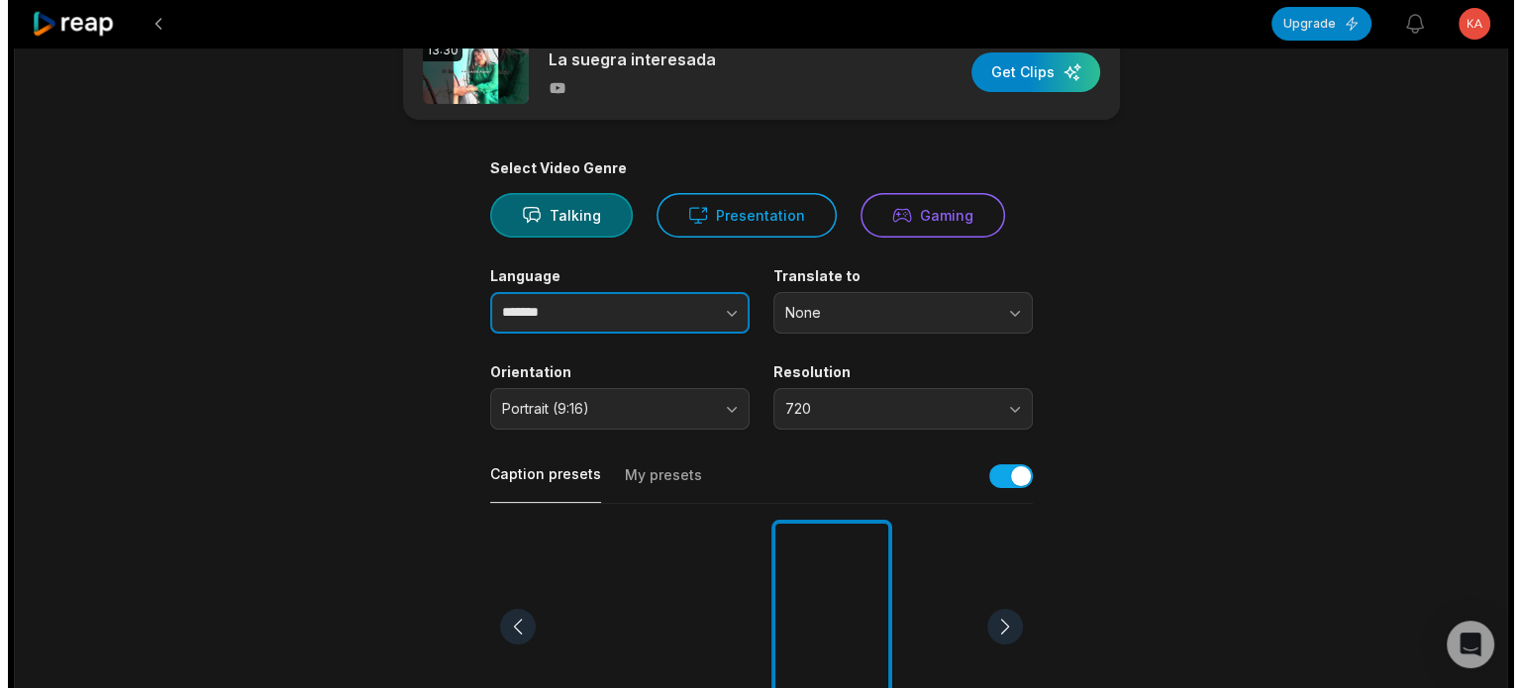
scroll to position [0, 0]
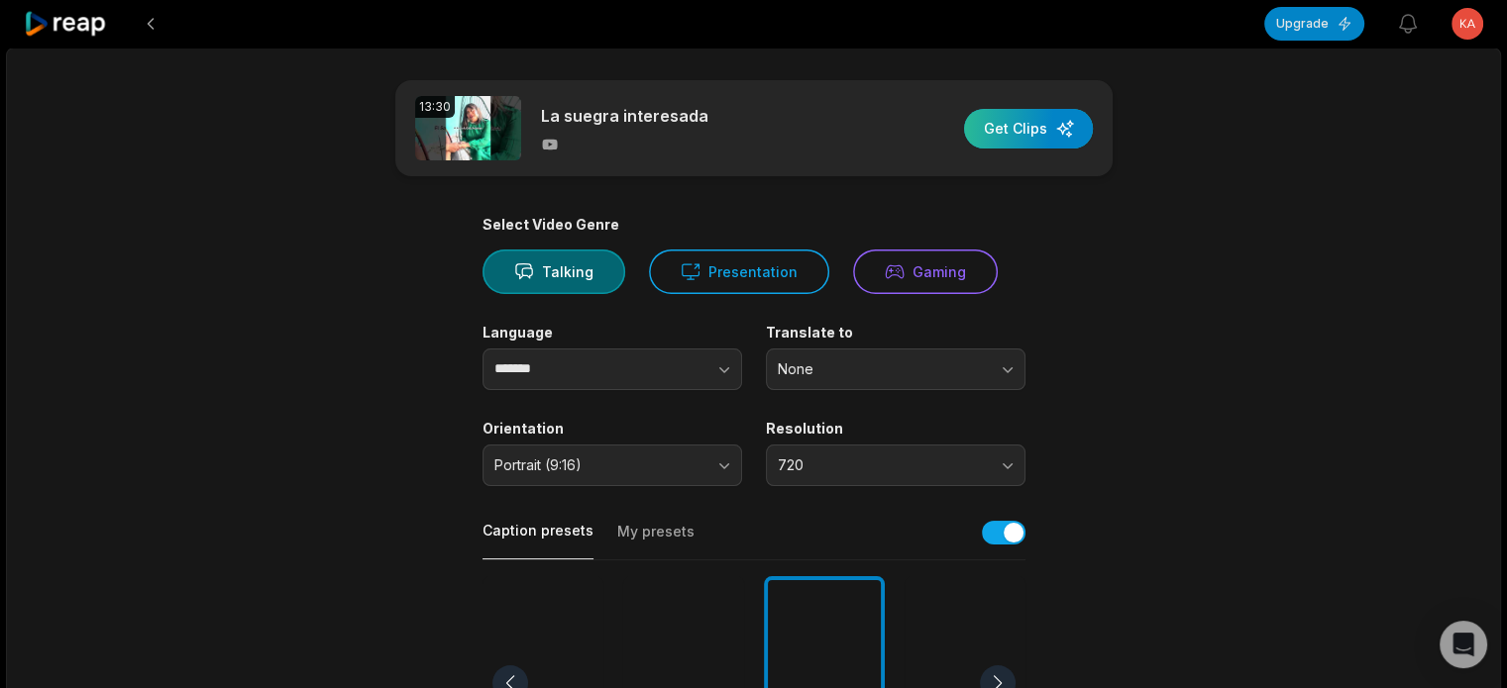
click at [1058, 123] on div "button" at bounding box center [1028, 129] width 129 height 40
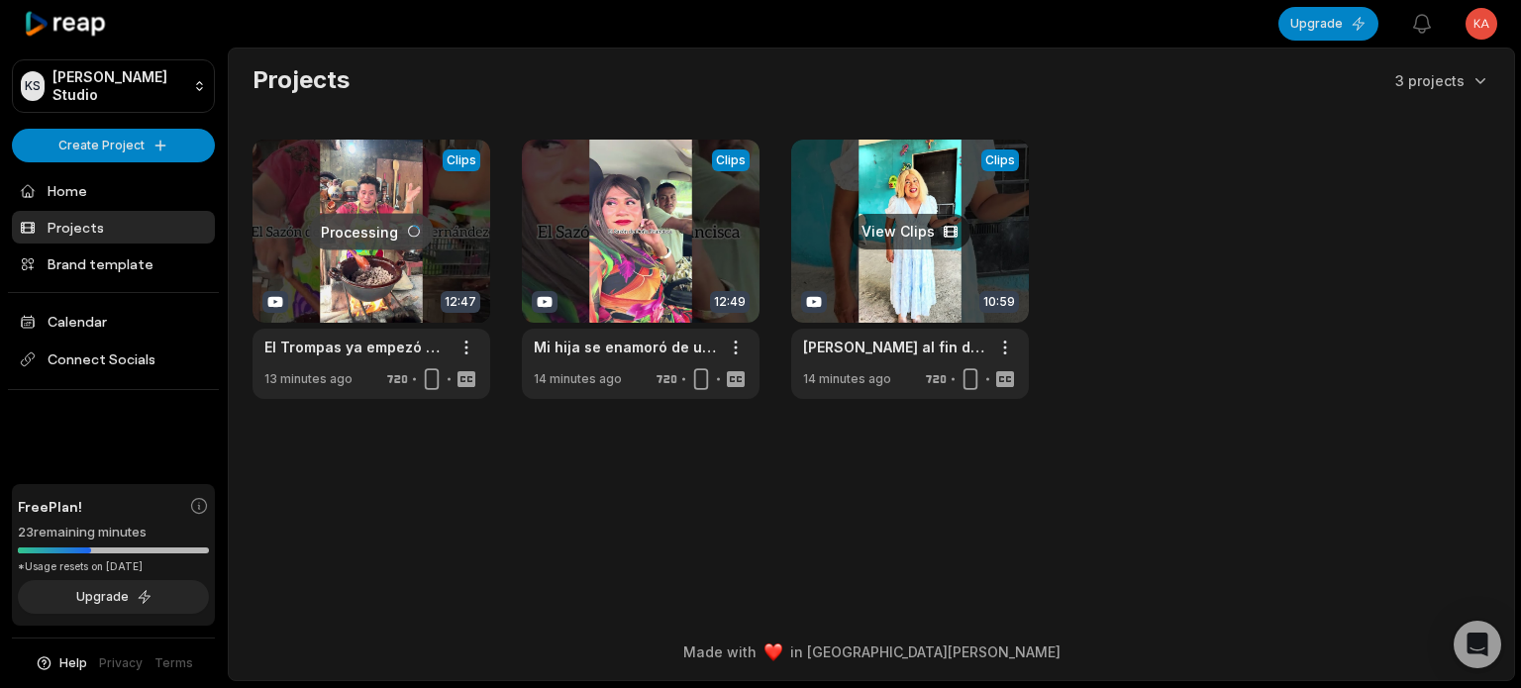
click at [934, 228] on link at bounding box center [910, 270] width 238 height 260
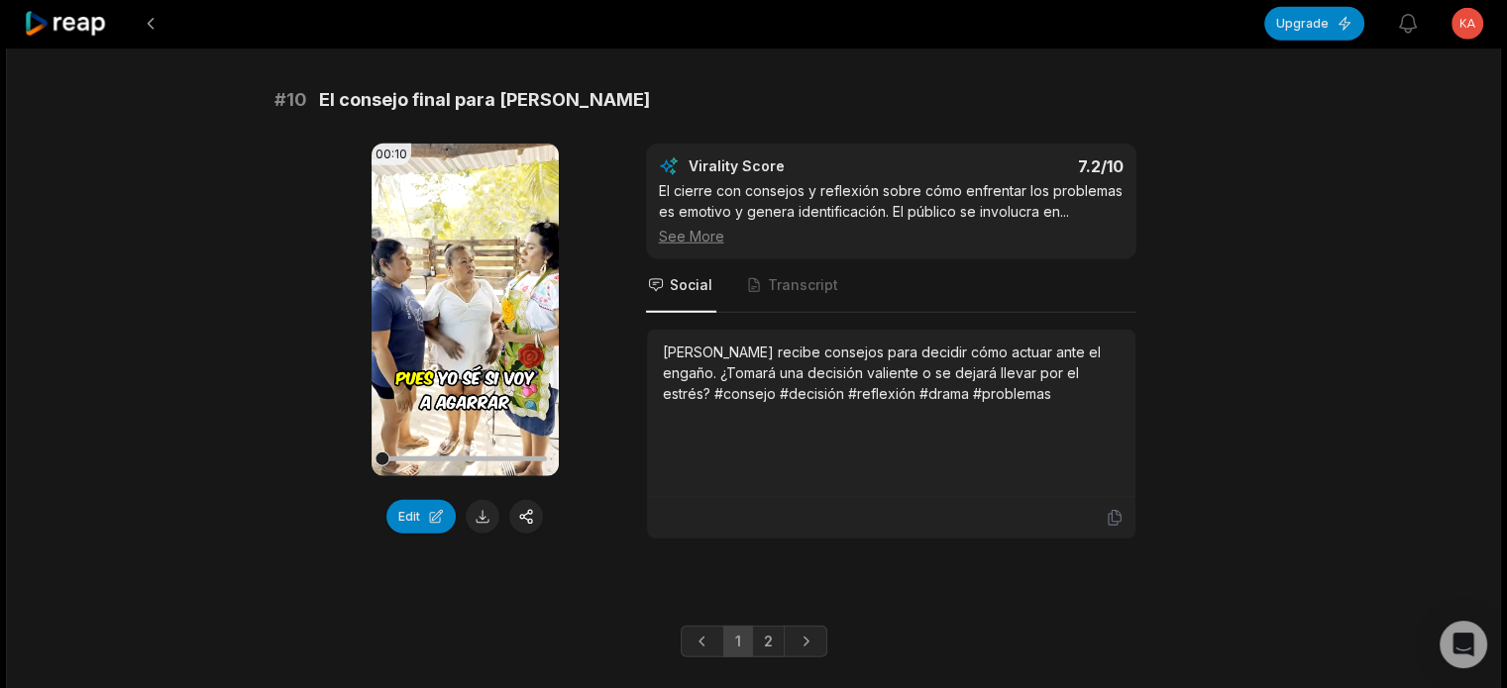
scroll to position [5366, 0]
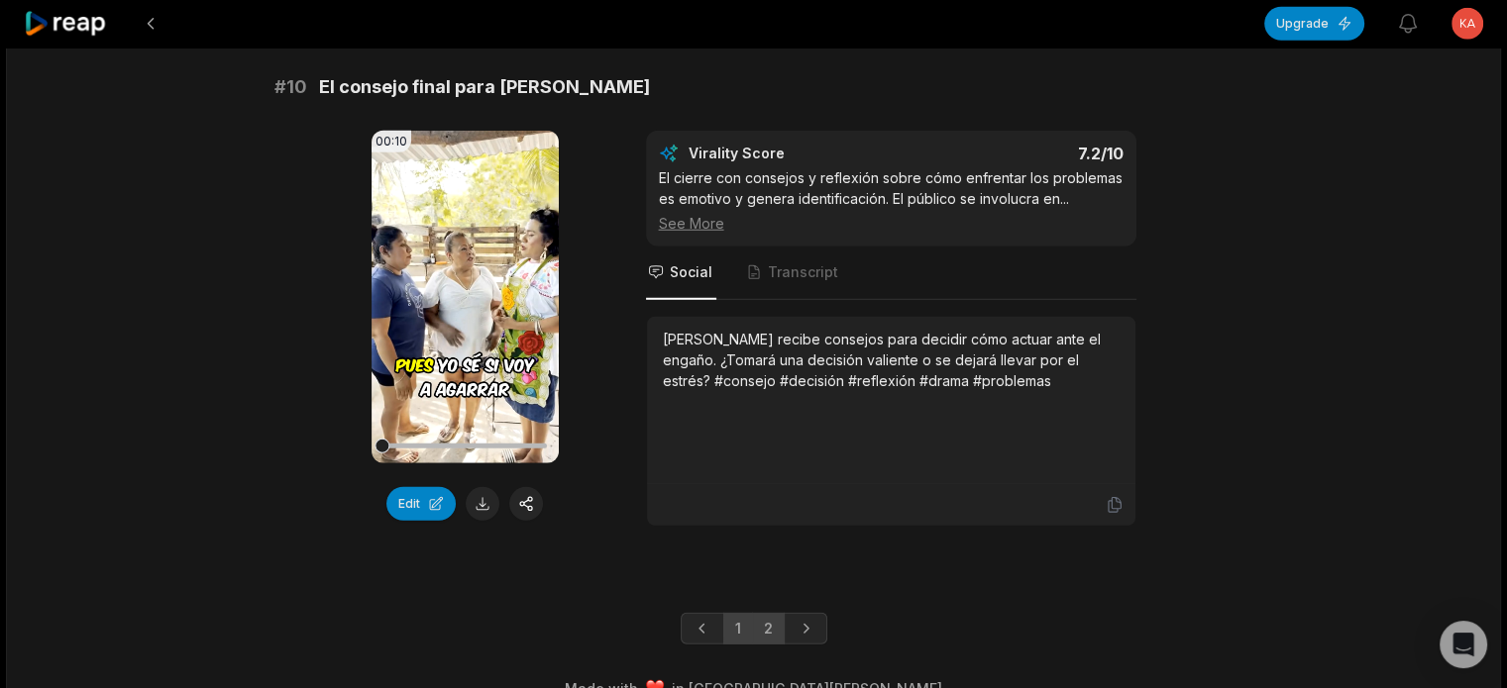
click at [762, 613] on link "2" at bounding box center [768, 629] width 33 height 32
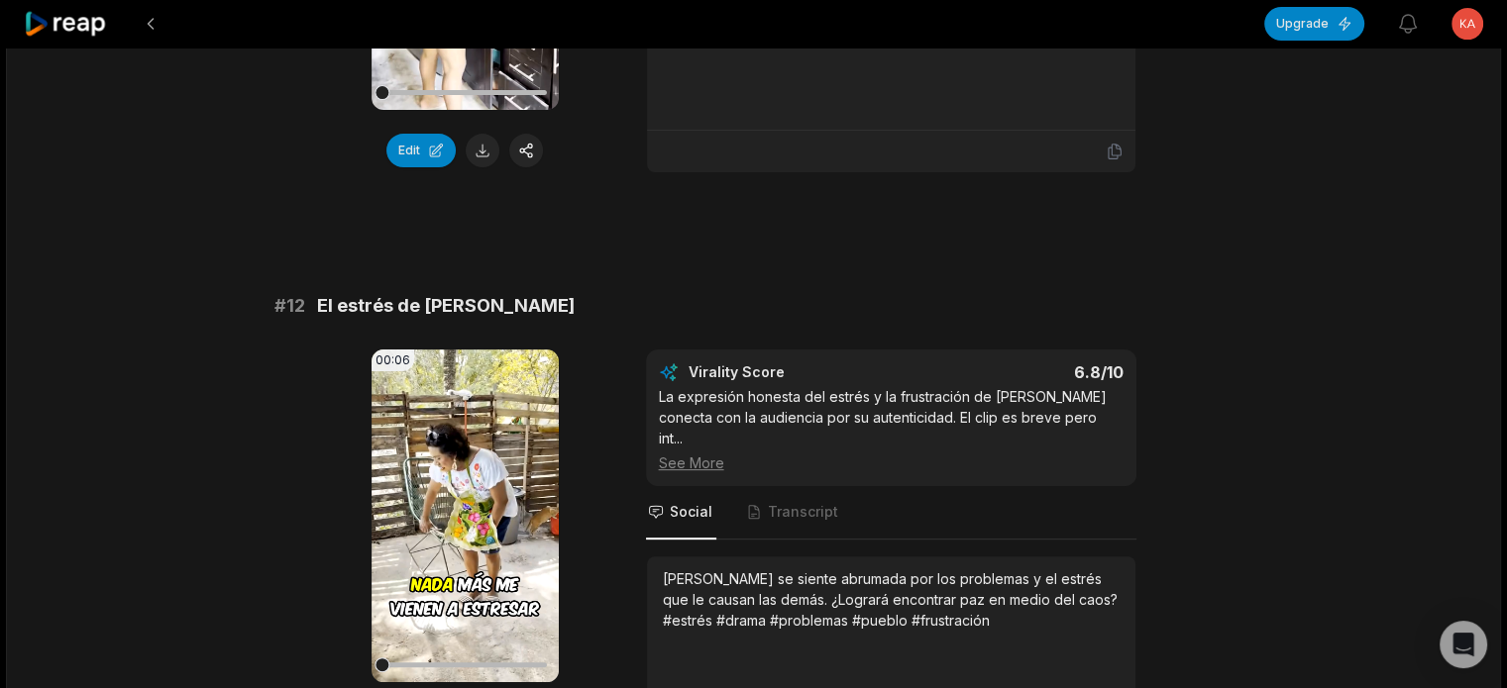
scroll to position [1218, 0]
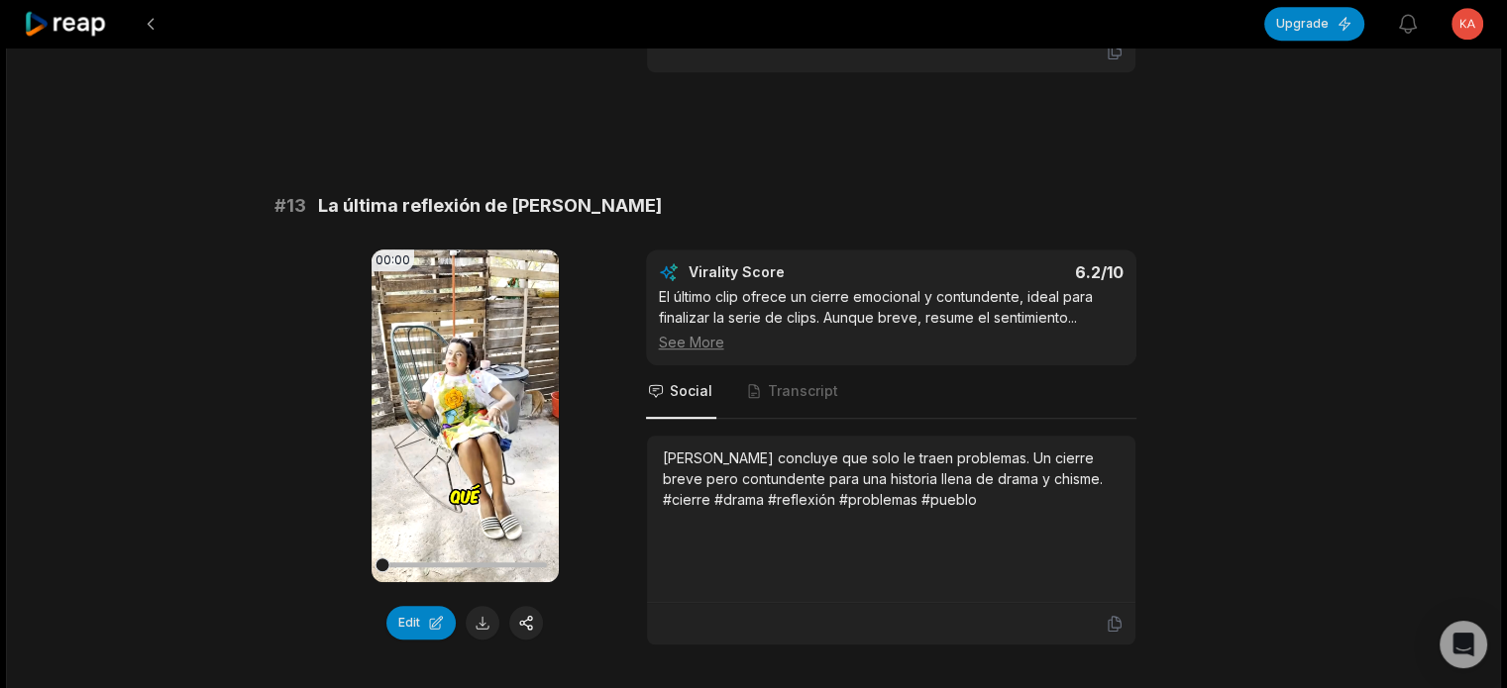
drag, startPoint x: 409, startPoint y: 236, endPoint x: 364, endPoint y: 231, distance: 45.8
click at [364, 250] on div "00:00 Your browser does not support mp4 format. Edit Virality Score 6.2 /10 El …" at bounding box center [753, 448] width 959 height 396
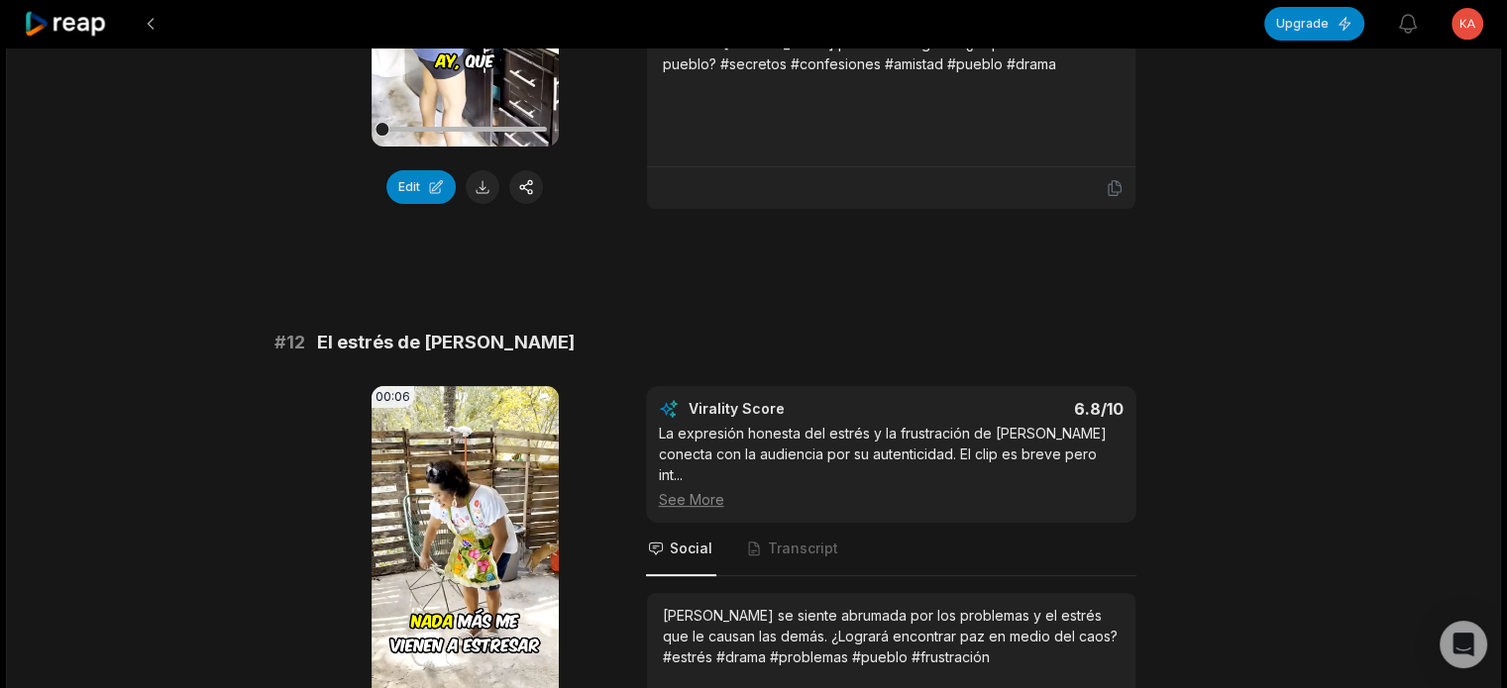
scroll to position [525, 0]
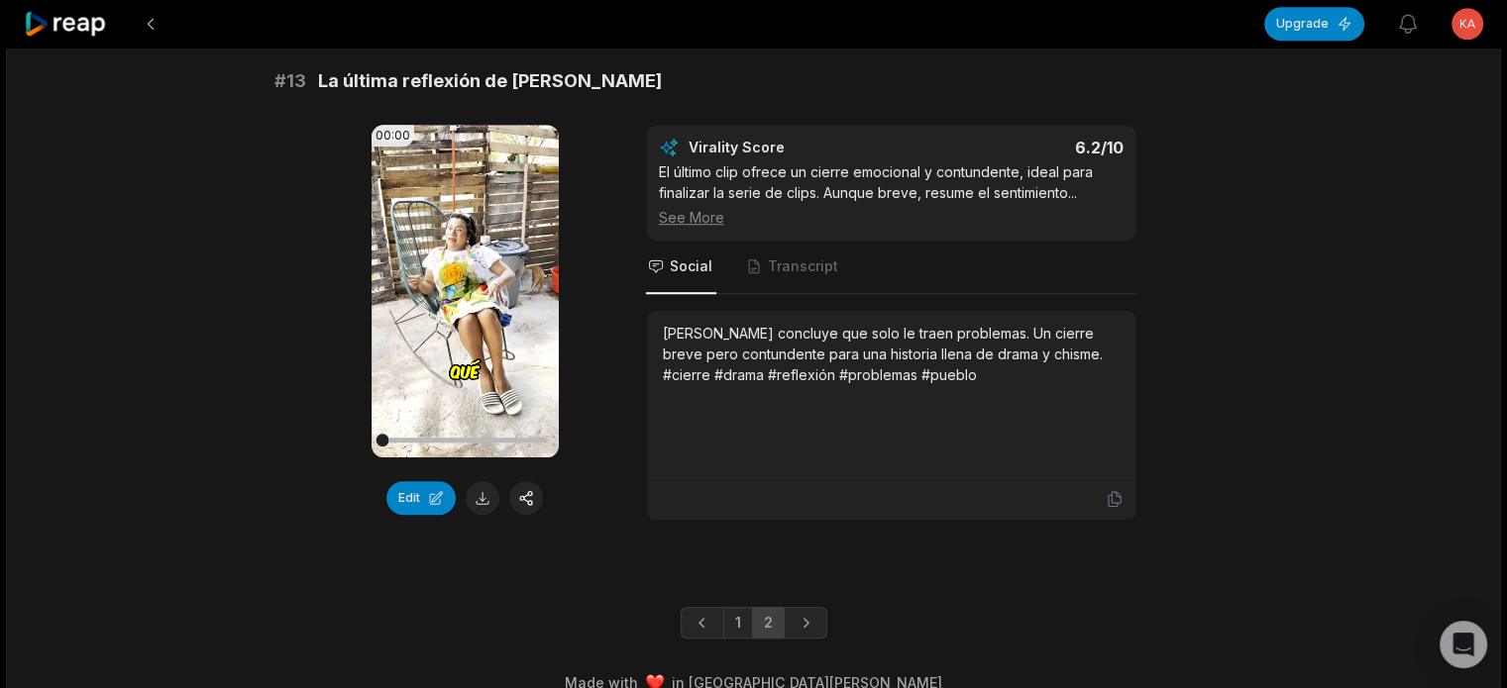
scroll to position [1347, 0]
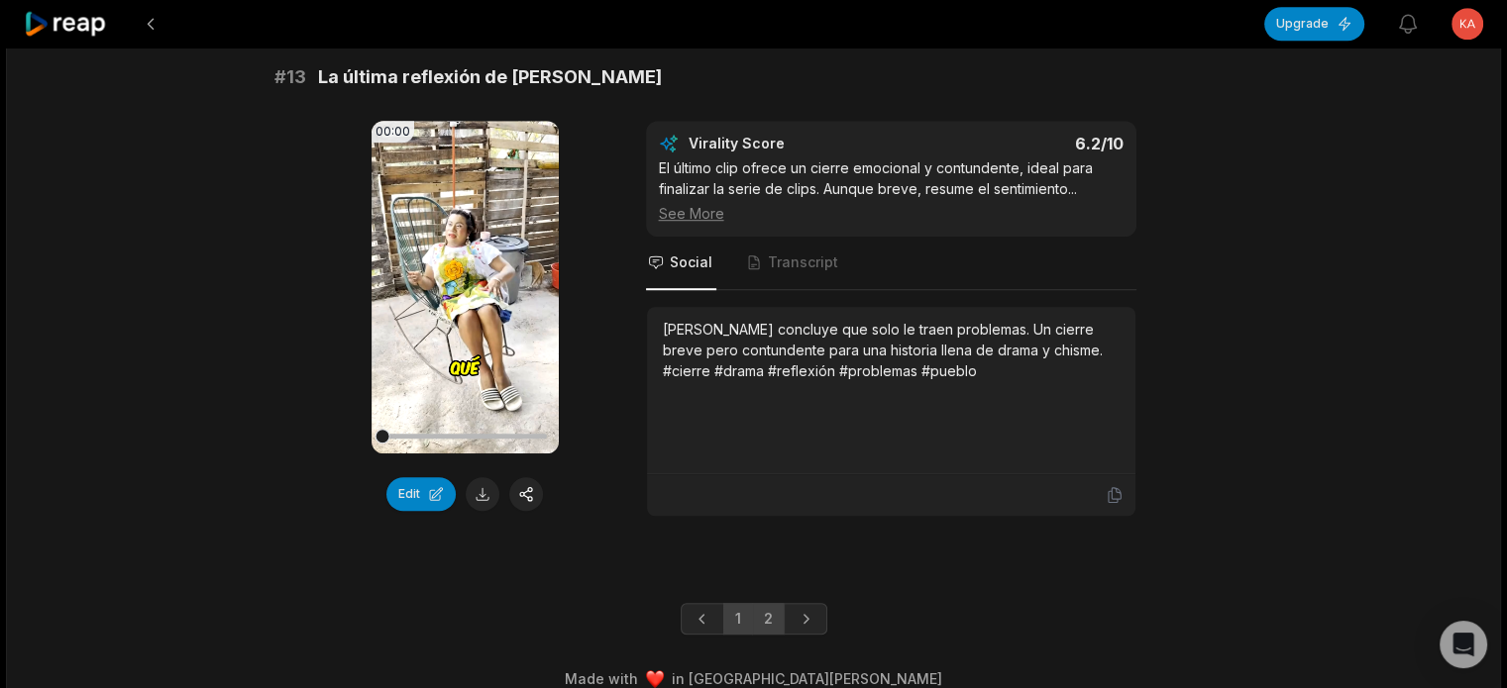
click at [743, 603] on link "1" at bounding box center [738, 619] width 30 height 32
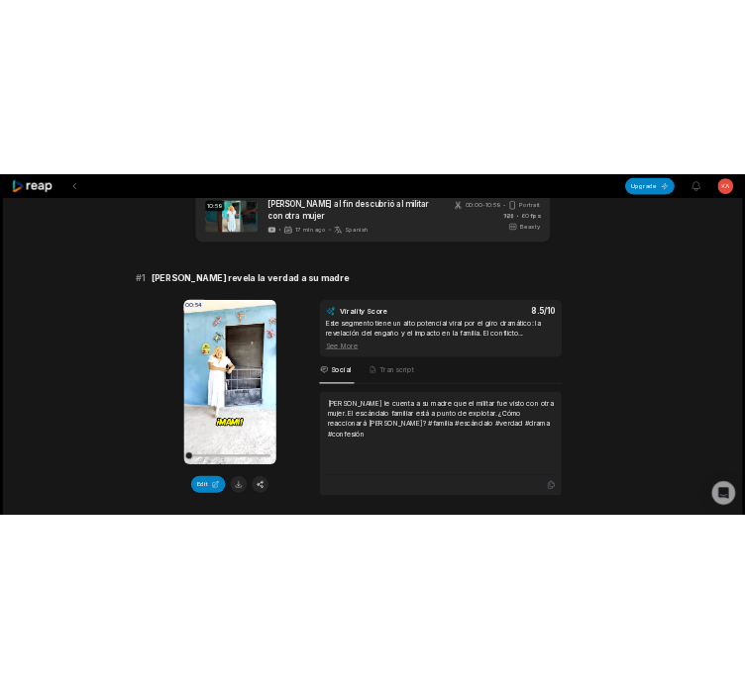
scroll to position [11, 0]
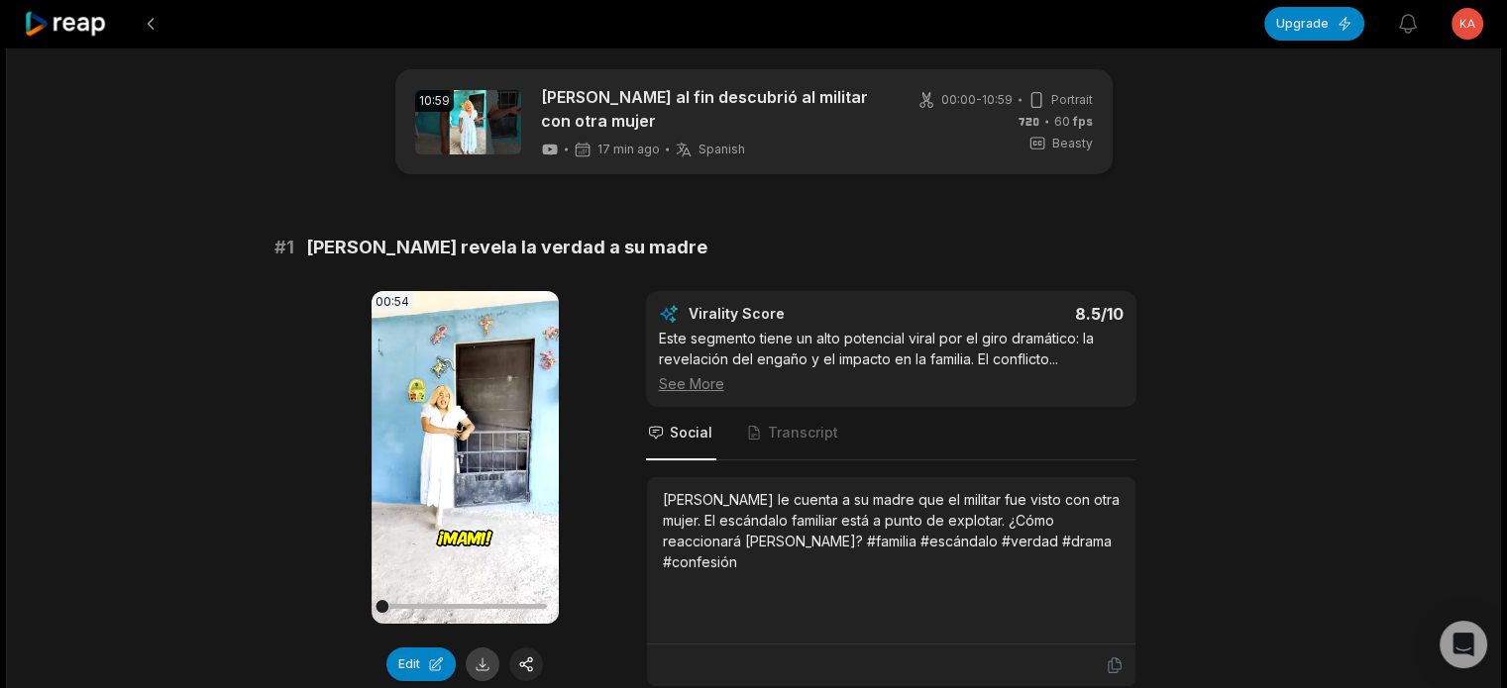
click at [485, 664] on button at bounding box center [483, 665] width 34 height 34
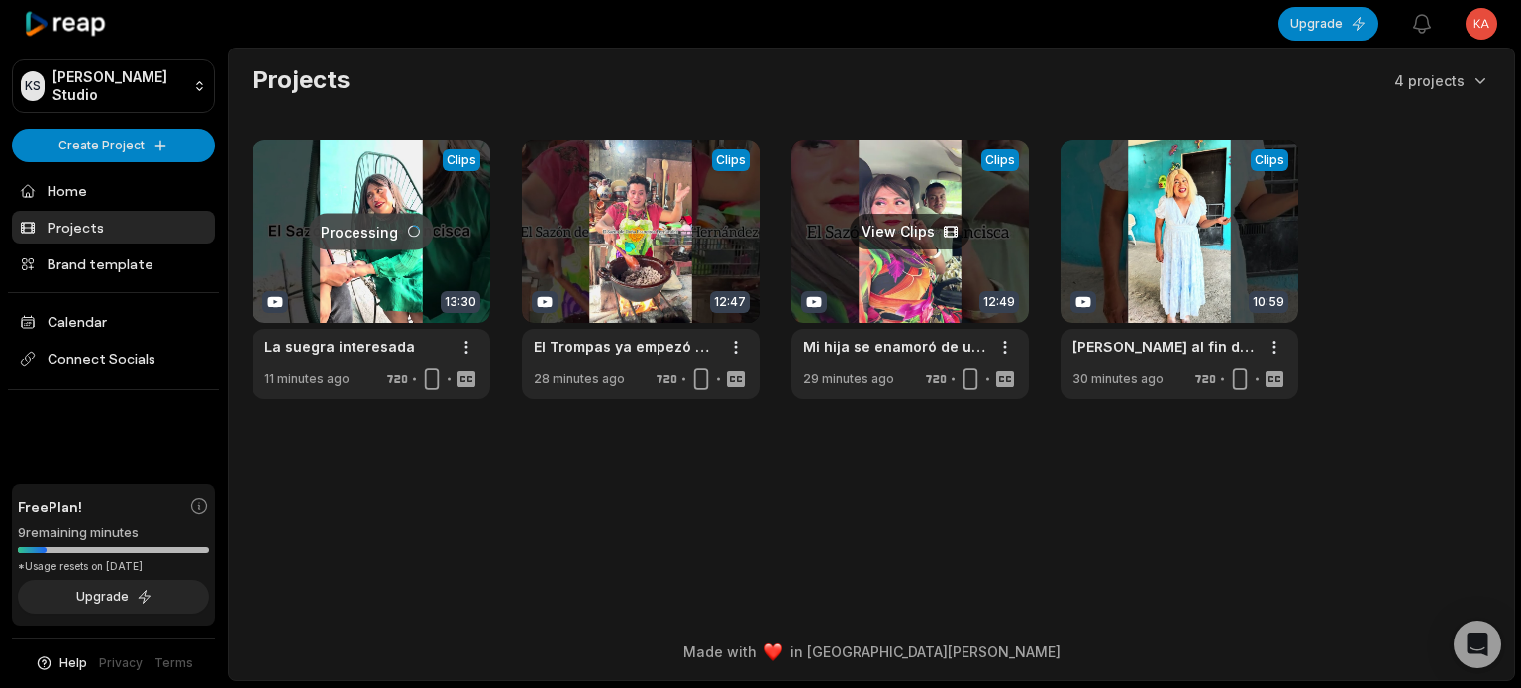
click at [904, 233] on link at bounding box center [910, 270] width 238 height 260
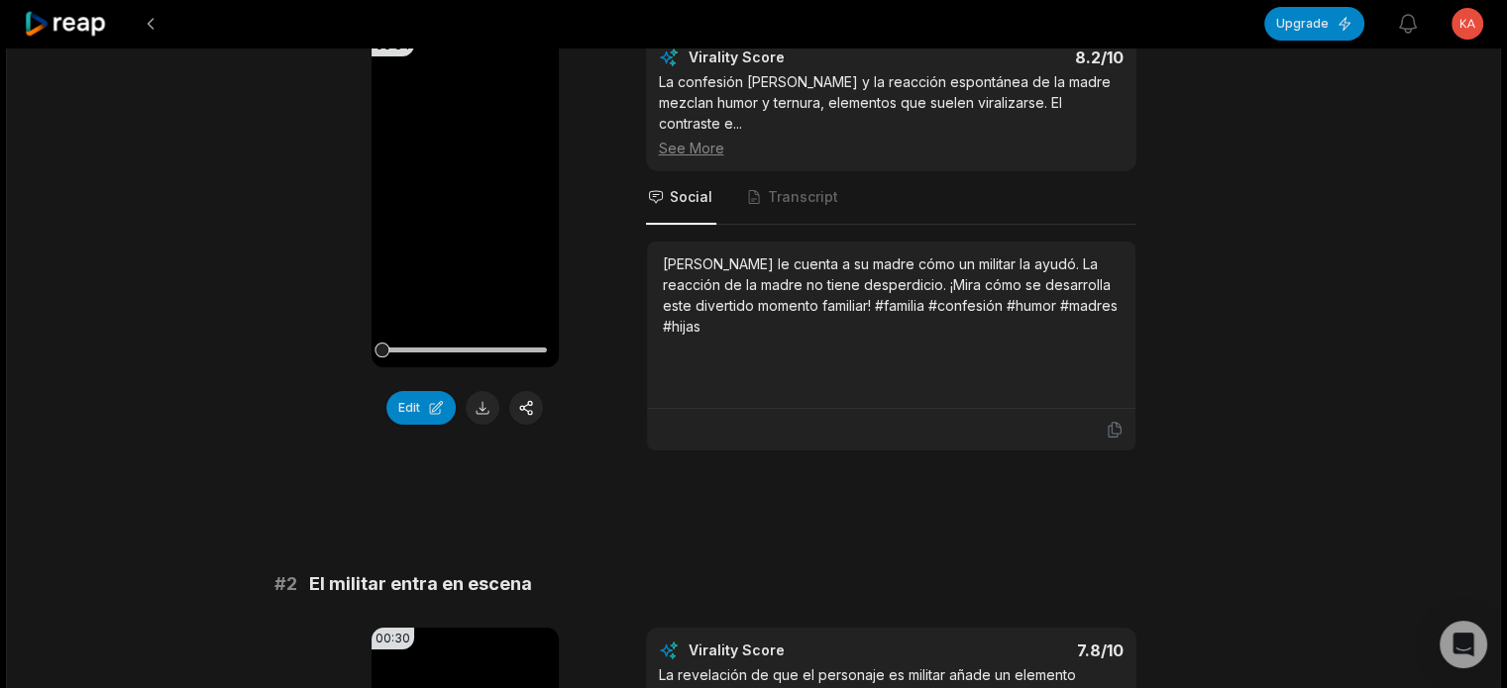
scroll to position [297, 0]
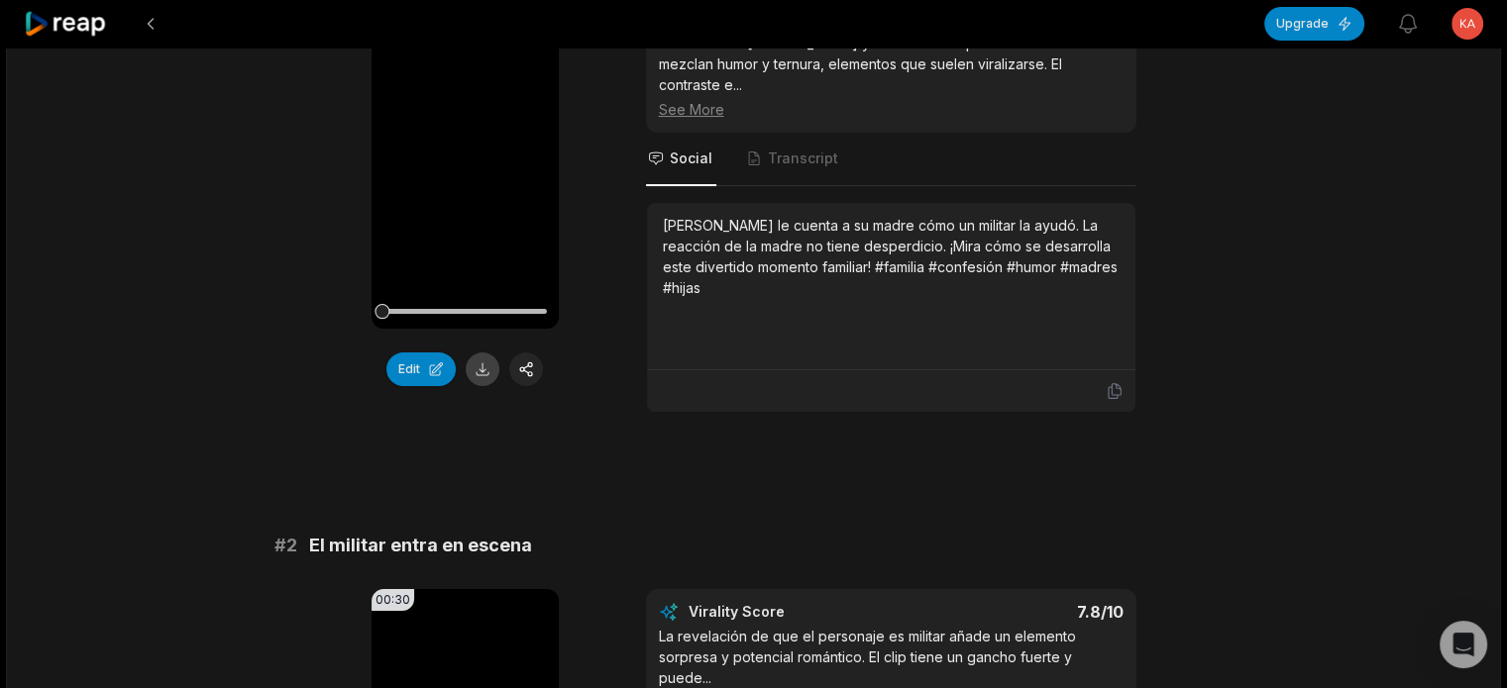
click at [476, 369] on button at bounding box center [483, 370] width 34 height 34
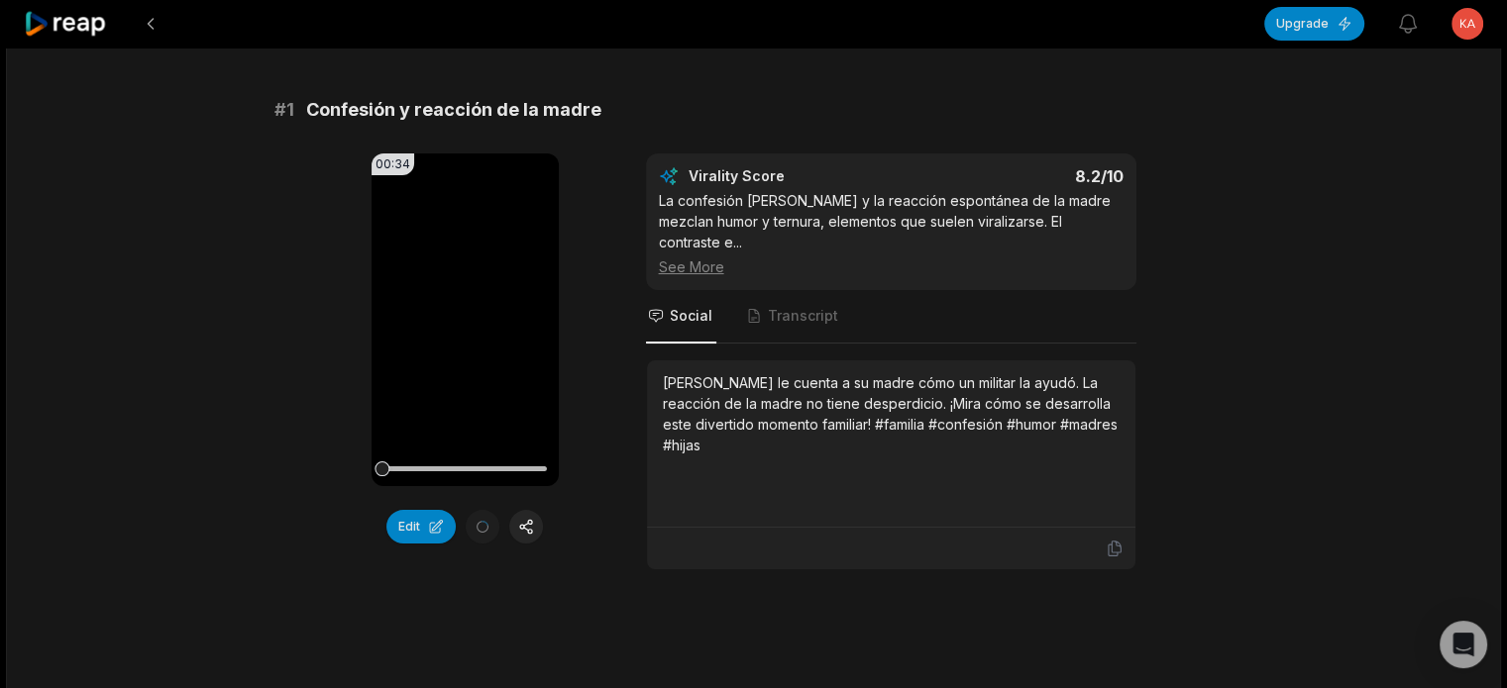
scroll to position [99, 0]
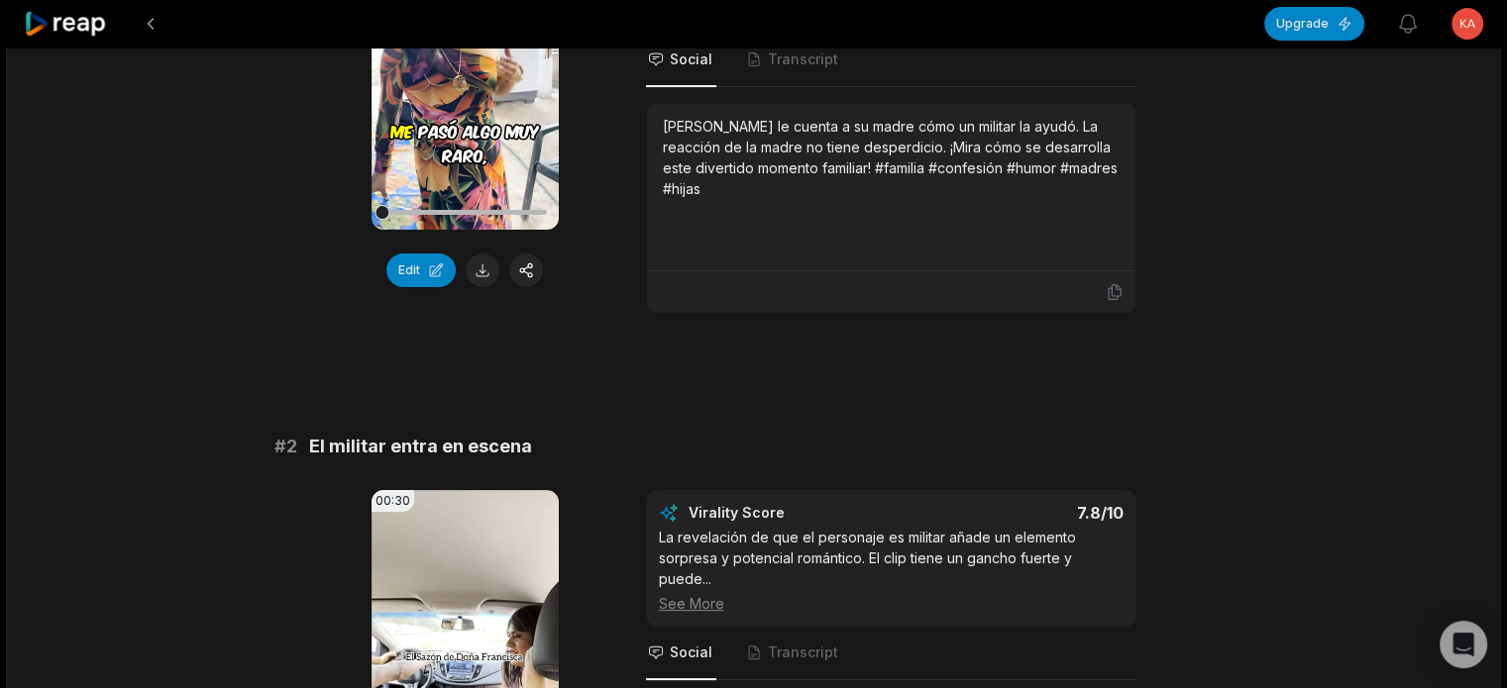
click at [277, 455] on span "# 2" at bounding box center [285, 447] width 23 height 28
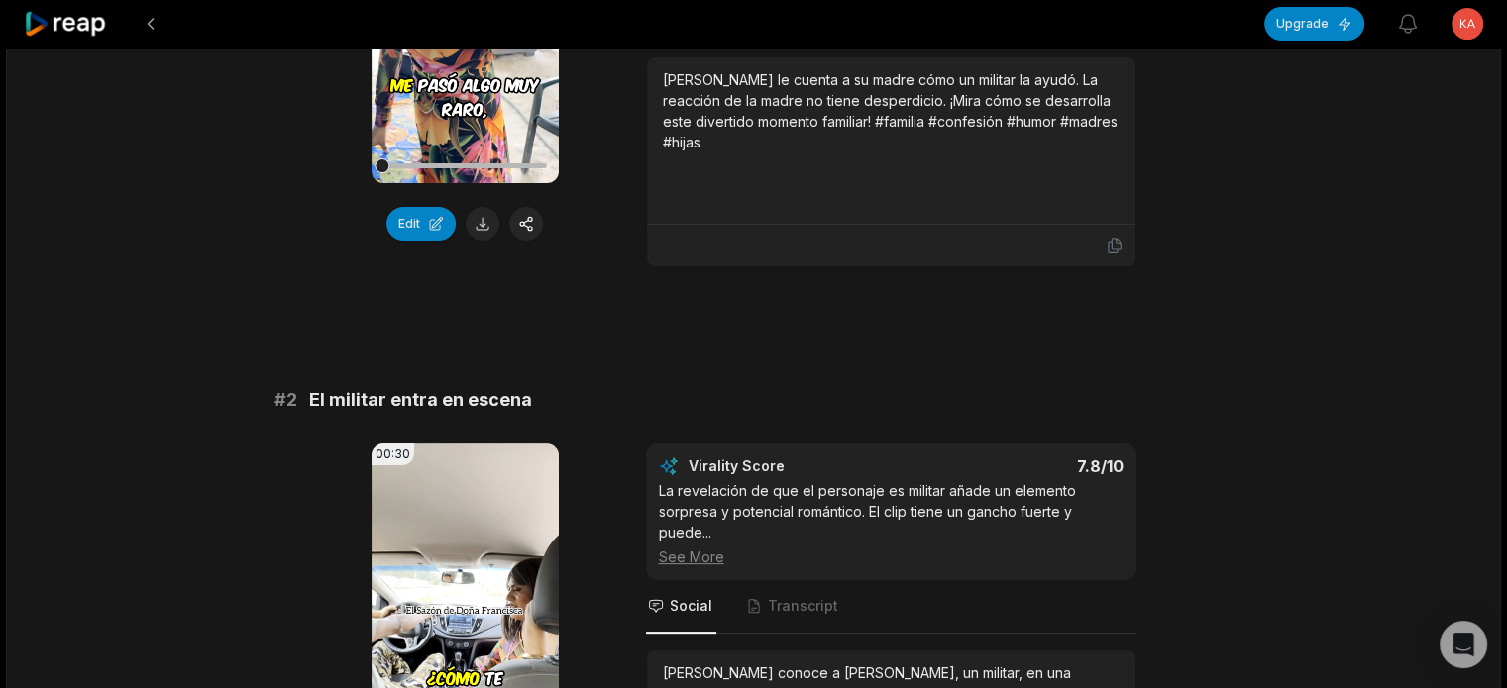
scroll to position [475, 0]
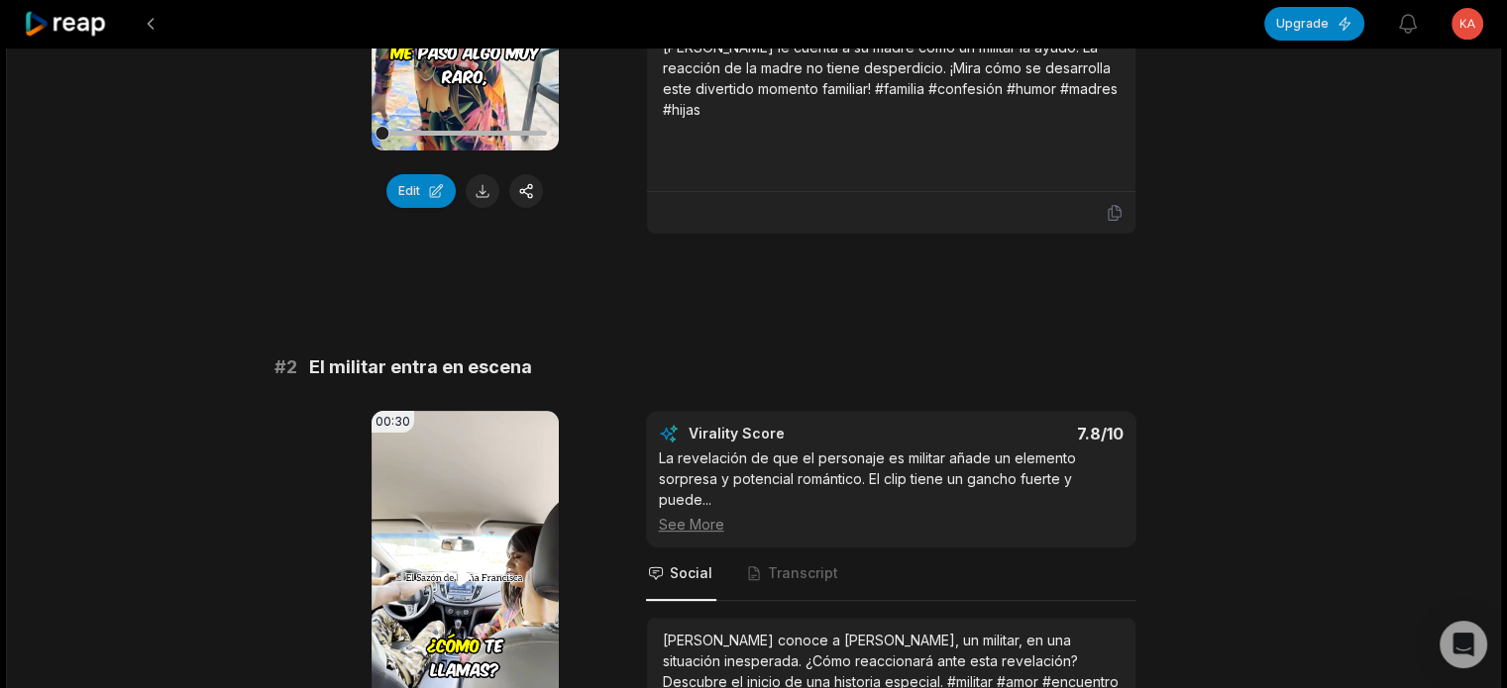
click at [480, 568] on video "Your browser does not support mp4 format." at bounding box center [464, 577] width 187 height 333
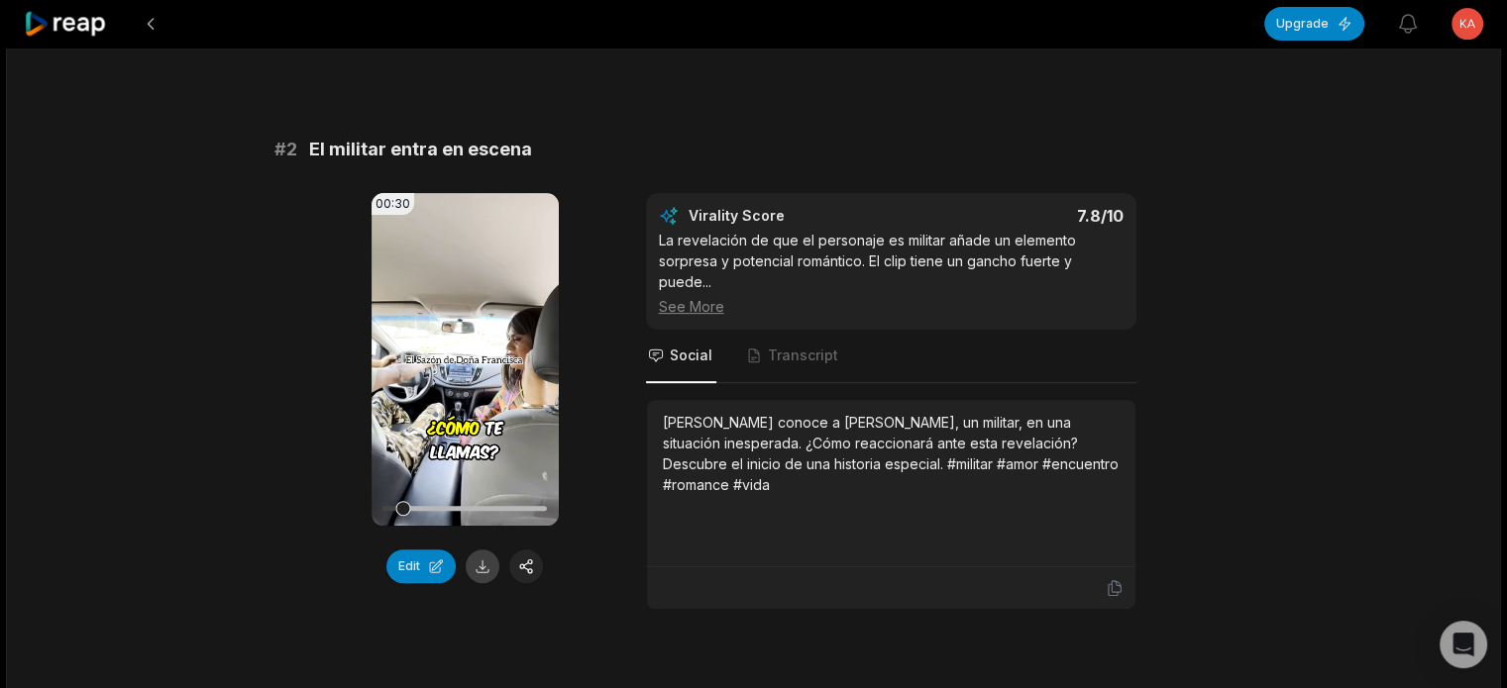
click at [471, 556] on button at bounding box center [483, 567] width 34 height 34
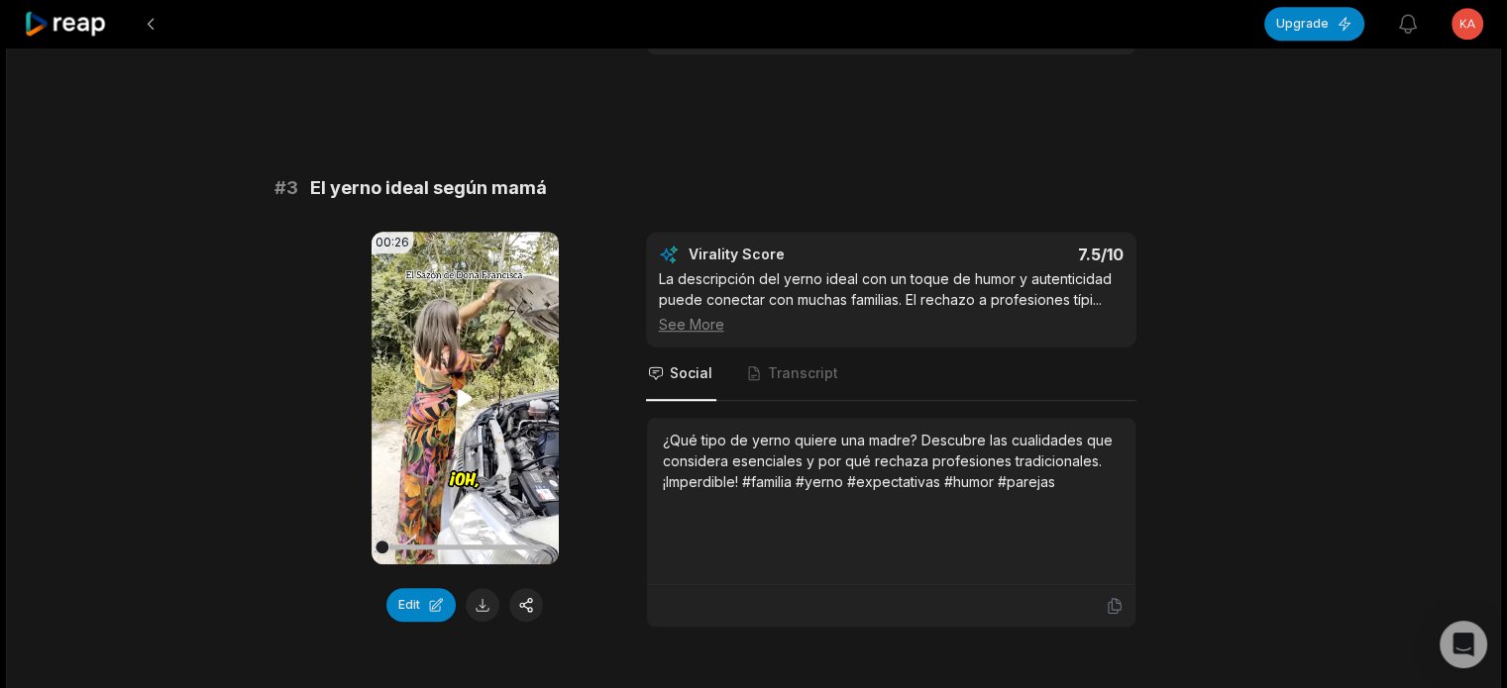
scroll to position [1288, 0]
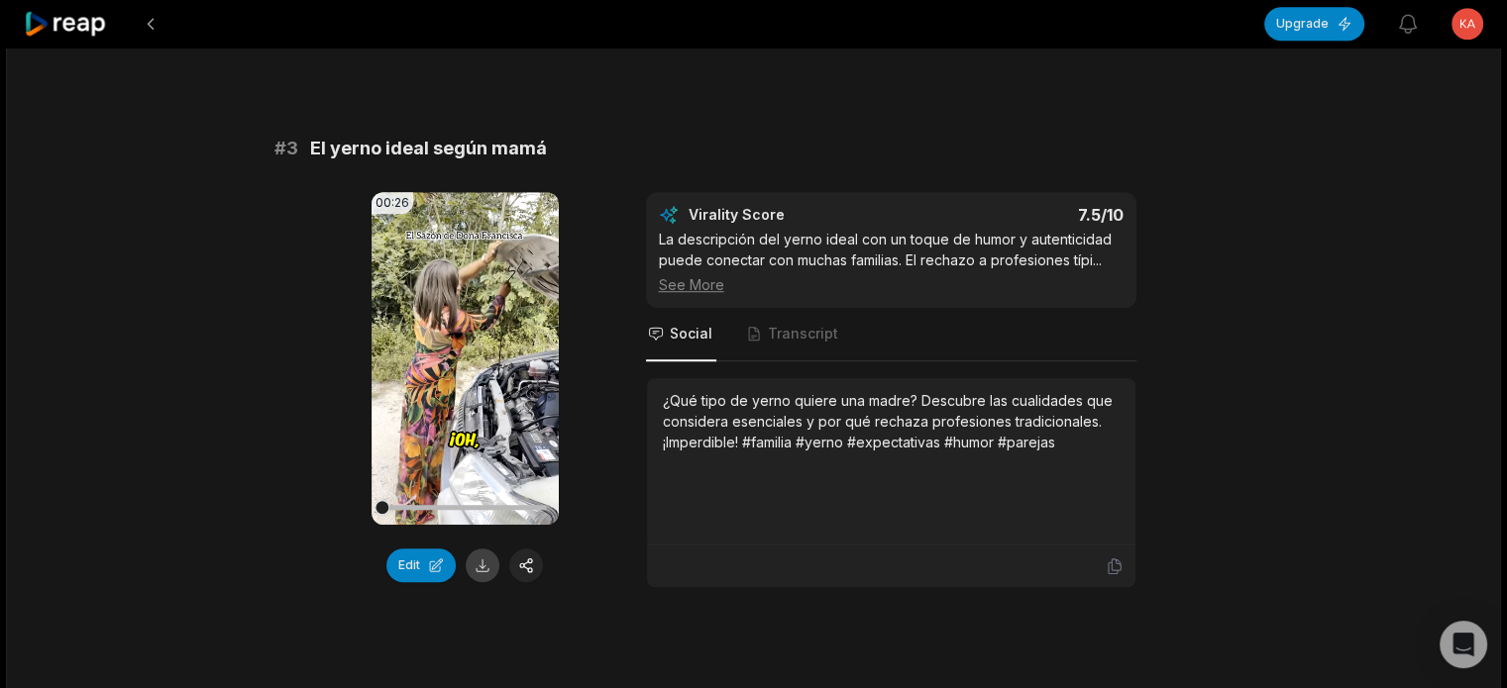
click at [479, 560] on button at bounding box center [483, 566] width 34 height 34
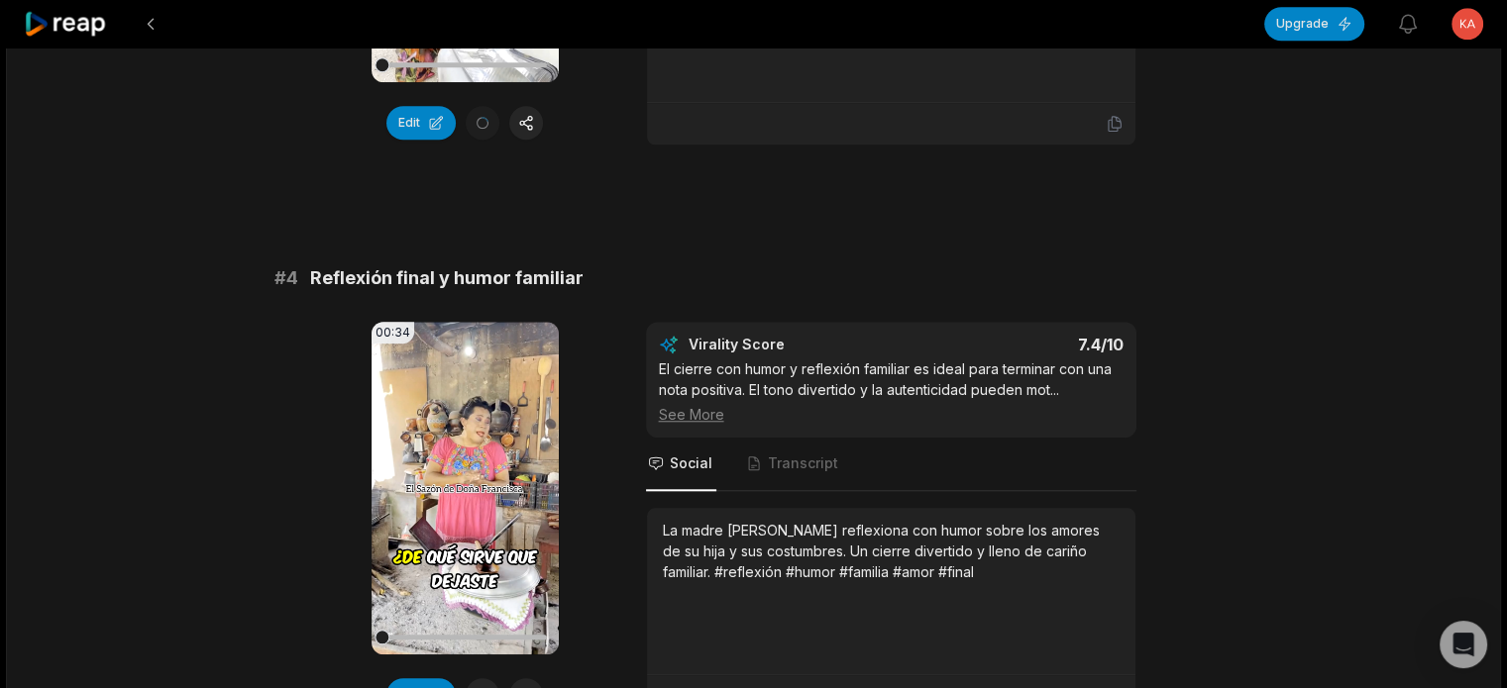
scroll to position [1783, 0]
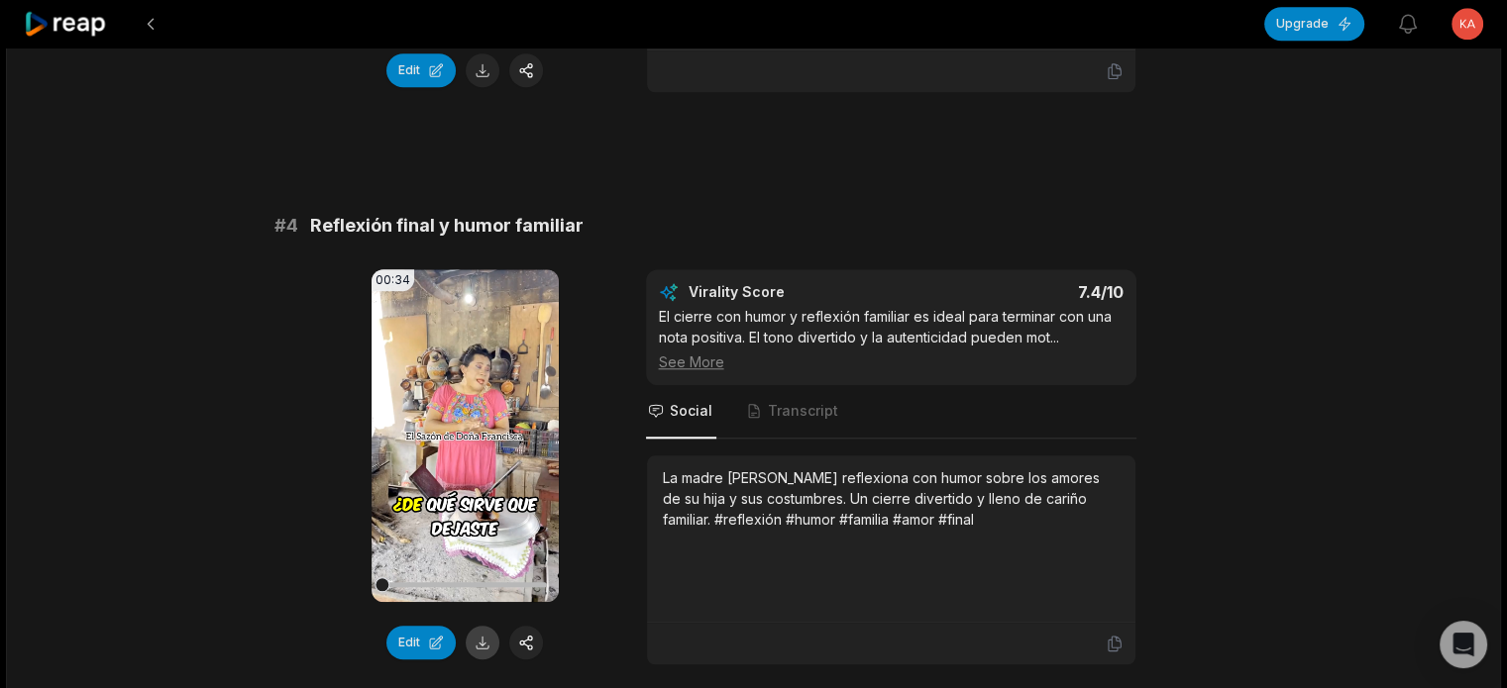
click at [476, 634] on button at bounding box center [483, 643] width 34 height 34
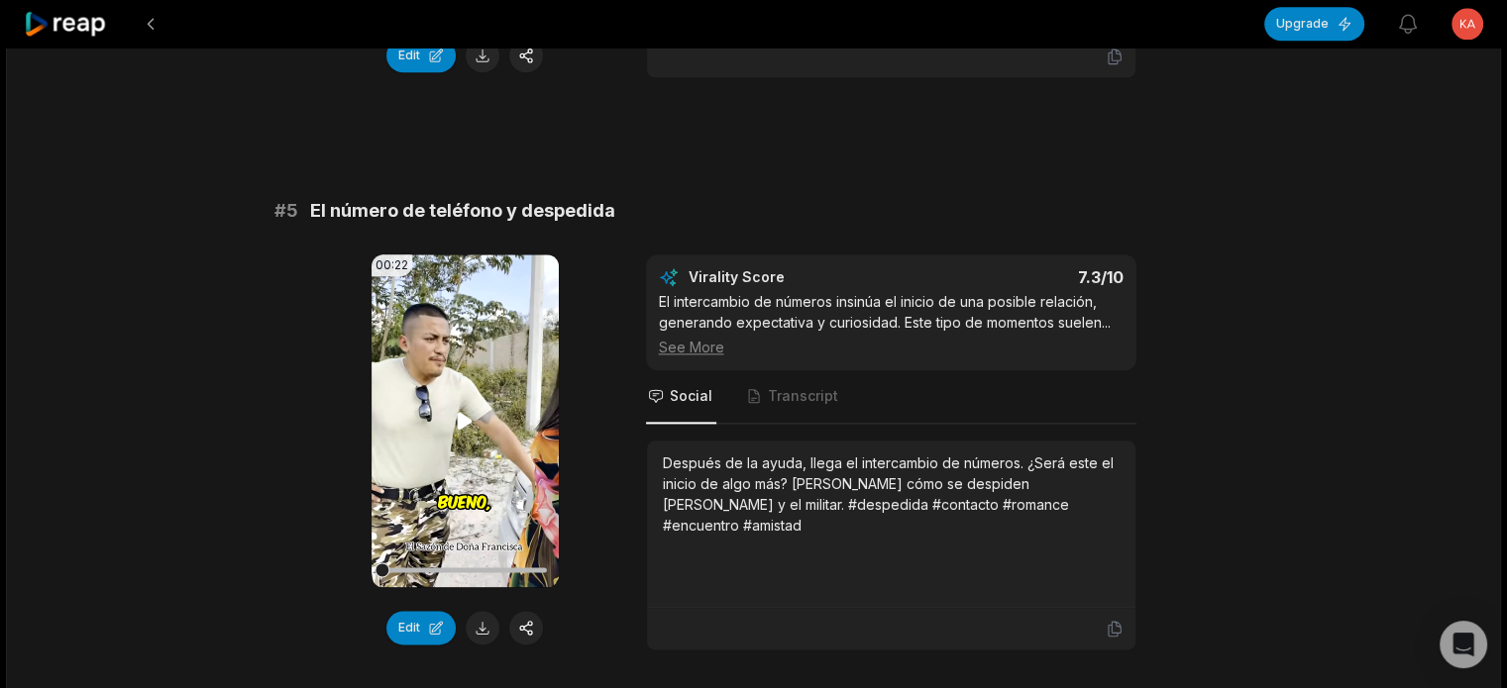
scroll to position [2377, 0]
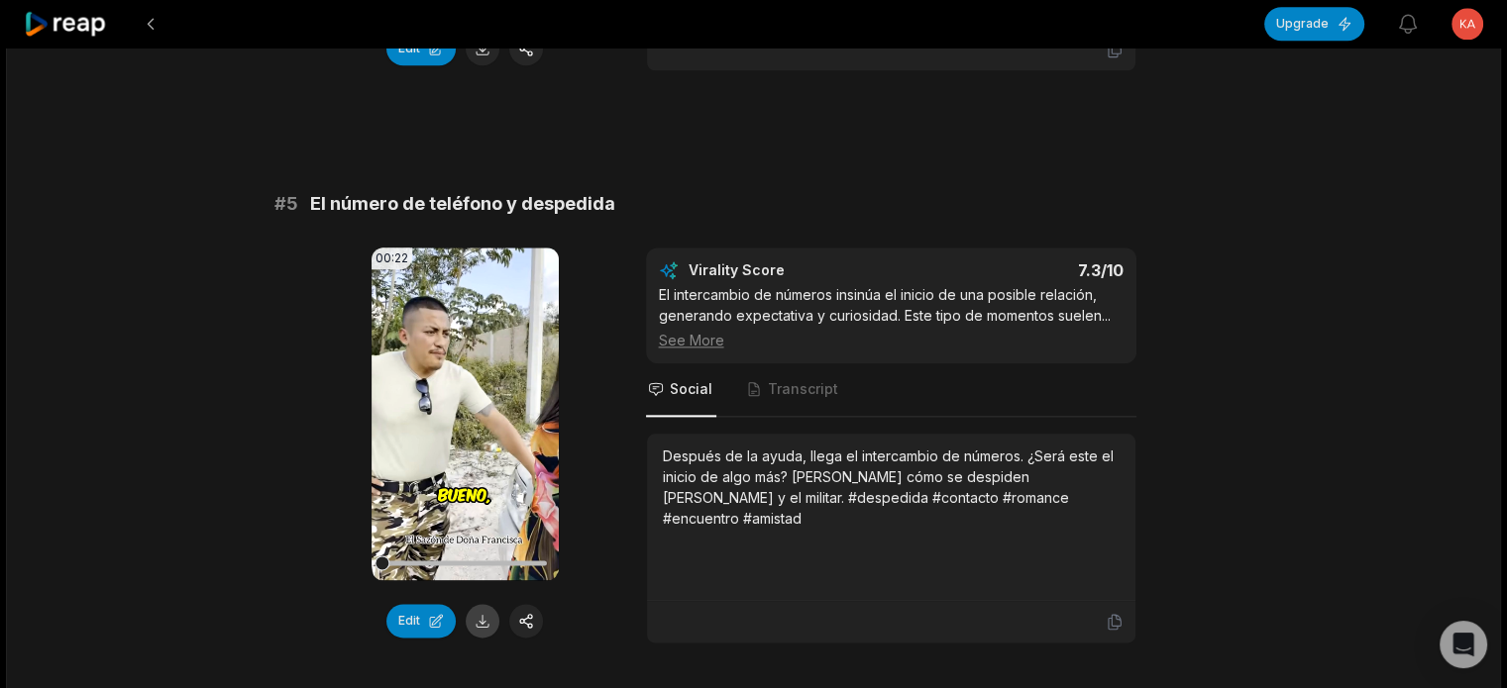
click at [486, 609] on button at bounding box center [483, 621] width 34 height 34
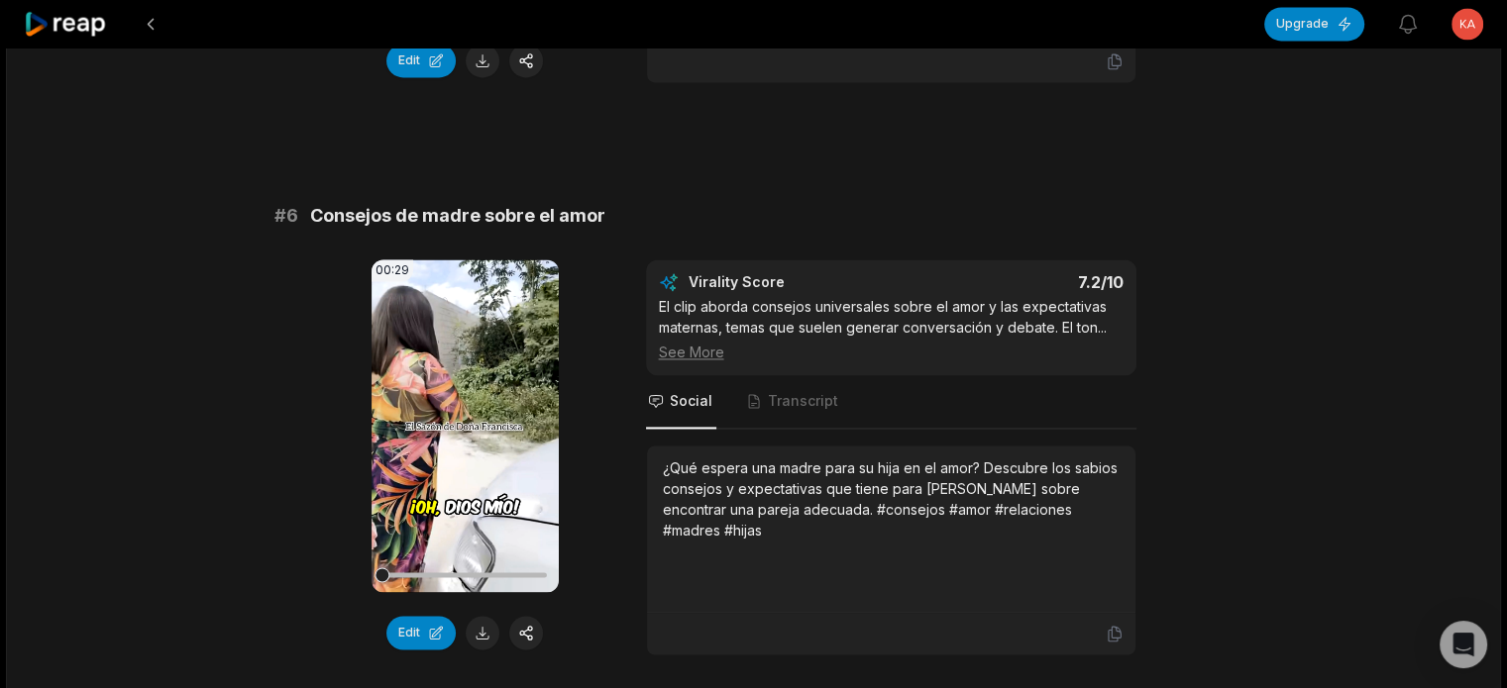
scroll to position [2972, 0]
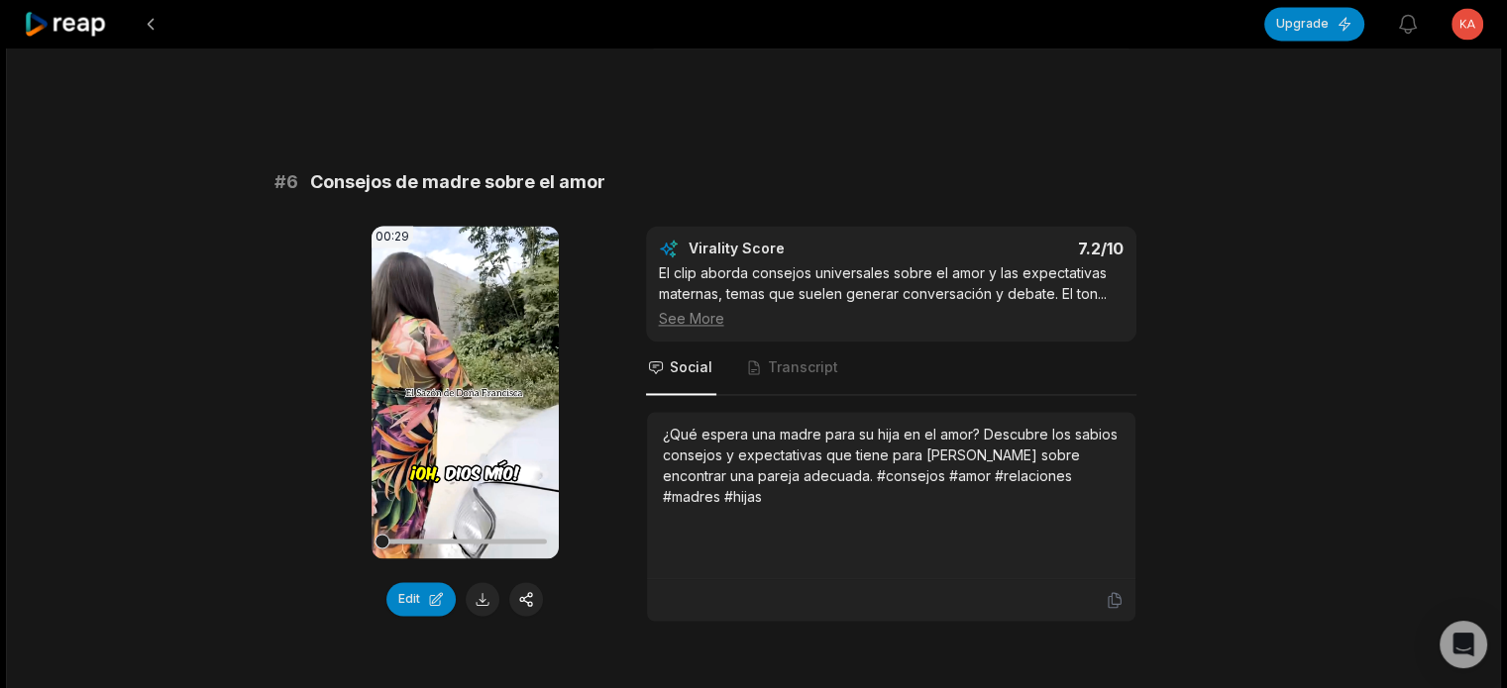
click at [477, 589] on button at bounding box center [483, 599] width 34 height 34
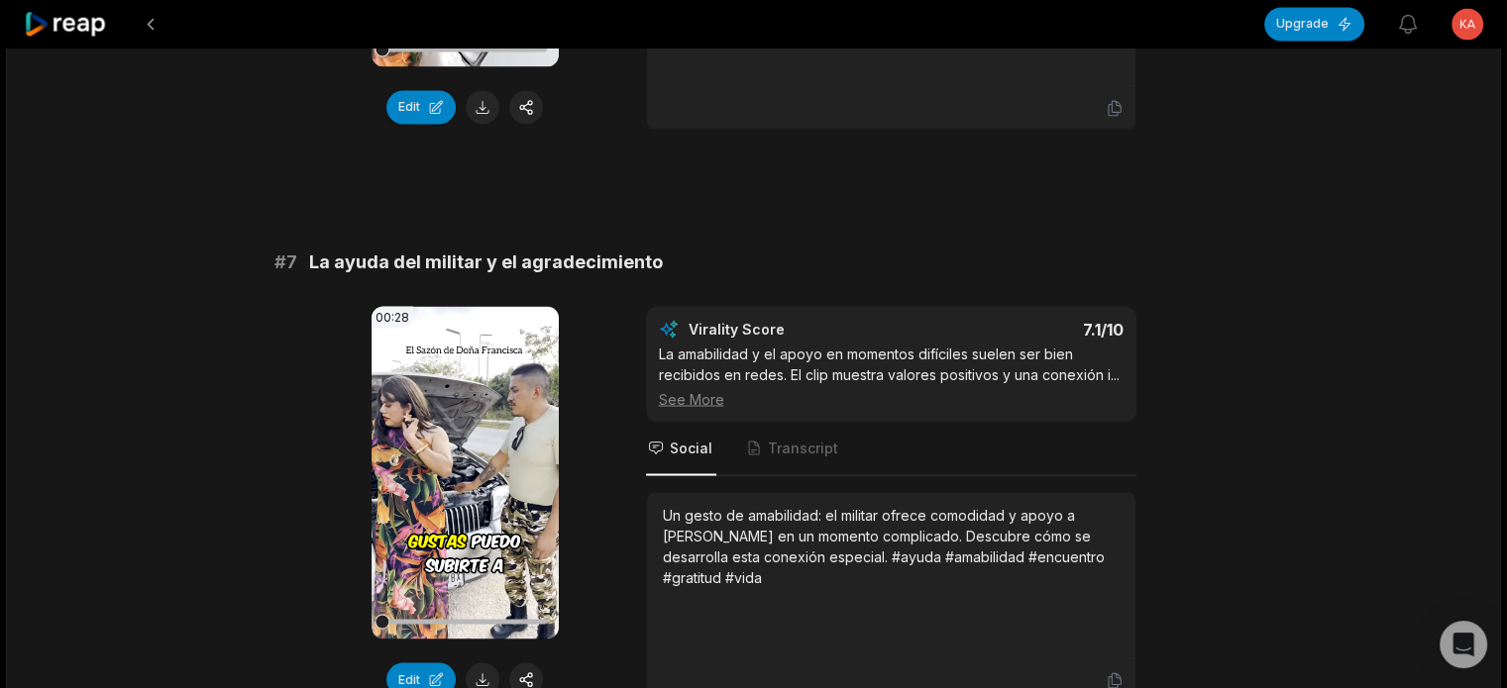
scroll to position [3467, 0]
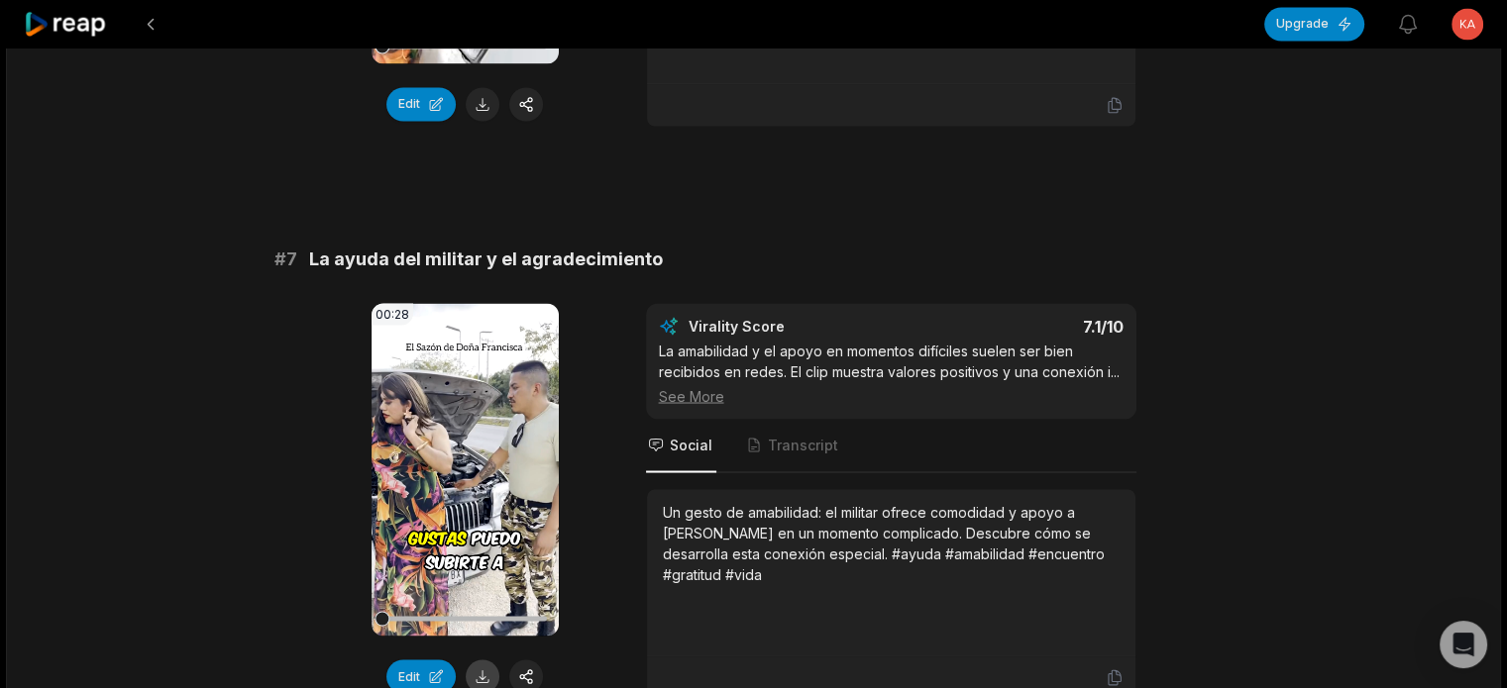
click at [474, 661] on button at bounding box center [483, 677] width 34 height 34
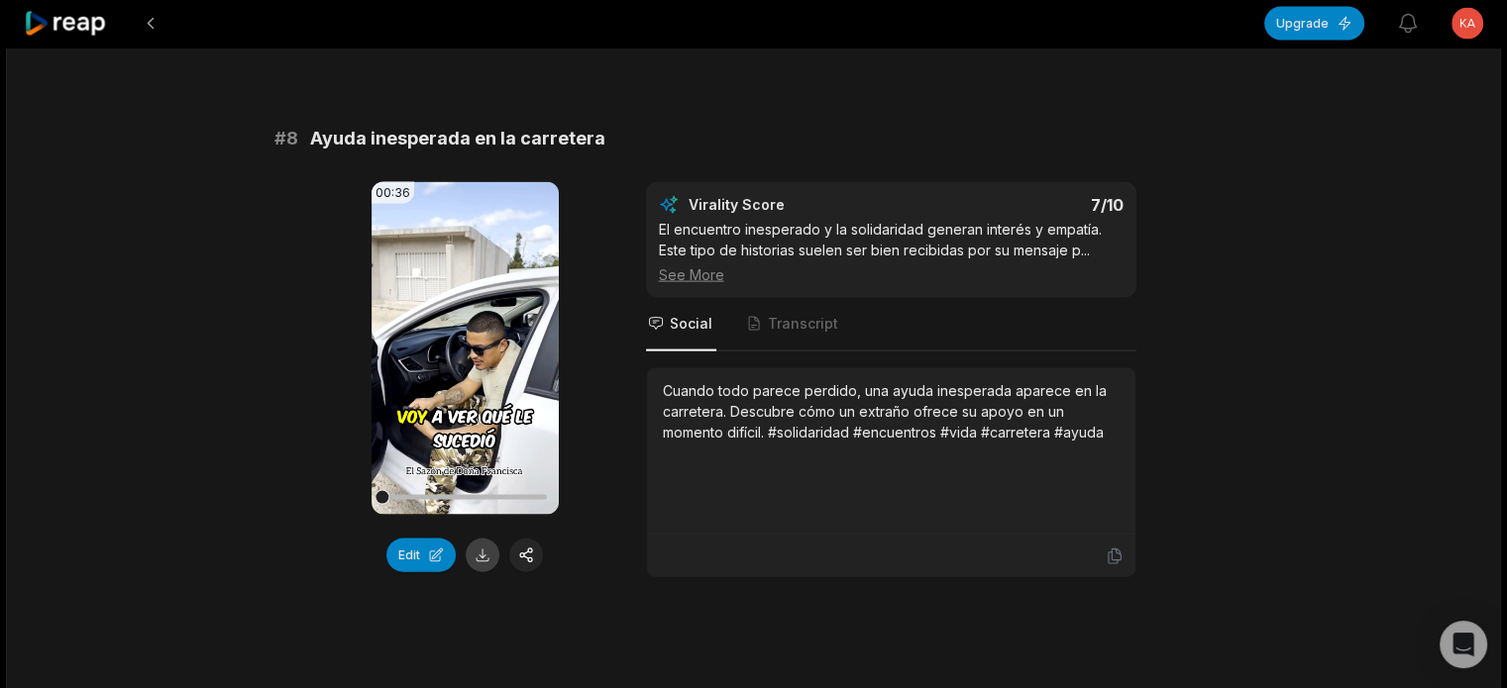
click at [475, 546] on button at bounding box center [483, 556] width 34 height 34
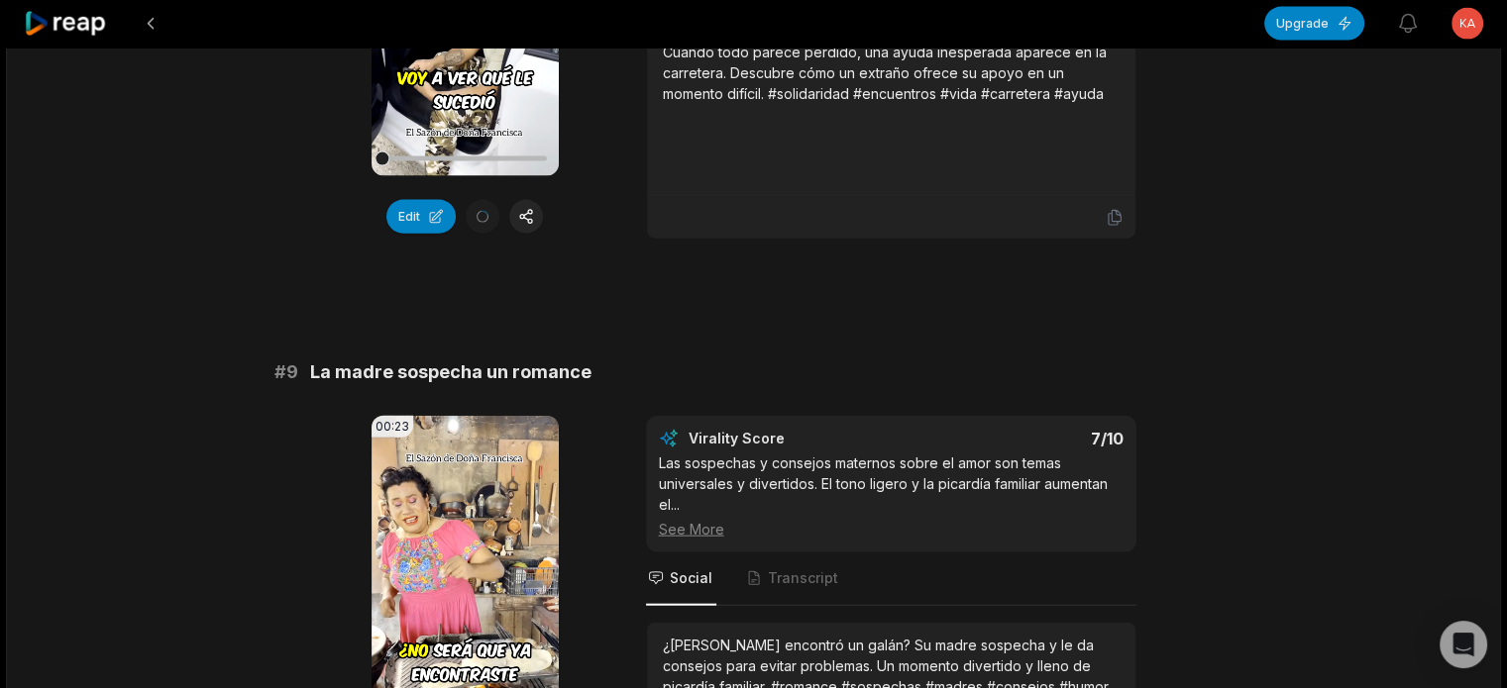
scroll to position [4655, 0]
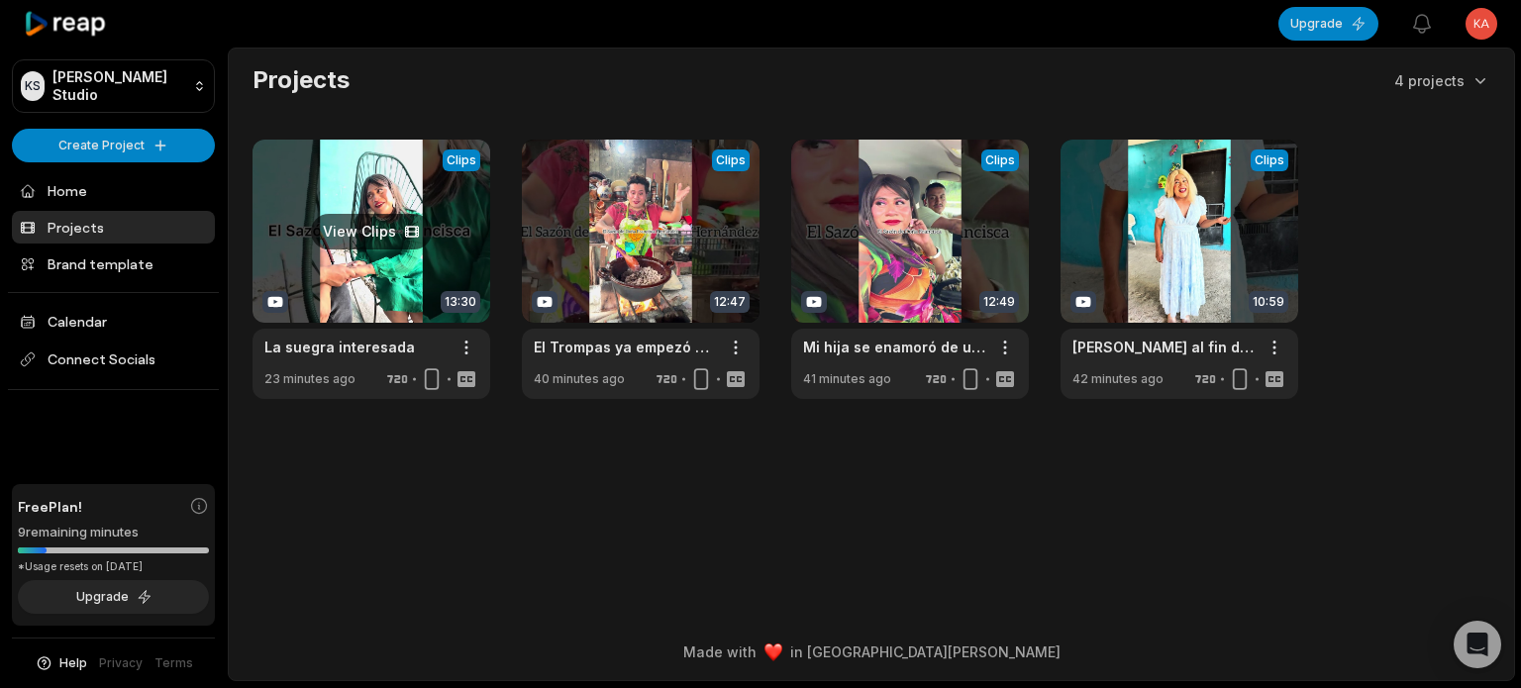
click at [364, 239] on link at bounding box center [372, 270] width 238 height 260
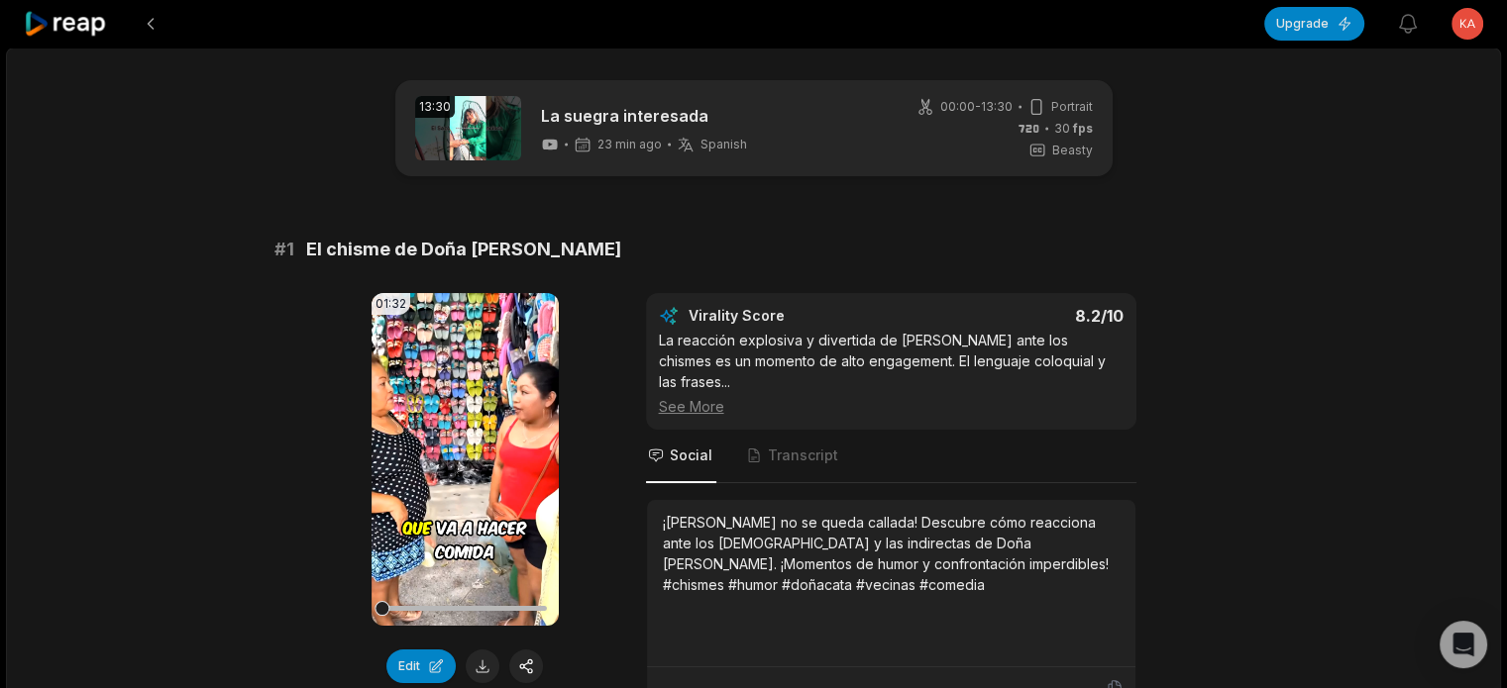
click at [479, 665] on button at bounding box center [483, 667] width 34 height 34
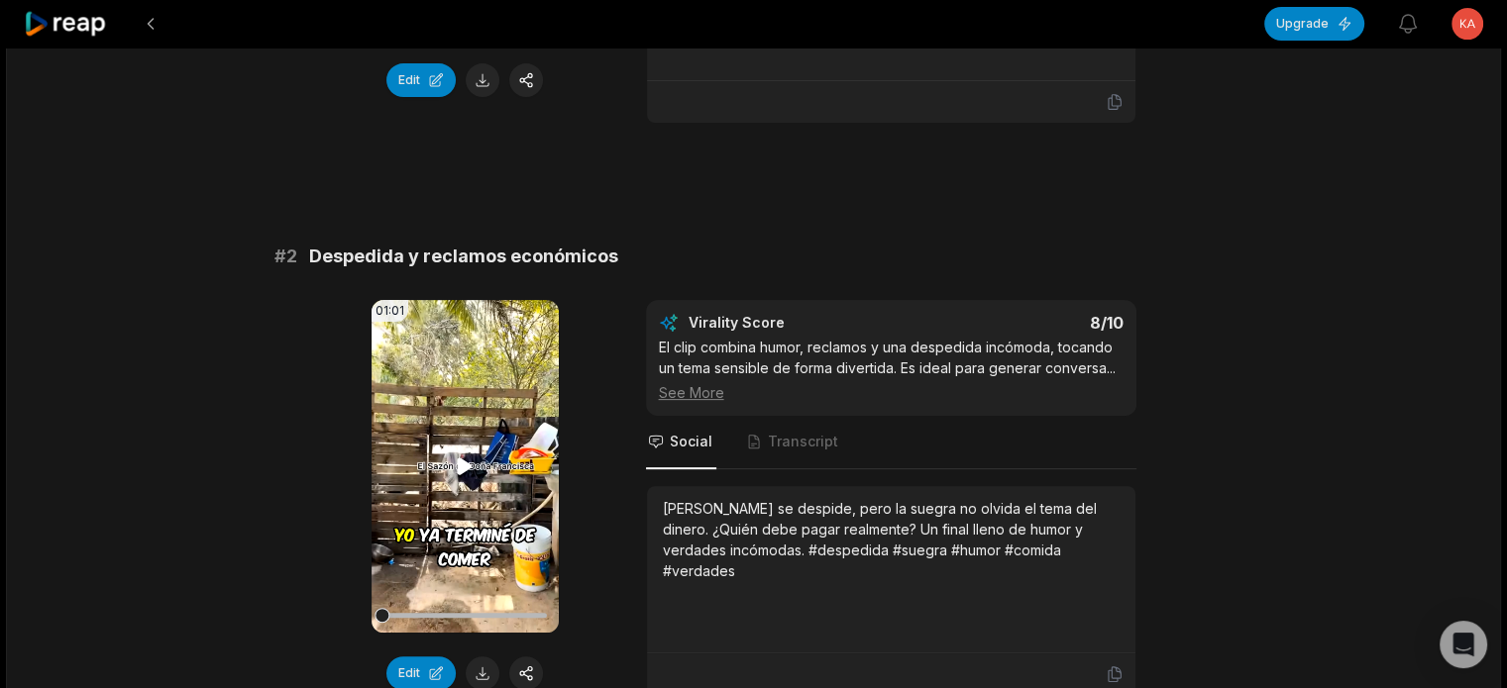
scroll to position [594, 0]
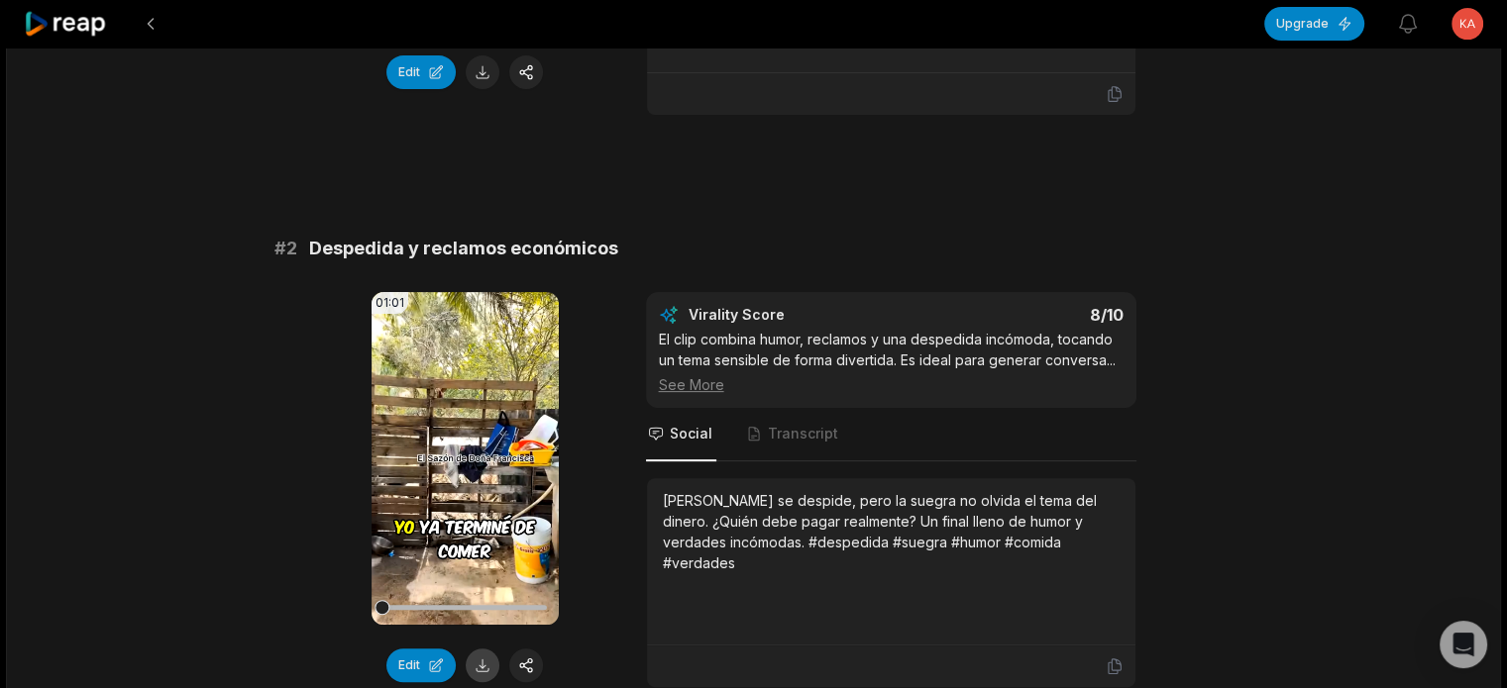
click at [487, 649] on button at bounding box center [483, 666] width 34 height 34
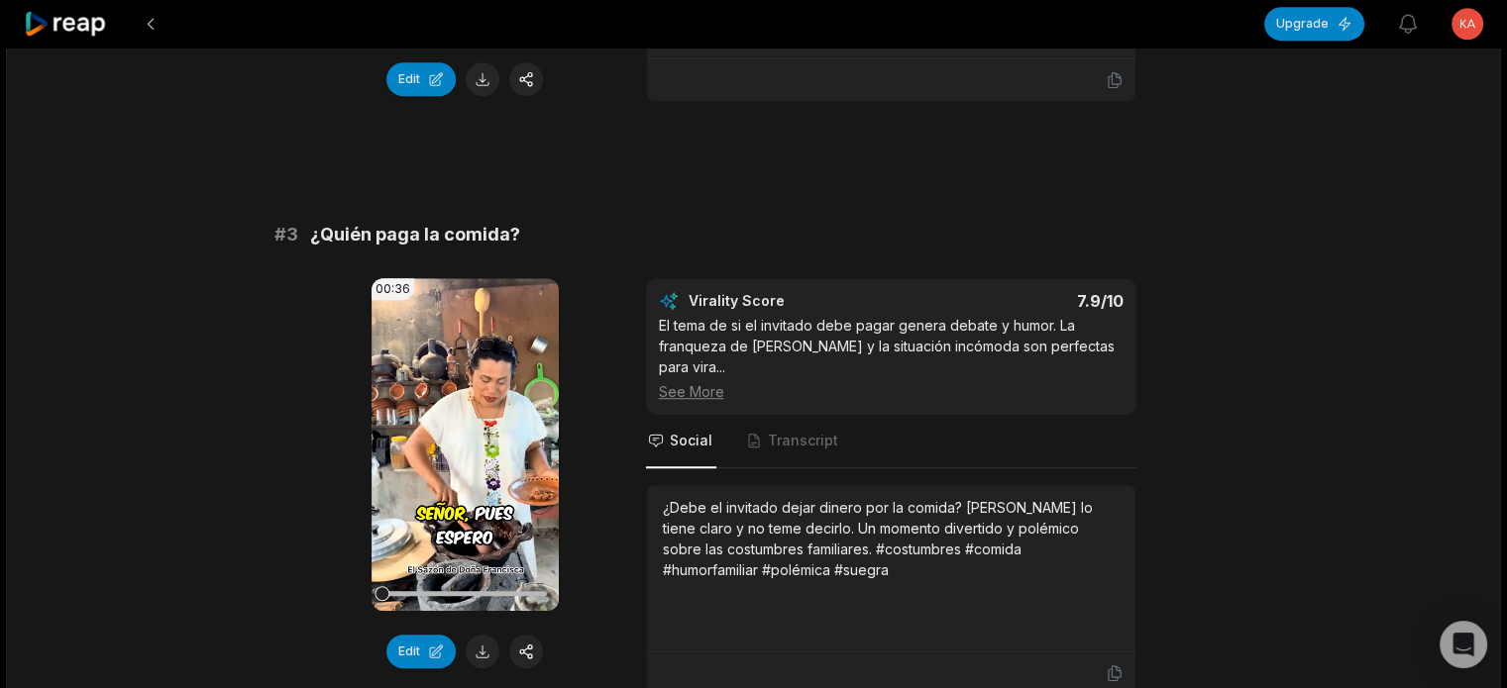
scroll to position [1189, 0]
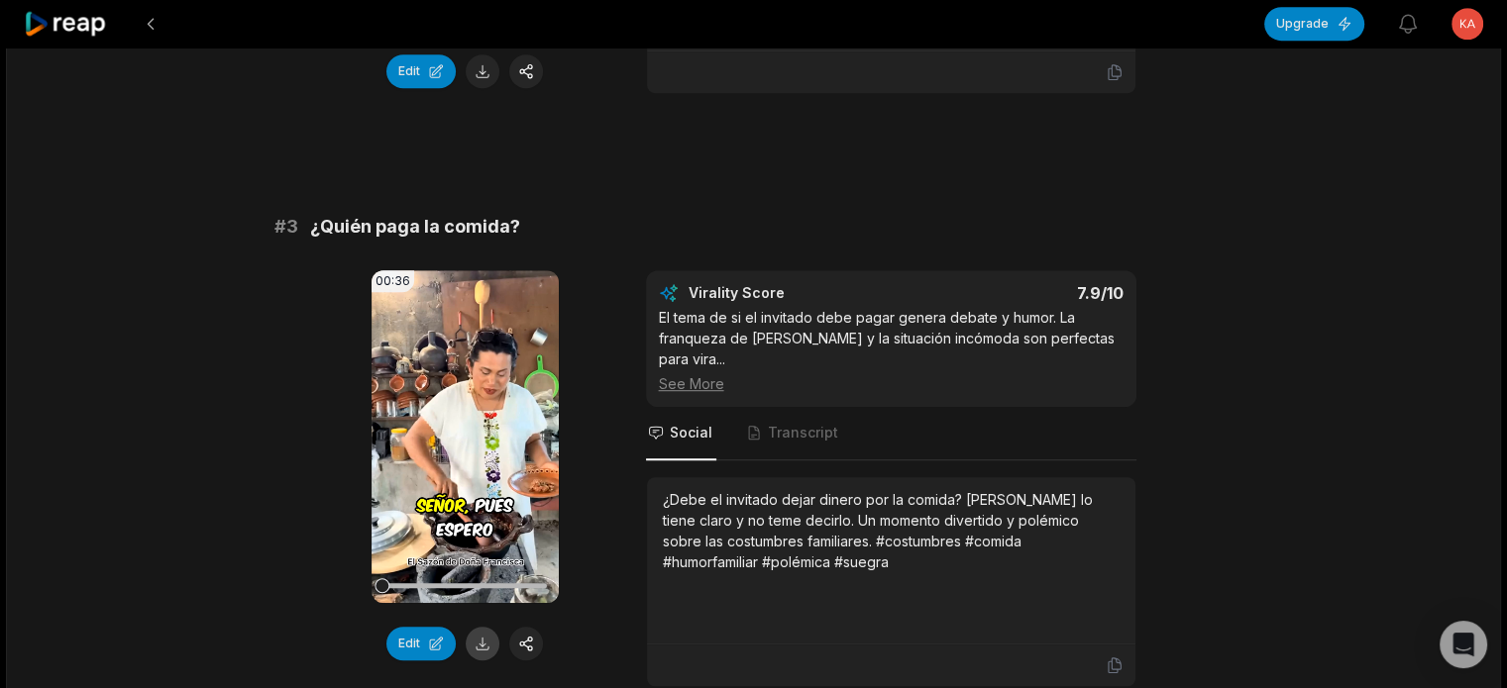
click at [487, 627] on button at bounding box center [483, 644] width 34 height 34
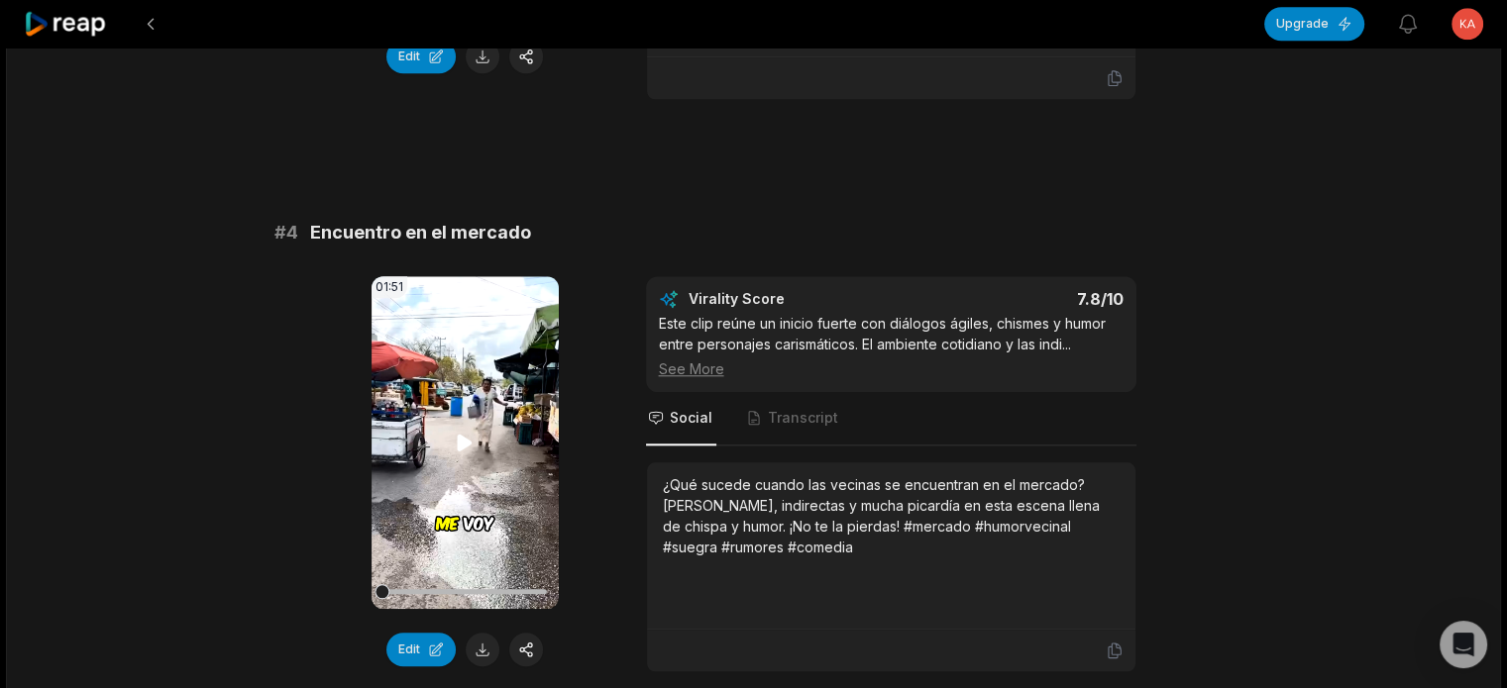
scroll to position [1783, 0]
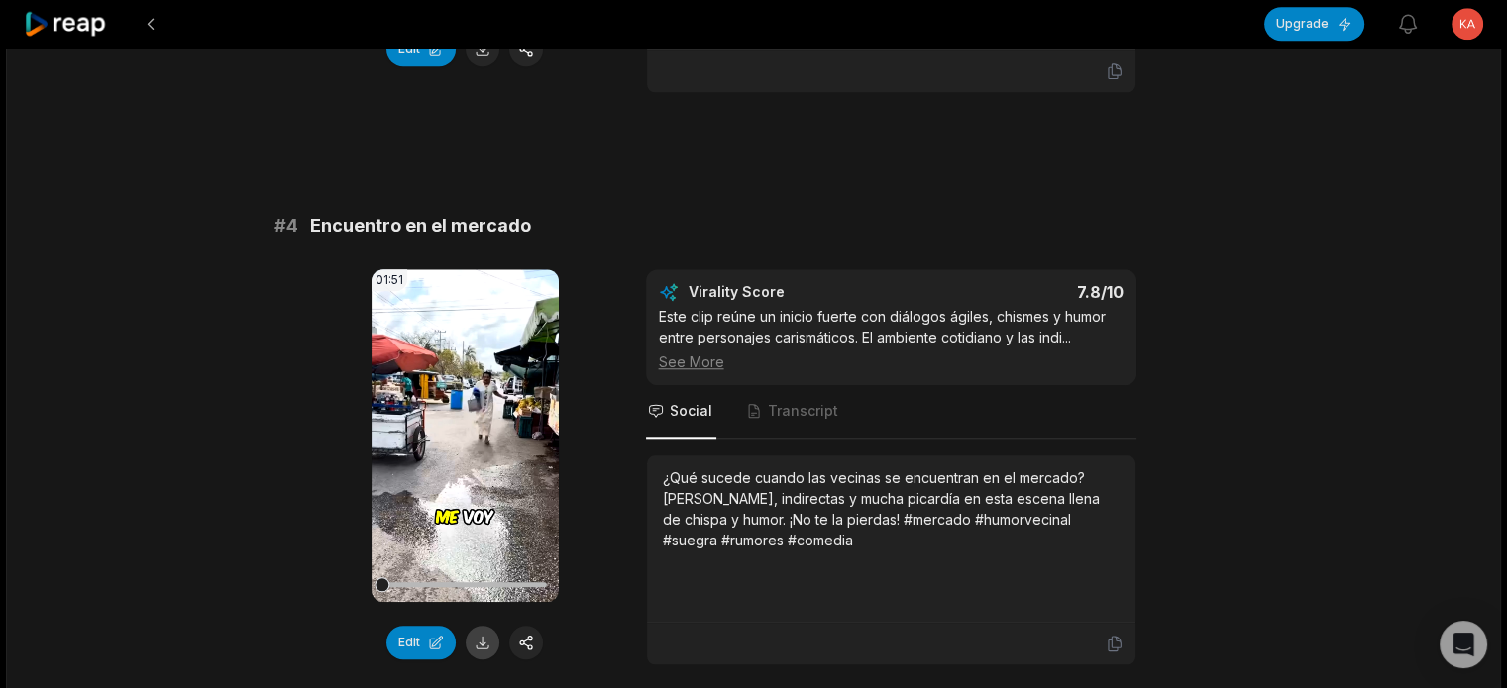
click at [483, 626] on button at bounding box center [483, 643] width 34 height 34
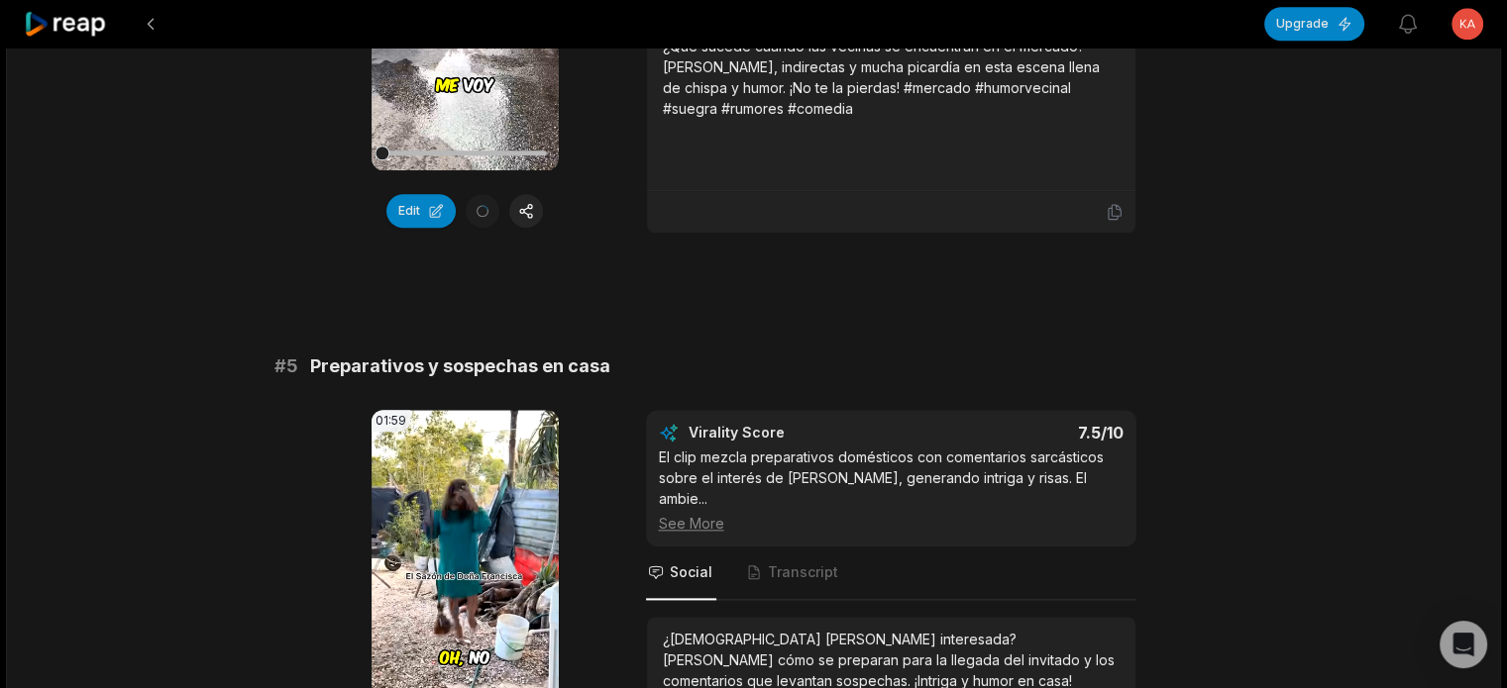
scroll to position [2377, 0]
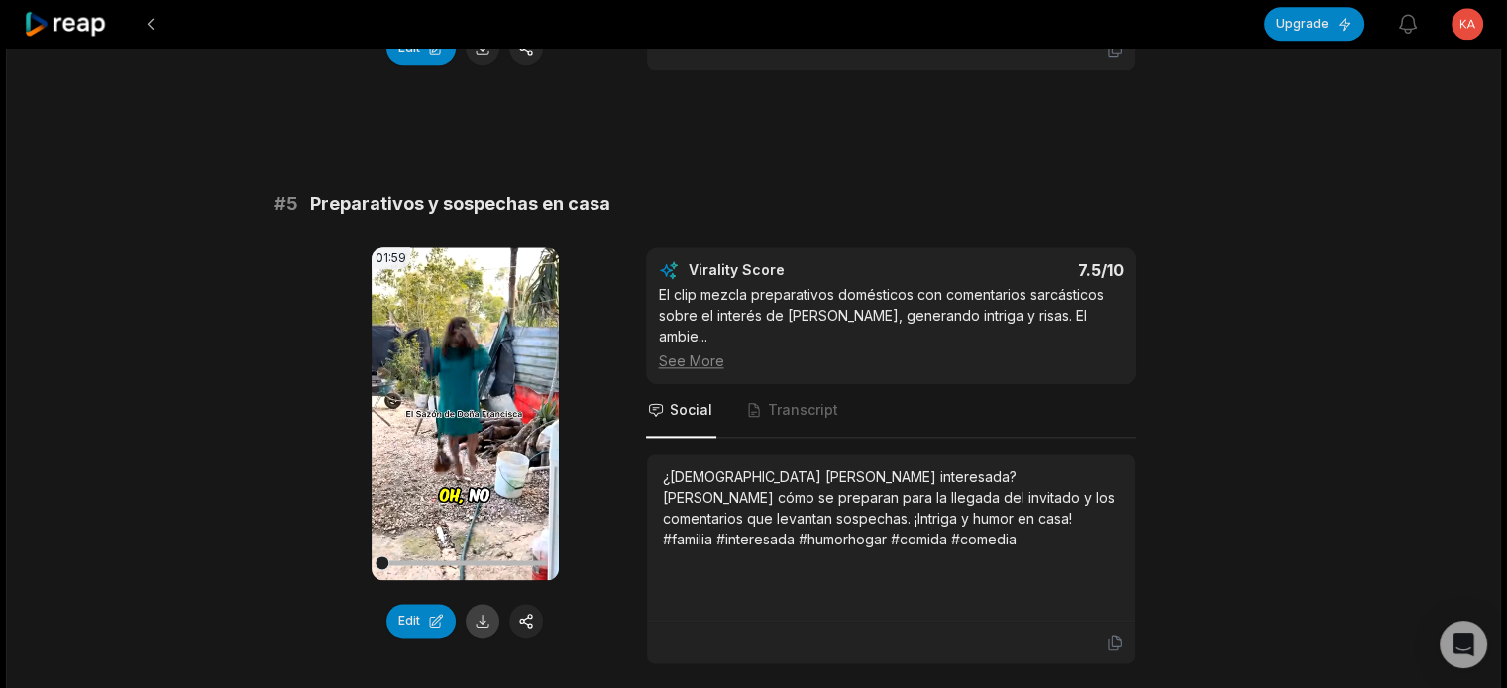
click at [488, 604] on button at bounding box center [483, 621] width 34 height 34
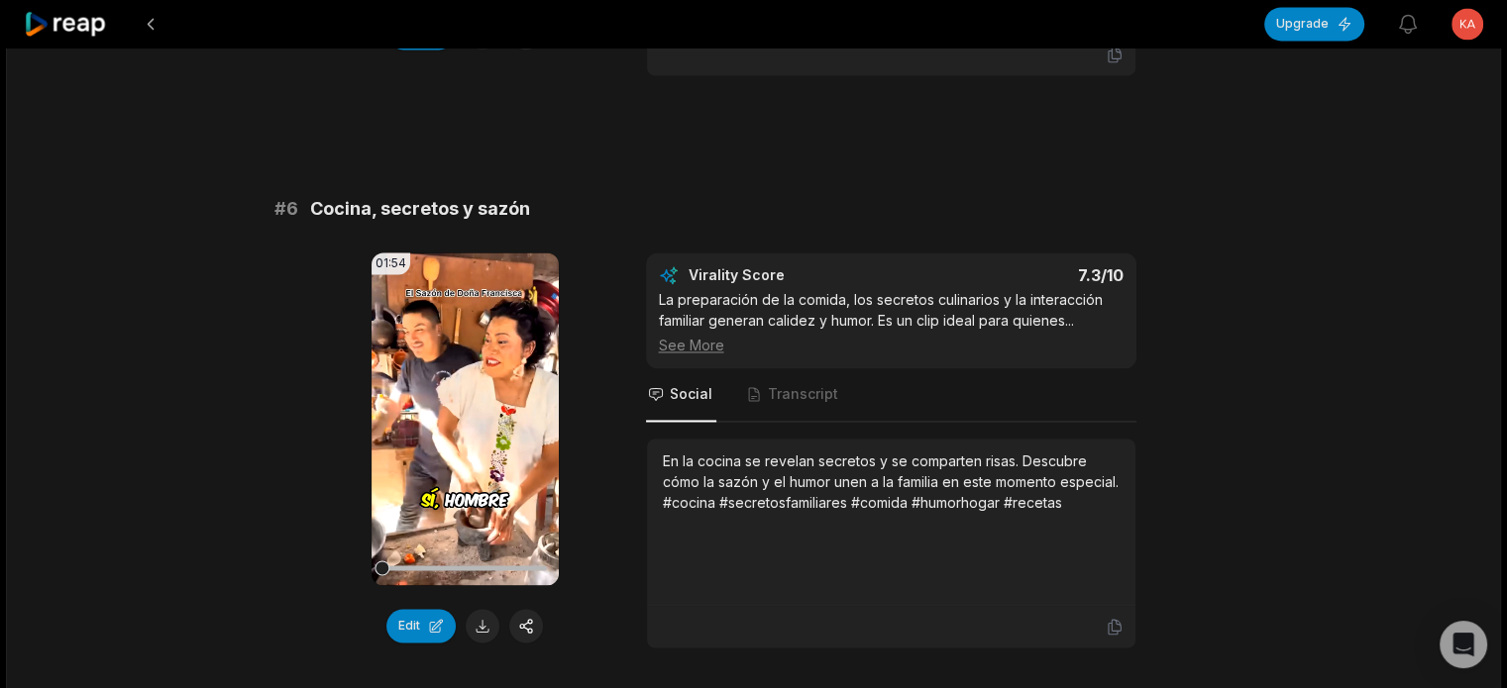
scroll to position [2972, 0]
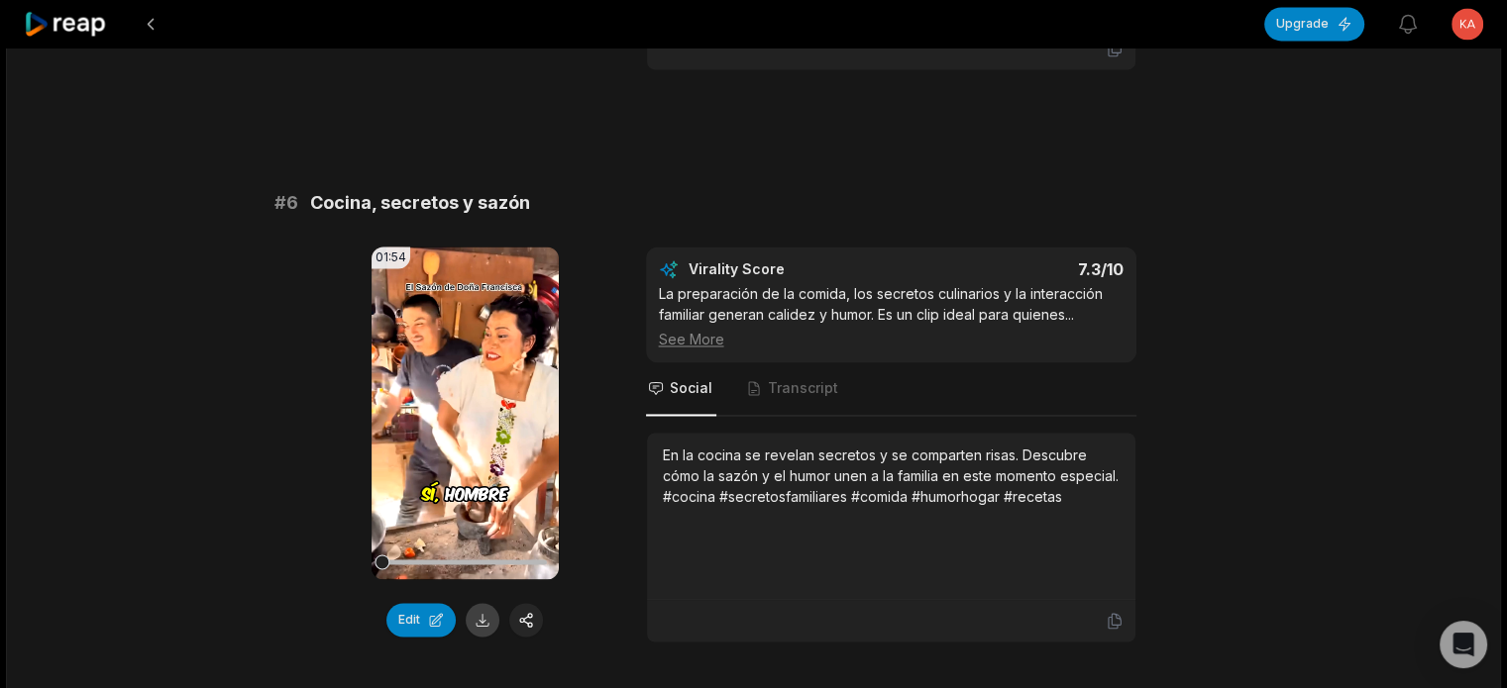
click at [484, 603] on button at bounding box center [483, 620] width 34 height 34
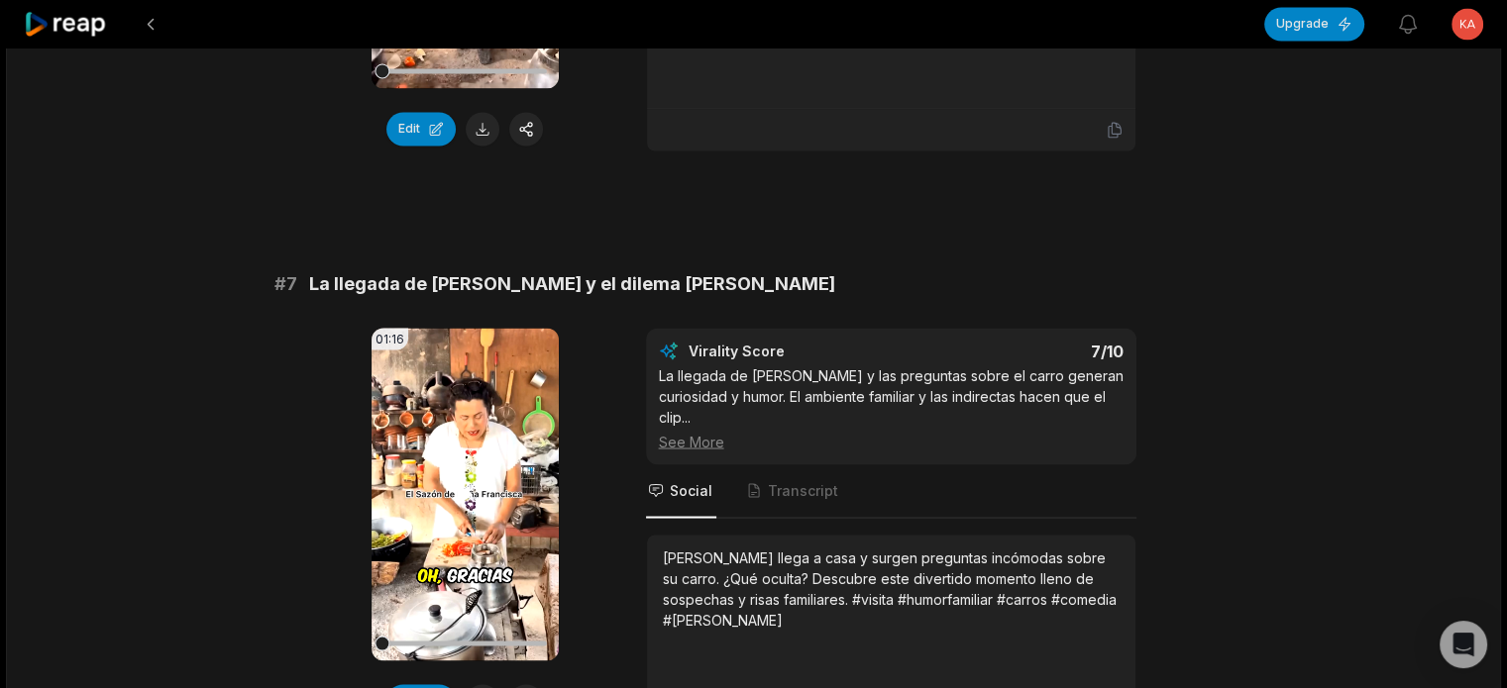
scroll to position [3467, 0]
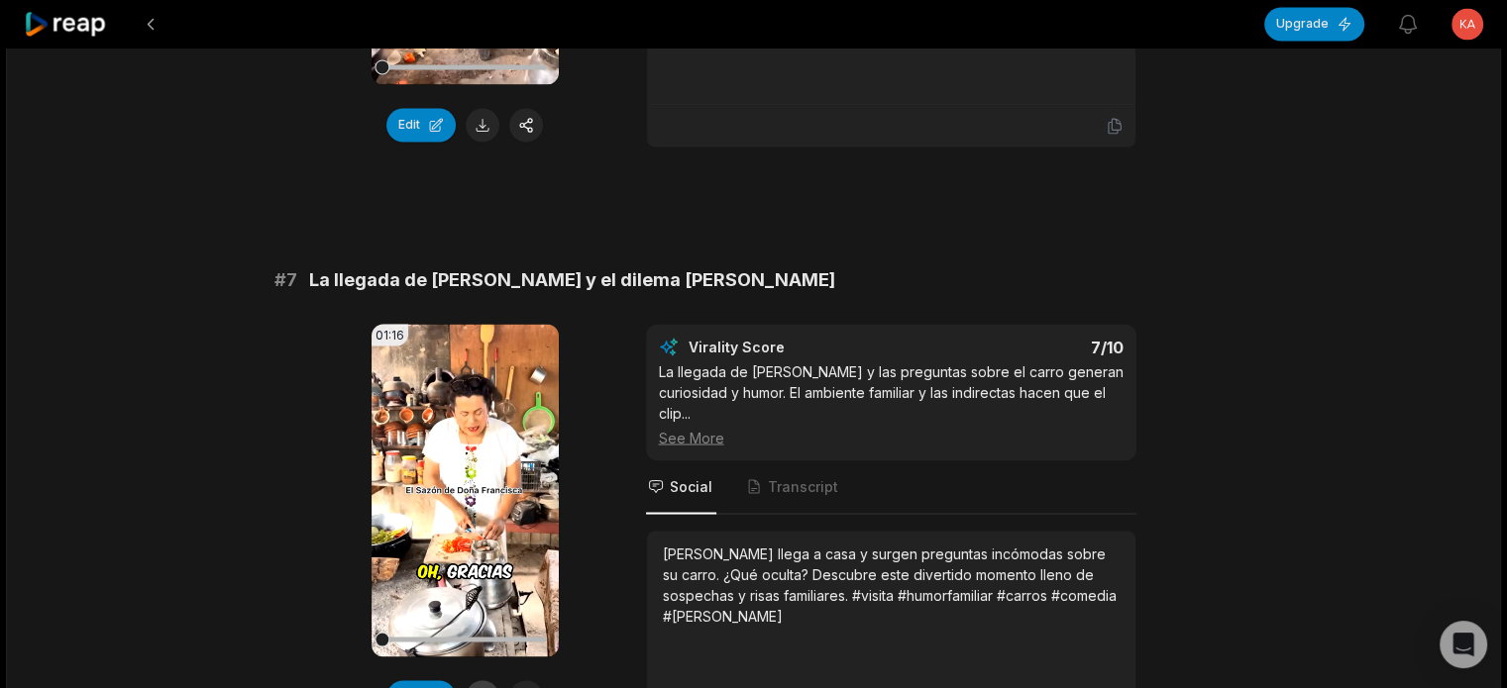
click at [487, 680] on button at bounding box center [483, 697] width 34 height 34
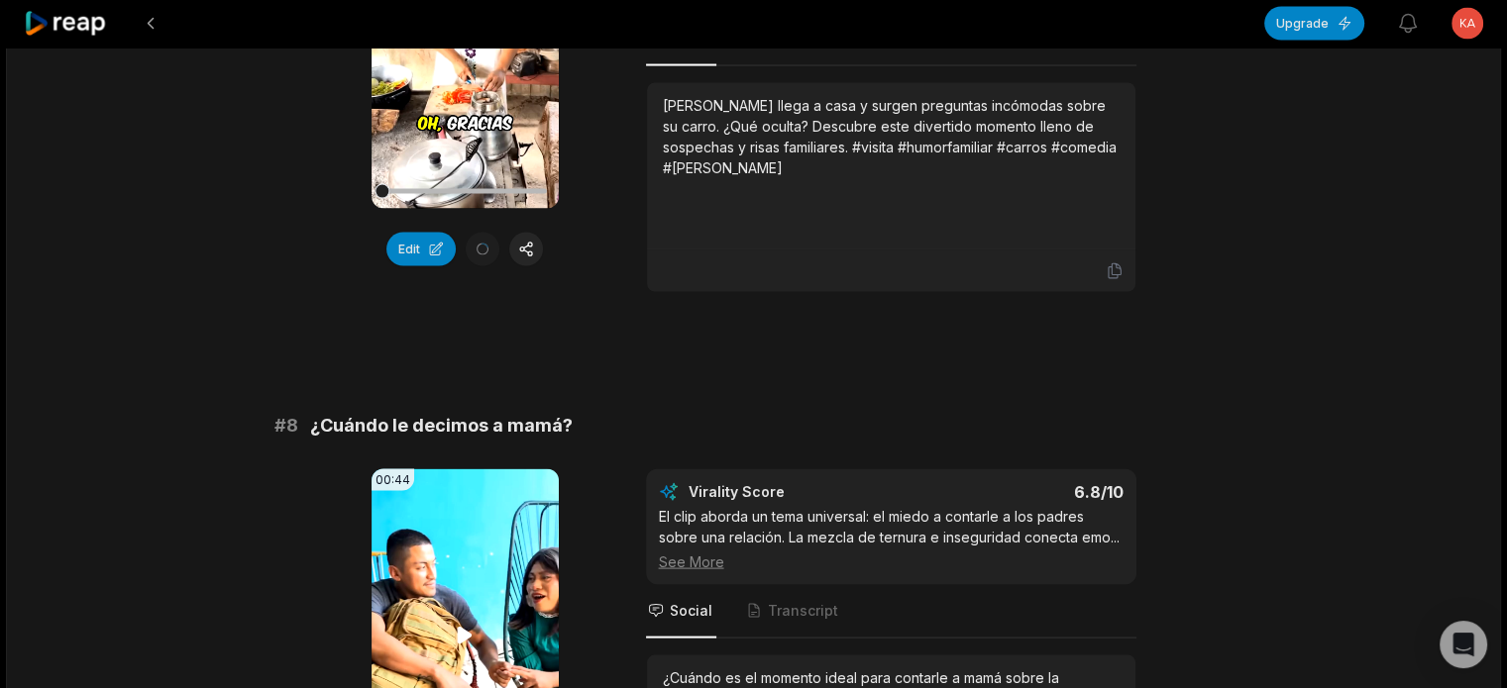
scroll to position [4160, 0]
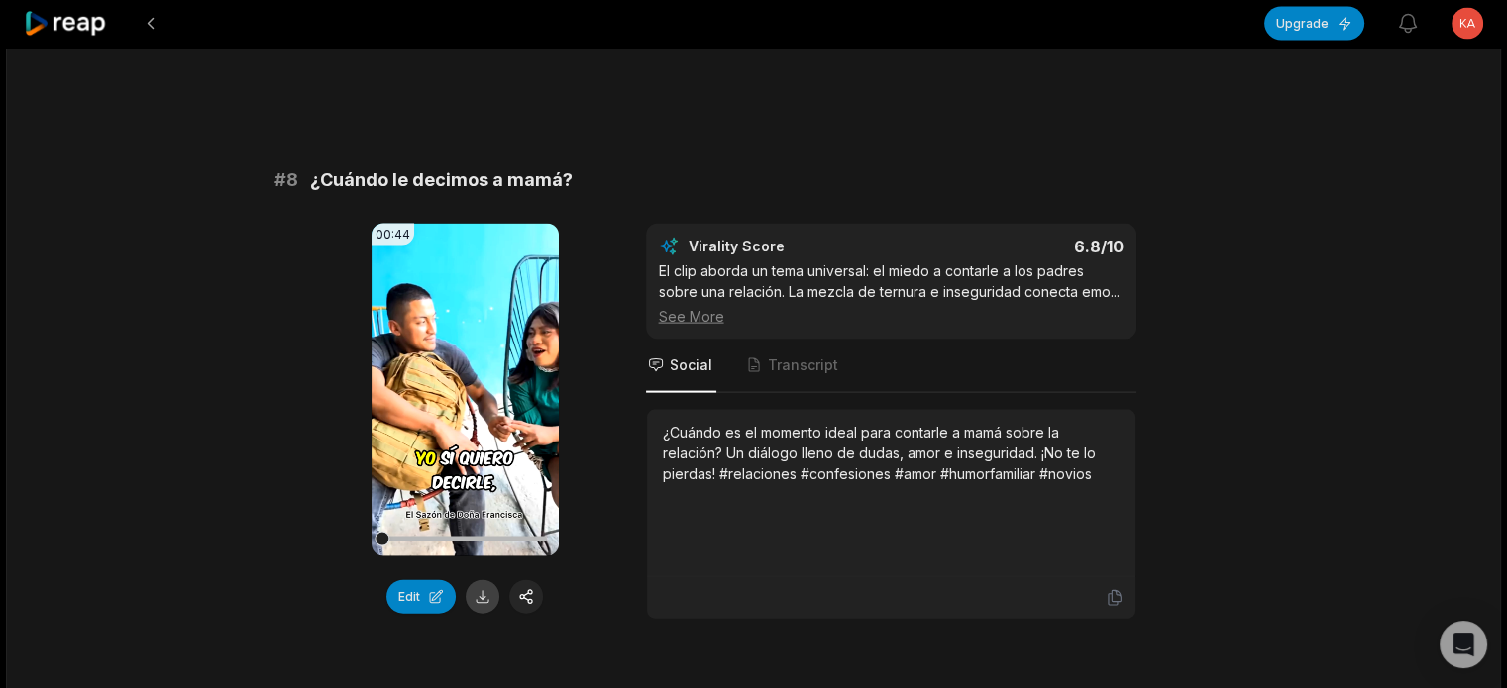
click at [482, 580] on button at bounding box center [483, 597] width 34 height 34
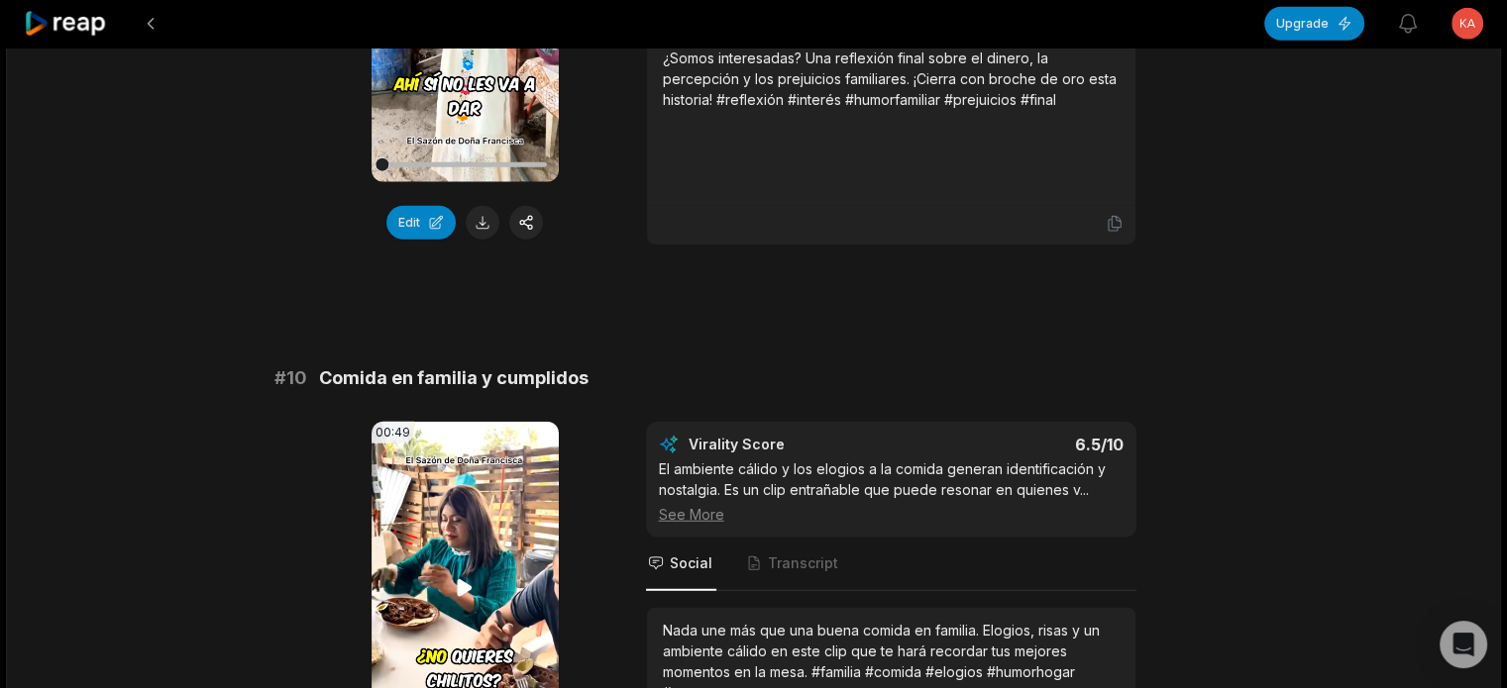
scroll to position [5250, 0]
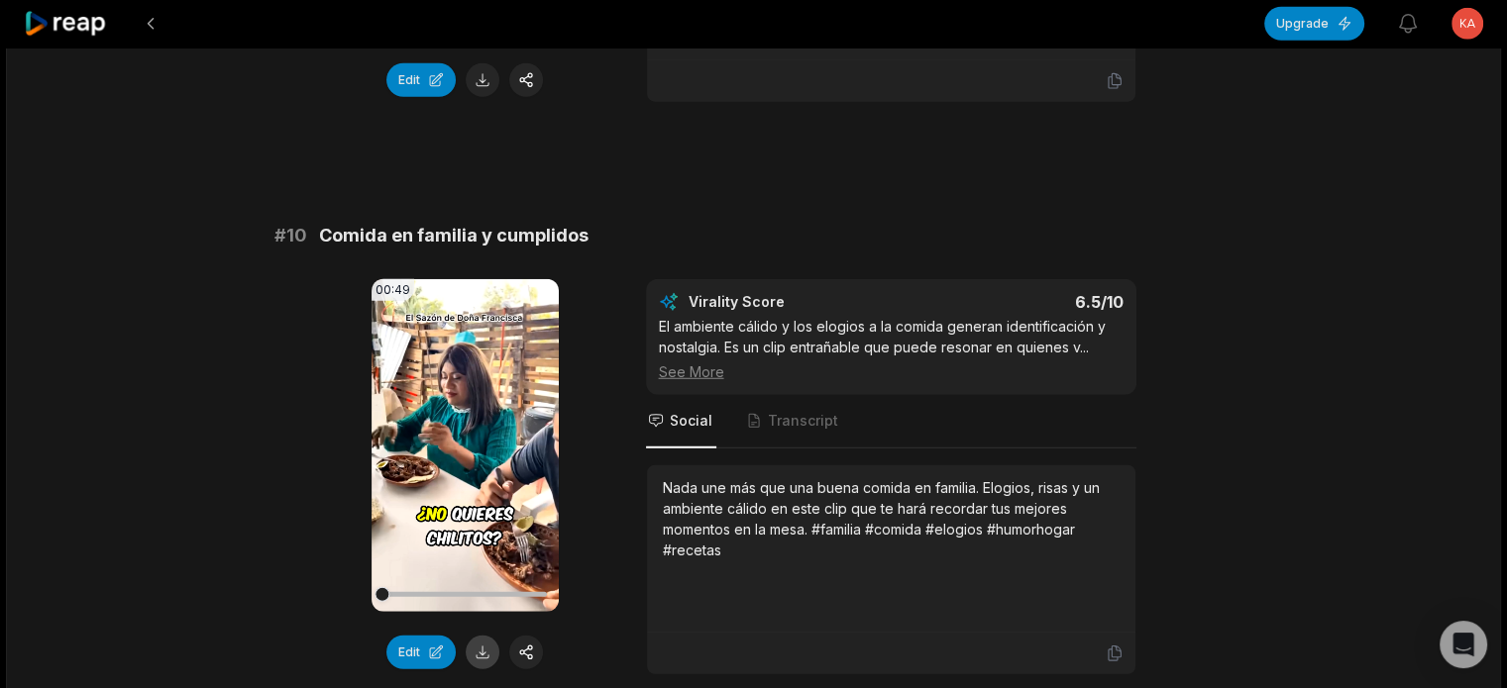
click at [483, 636] on button at bounding box center [483, 653] width 34 height 34
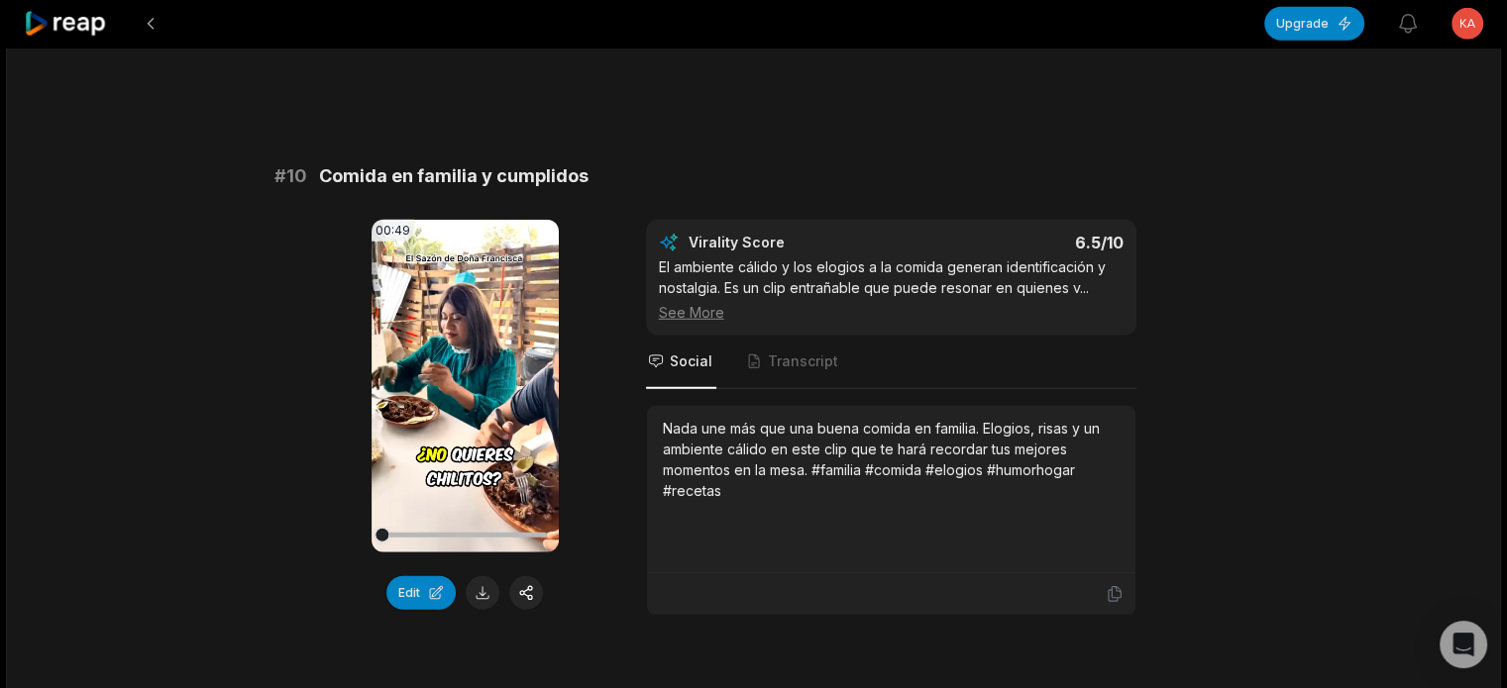
scroll to position [0, 0]
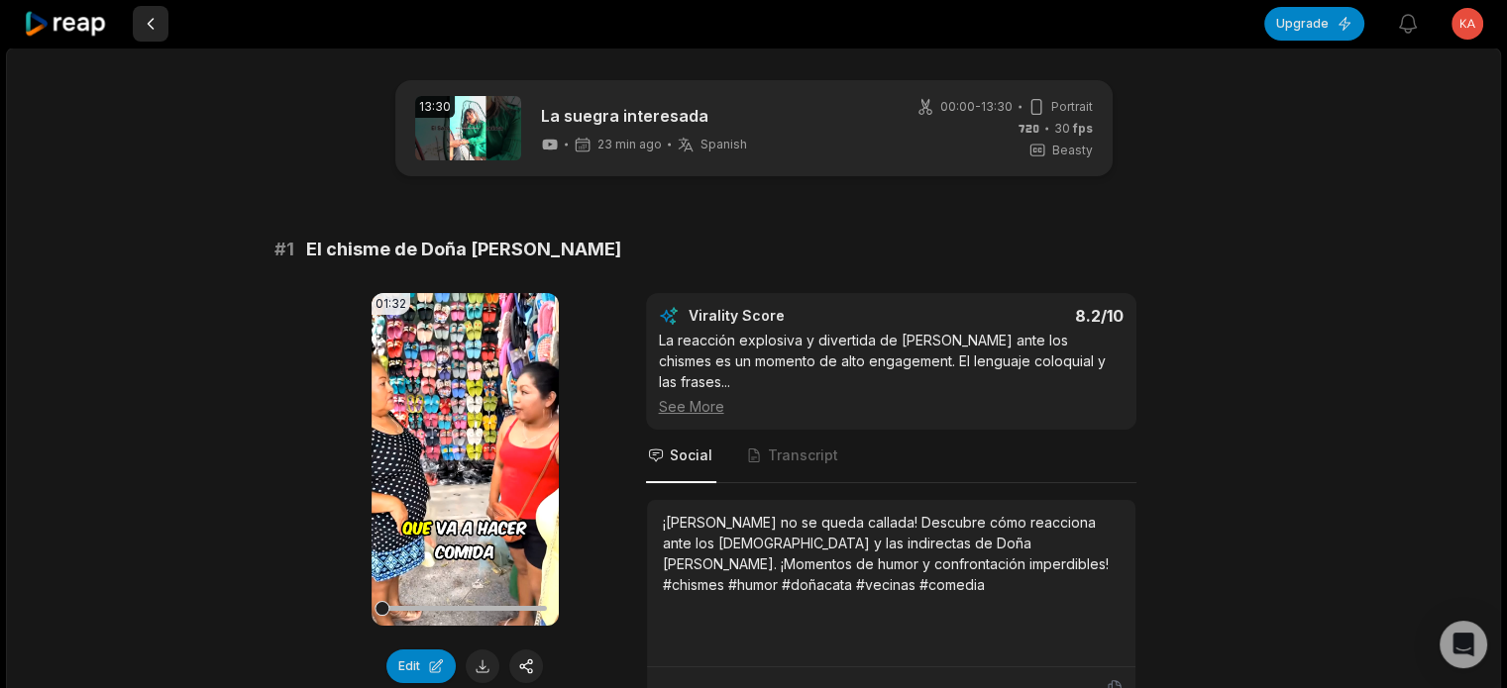
click at [149, 26] on button at bounding box center [151, 24] width 36 height 36
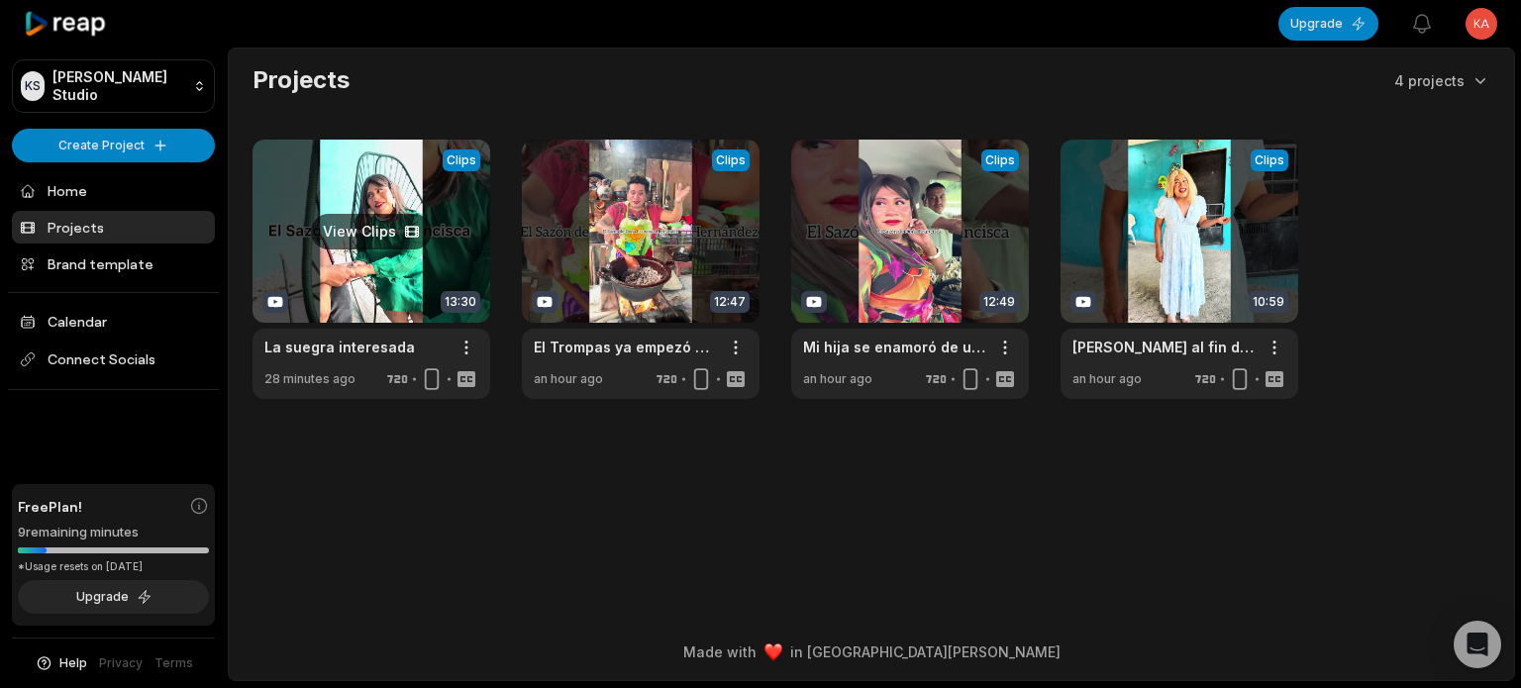
click at [345, 225] on link at bounding box center [372, 270] width 238 height 260
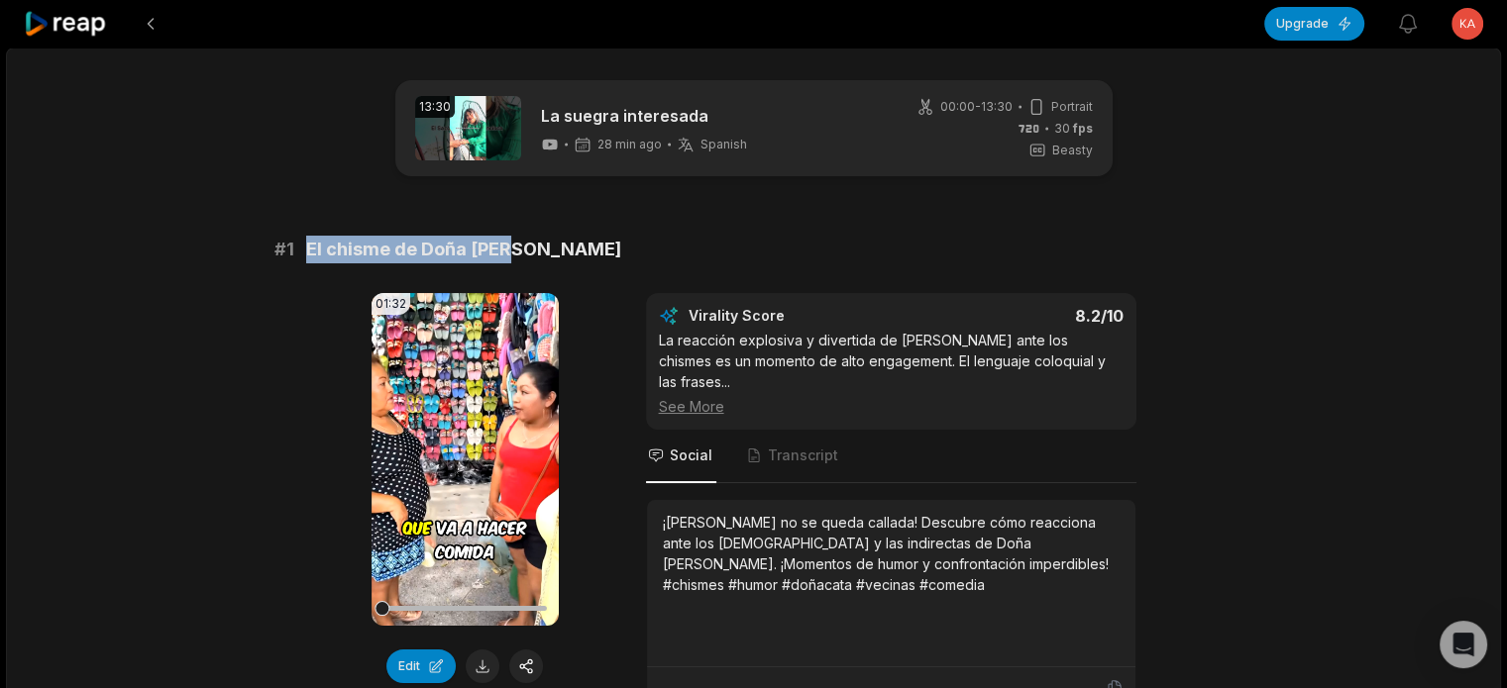
drag, startPoint x: 515, startPoint y: 252, endPoint x: 303, endPoint y: 254, distance: 212.0
click at [303, 254] on div "# 1 El chisme de Doña Sexy" at bounding box center [753, 250] width 959 height 28
copy span "El chisme de Doña [PERSON_NAME]"
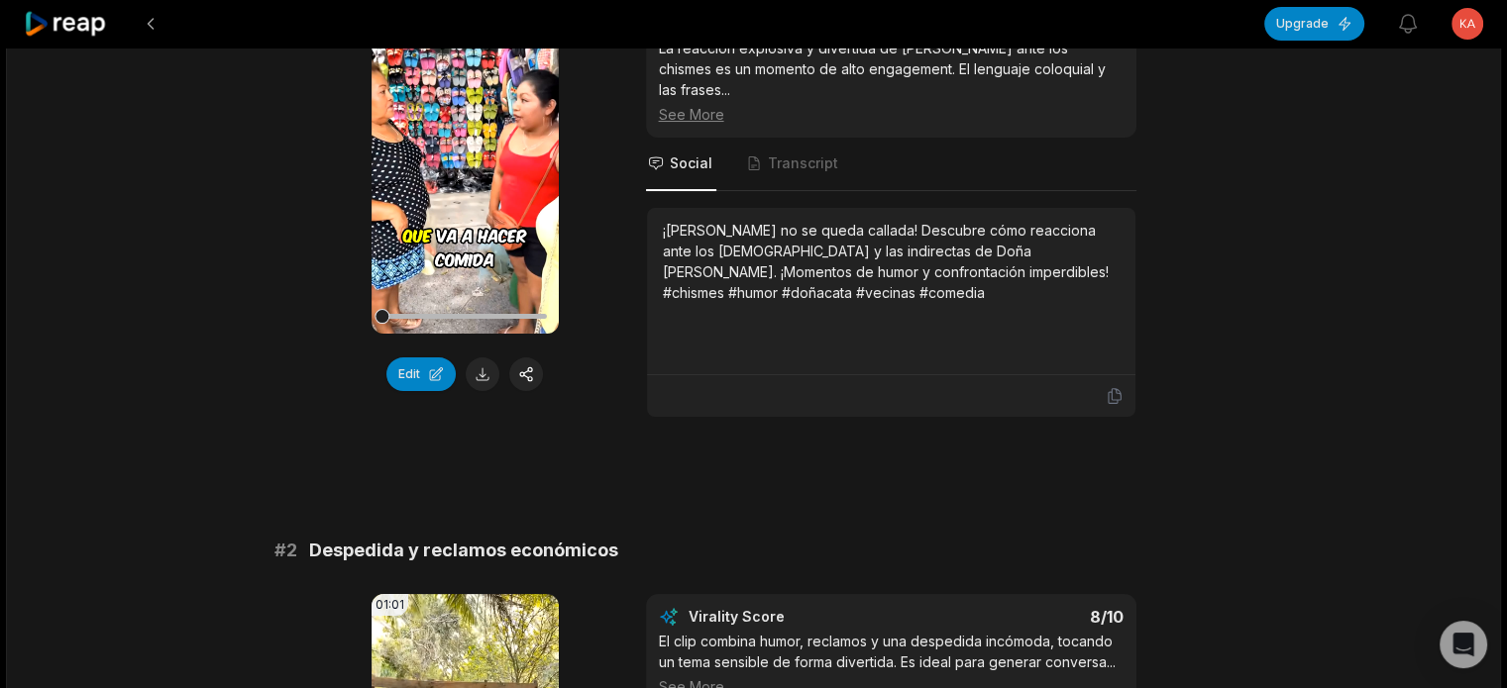
scroll to position [297, 0]
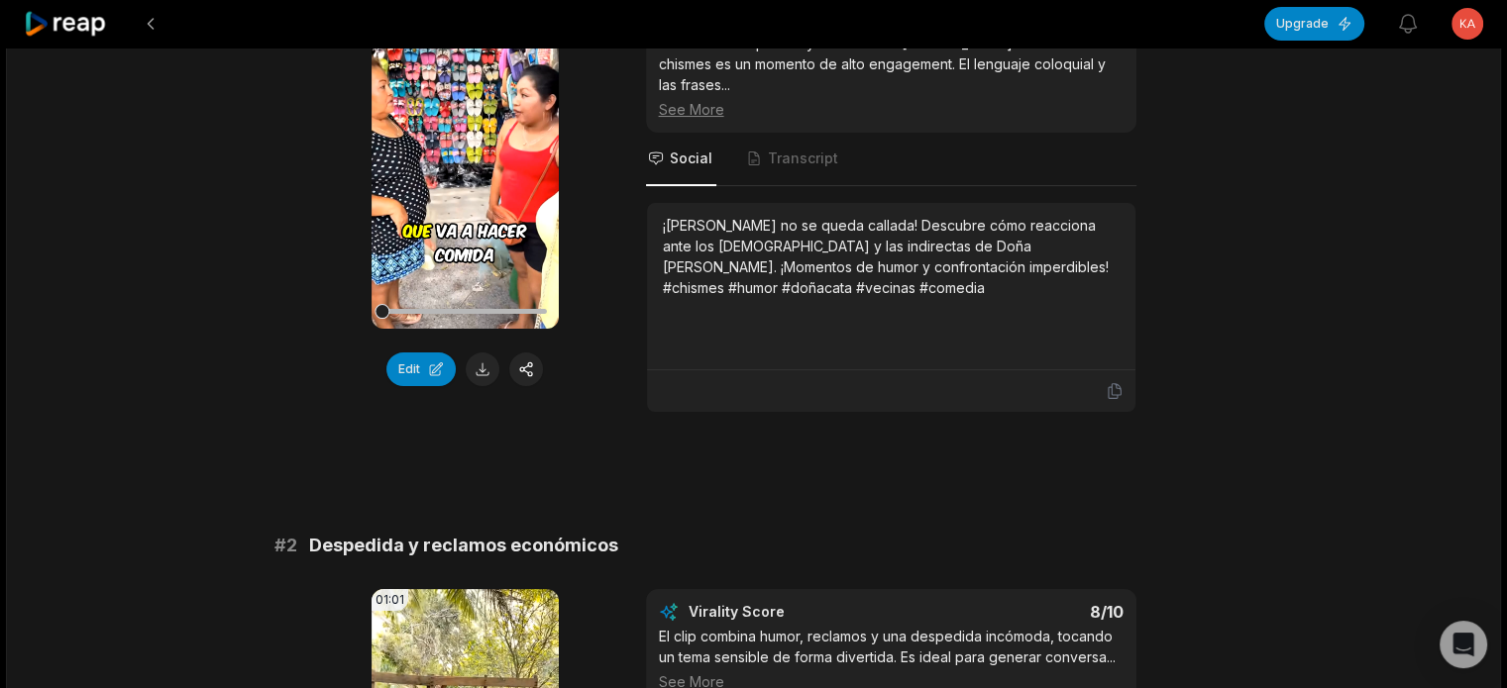
click at [489, 360] on button at bounding box center [483, 370] width 34 height 34
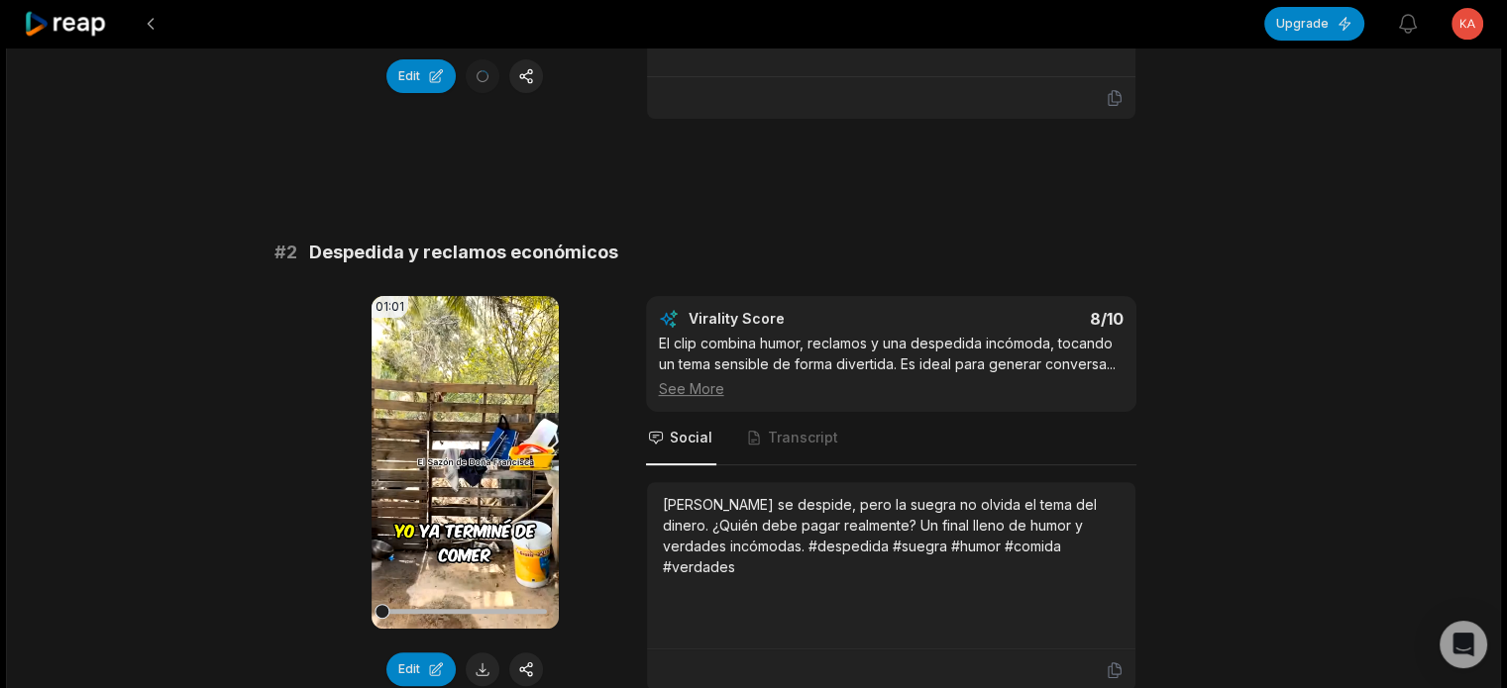
scroll to position [693, 0]
